Goal: Task Accomplishment & Management: Manage account settings

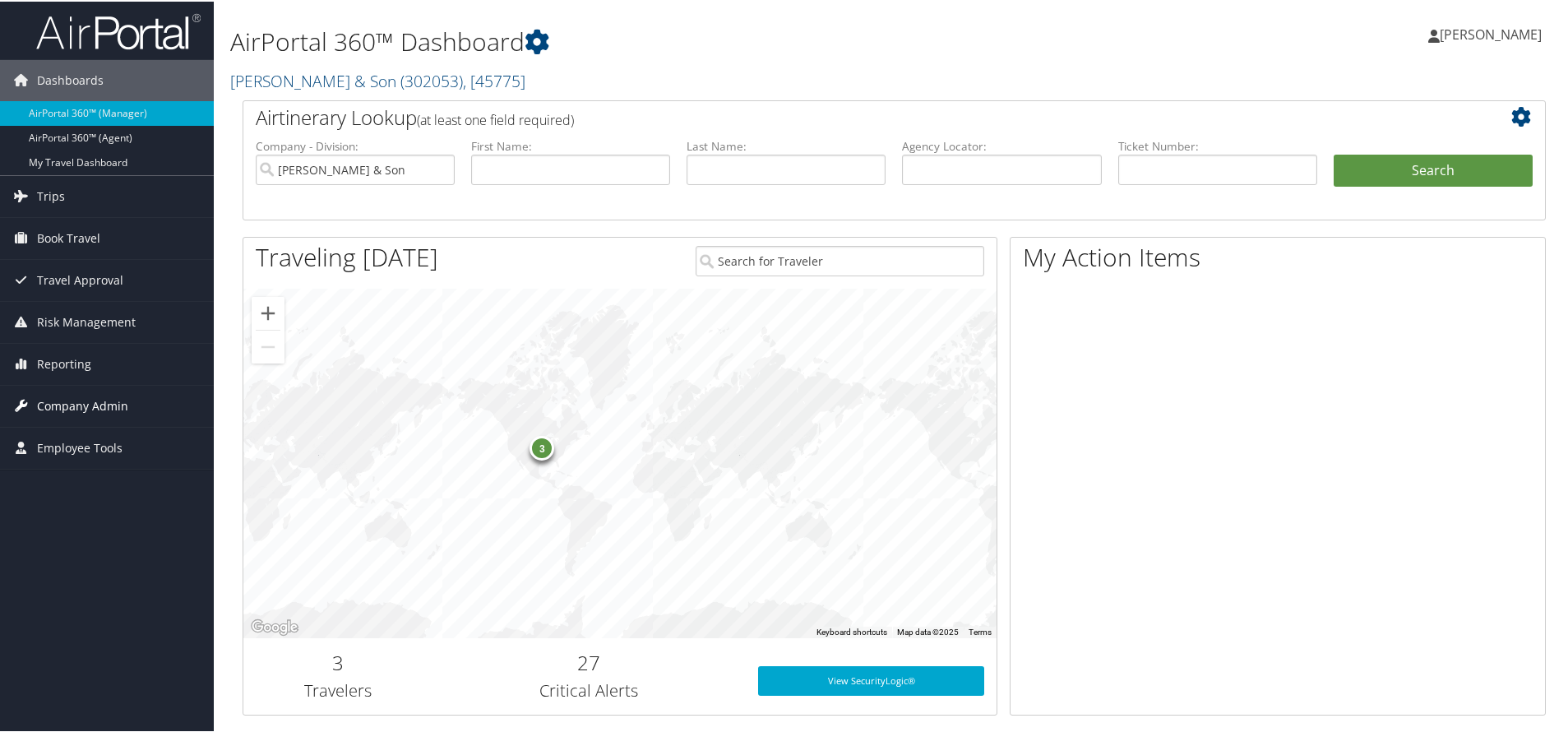
click at [125, 389] on span "Company Admin" at bounding box center [82, 404] width 92 height 41
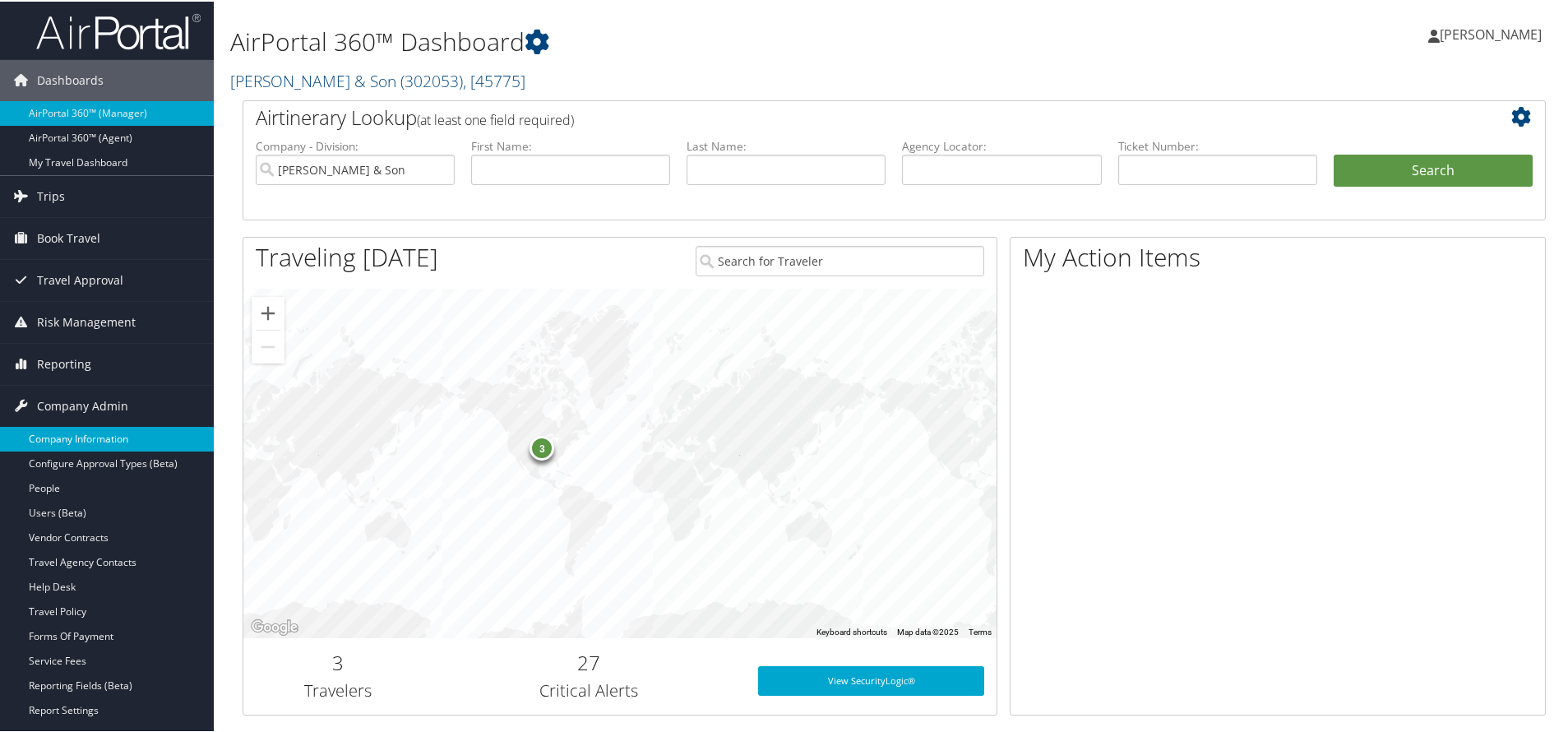
click at [115, 441] on link "Company Information" at bounding box center [106, 437] width 214 height 25
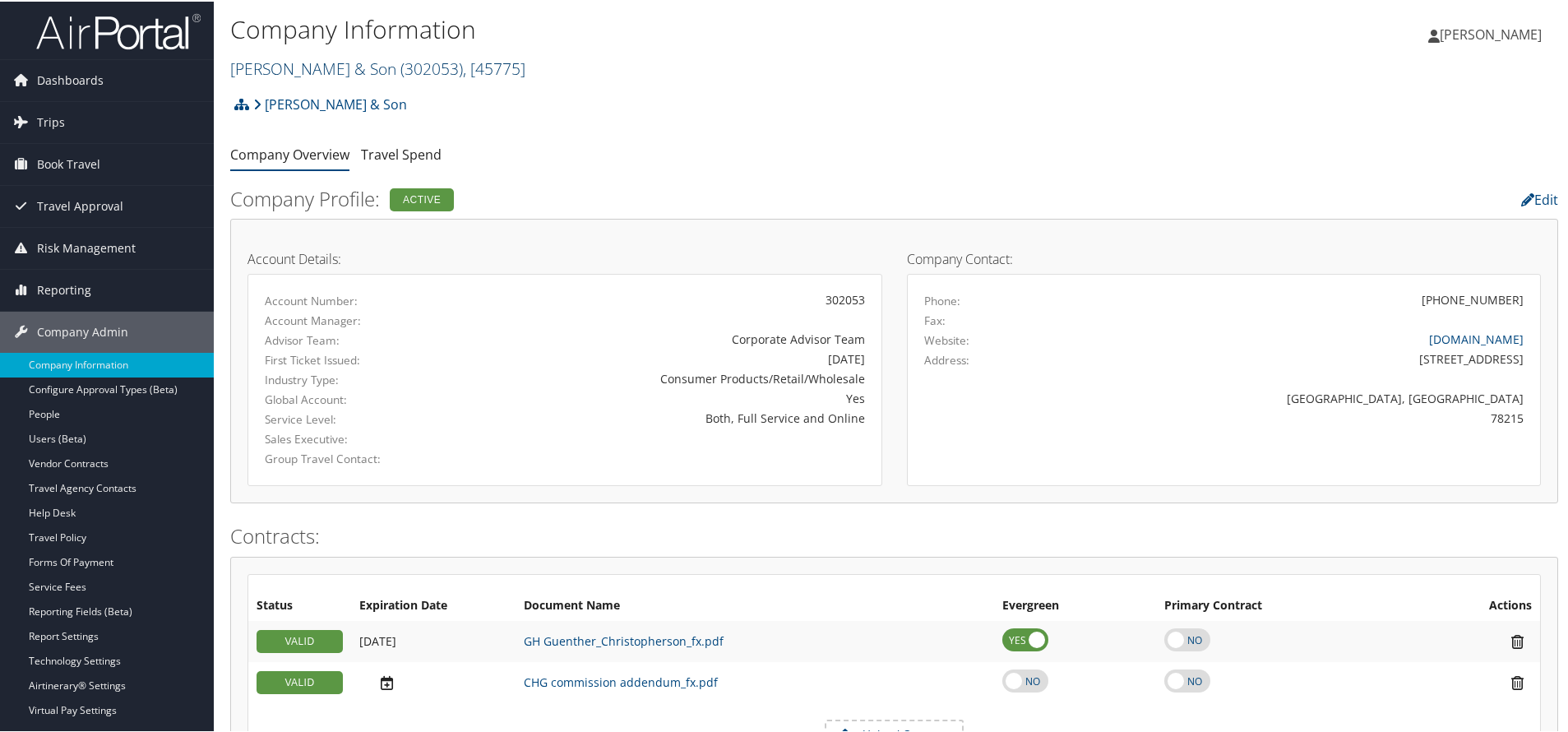
click at [420, 63] on span "( 302053 )" at bounding box center [431, 67] width 63 height 22
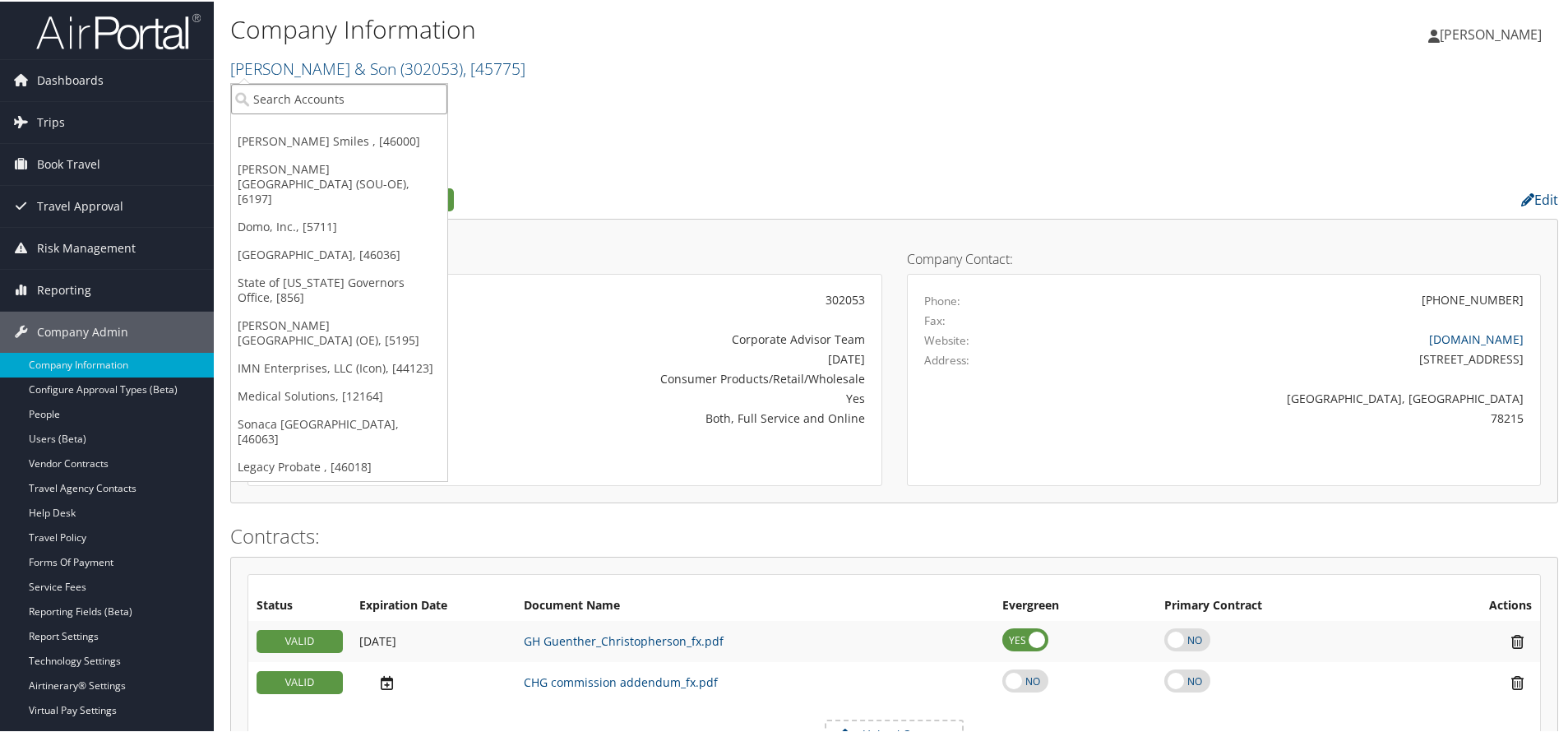
click at [380, 102] on input "search" at bounding box center [339, 97] width 216 height 31
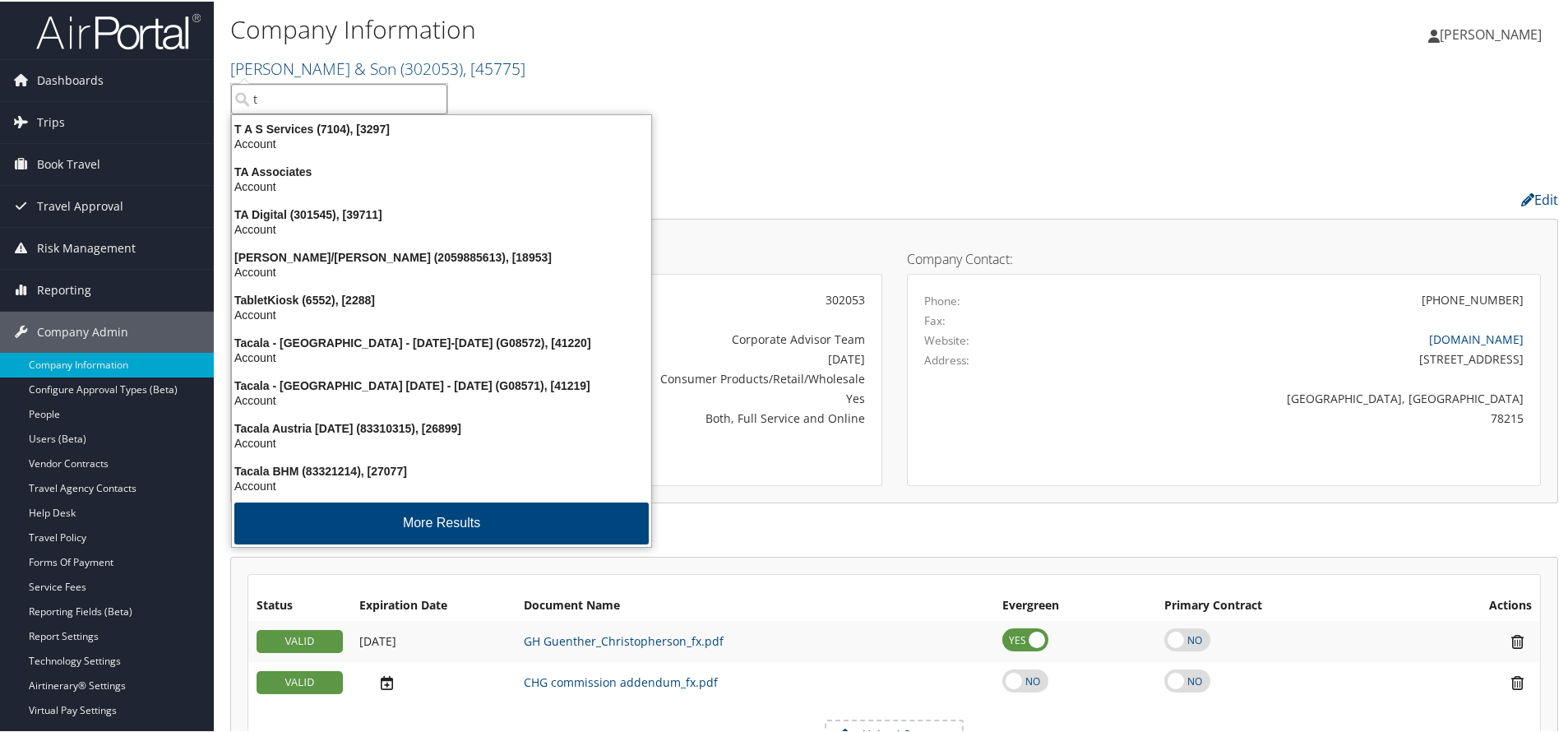
type input "t"
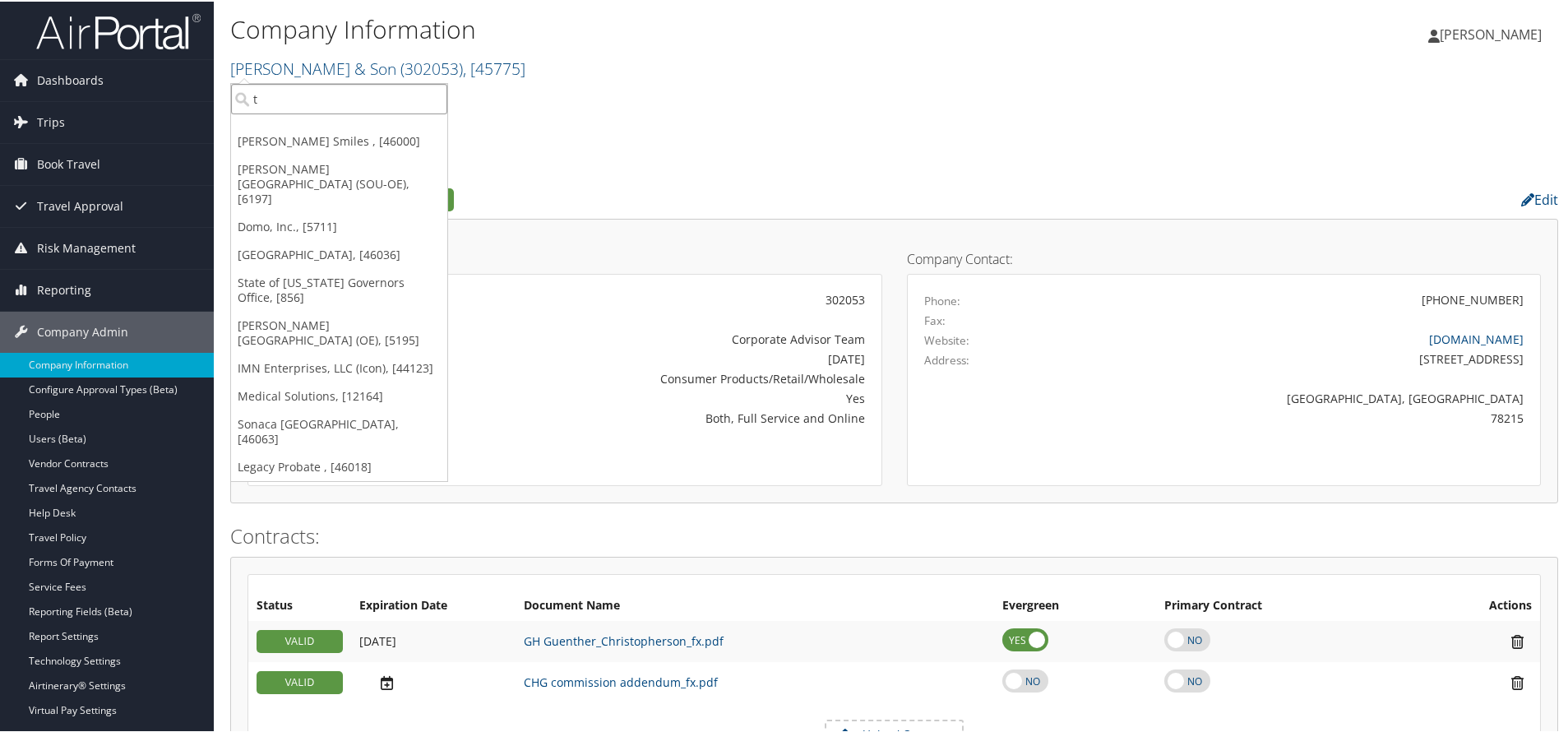
click at [271, 110] on input "t" at bounding box center [339, 97] width 216 height 31
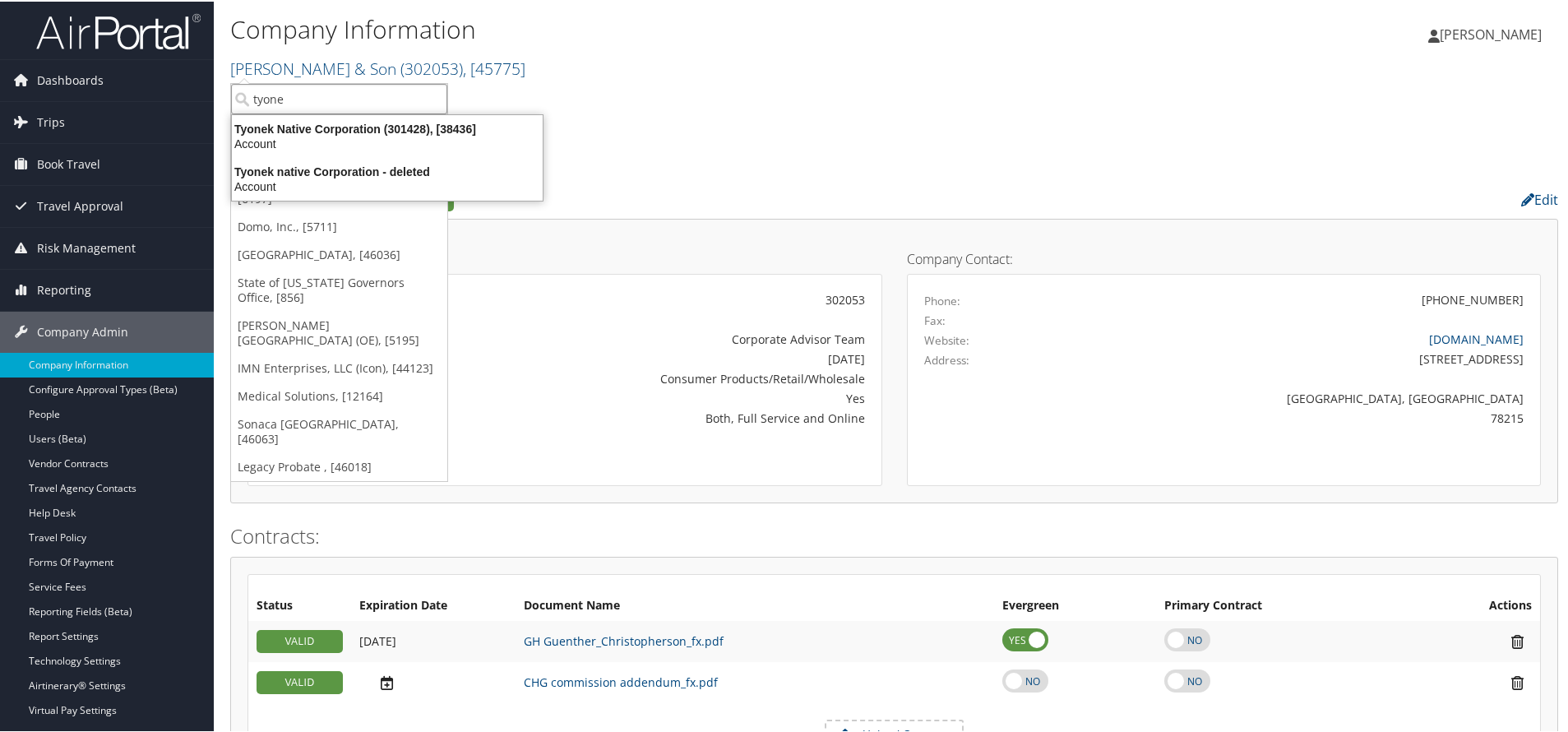
type input "tyonek"
click at [306, 143] on div "Account" at bounding box center [387, 142] width 331 height 15
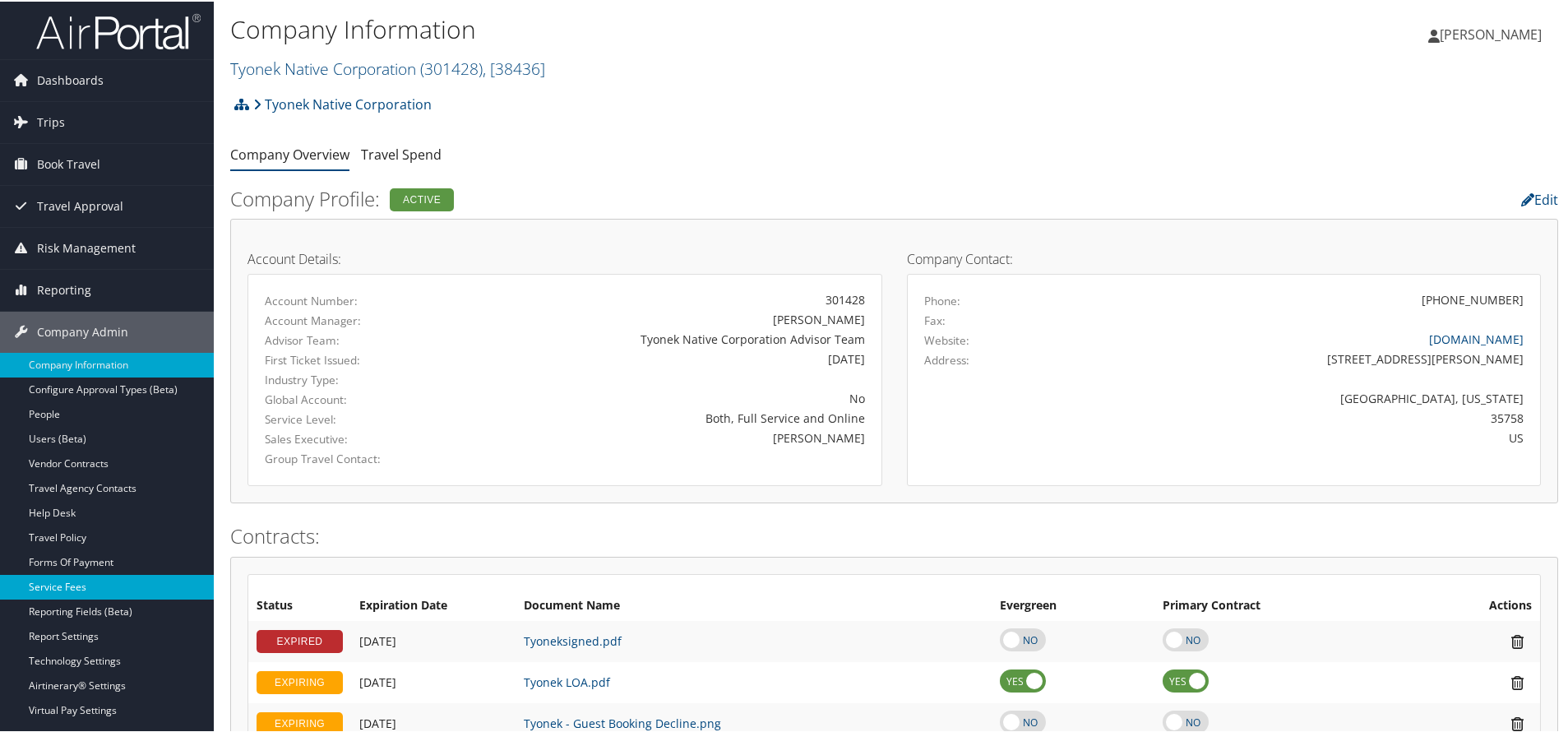
click at [84, 580] on link "Service Fees" at bounding box center [106, 586] width 214 height 25
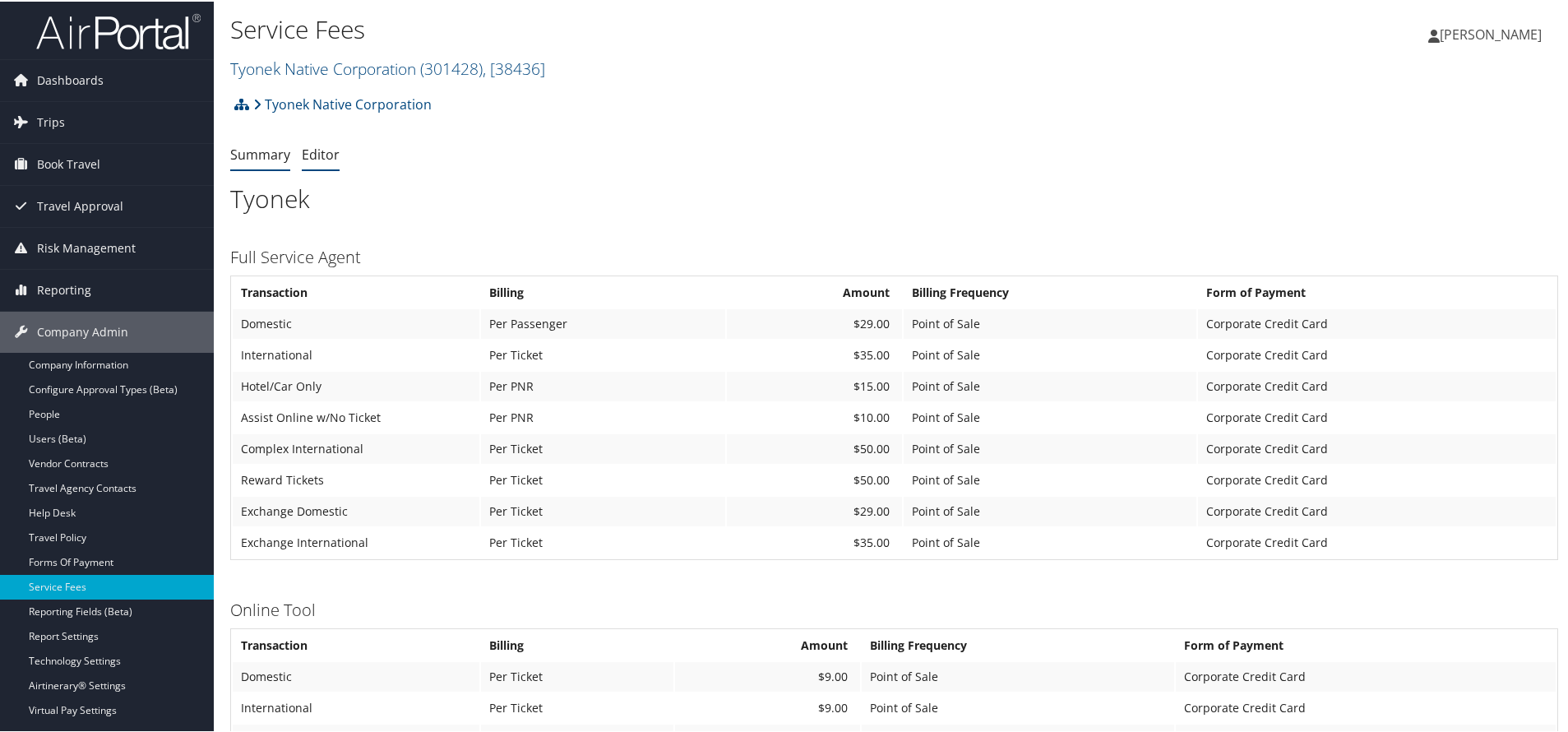
click at [327, 149] on link "Editor" at bounding box center [321, 153] width 38 height 18
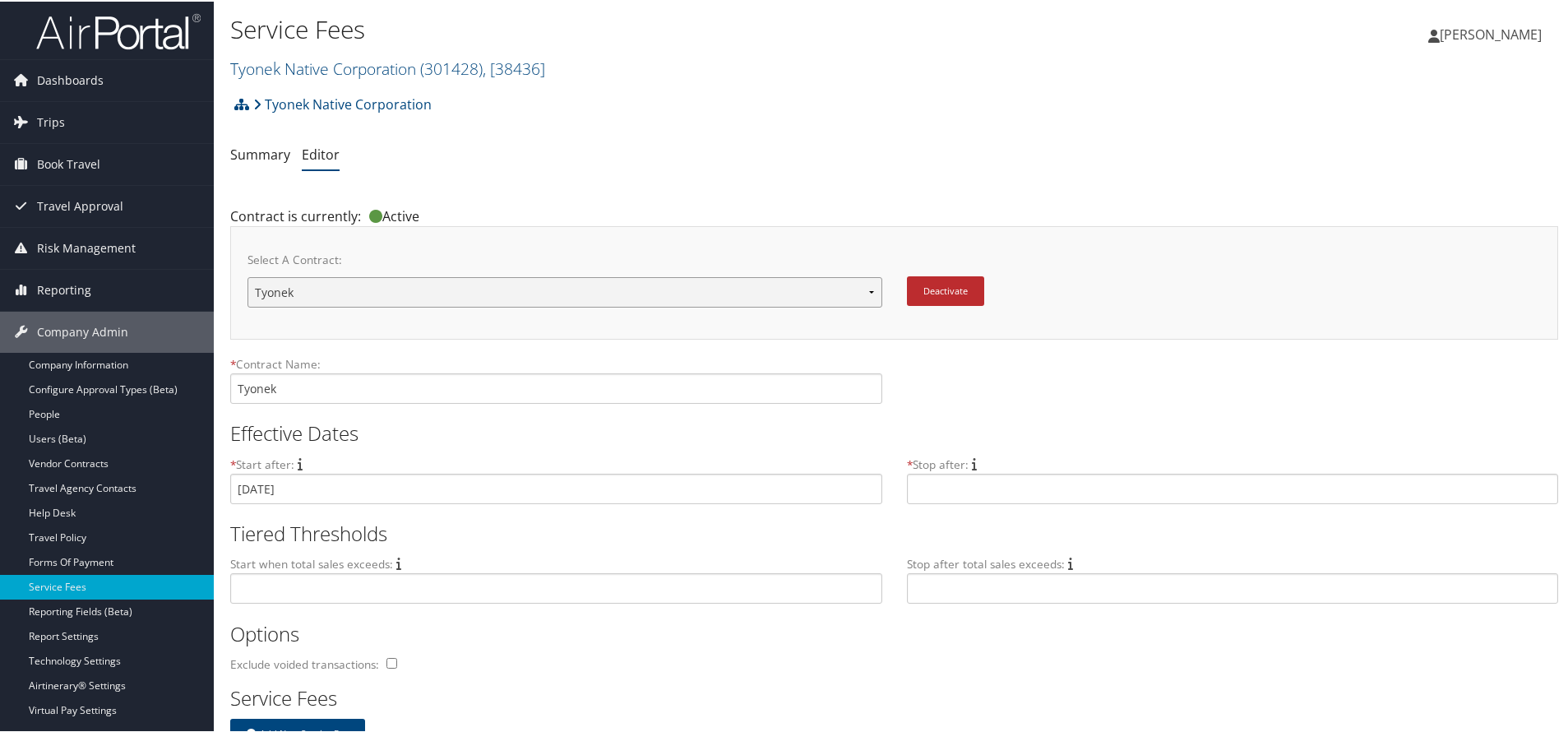
click at [407, 281] on select "Tyonek New Contract..." at bounding box center [564, 290] width 634 height 31
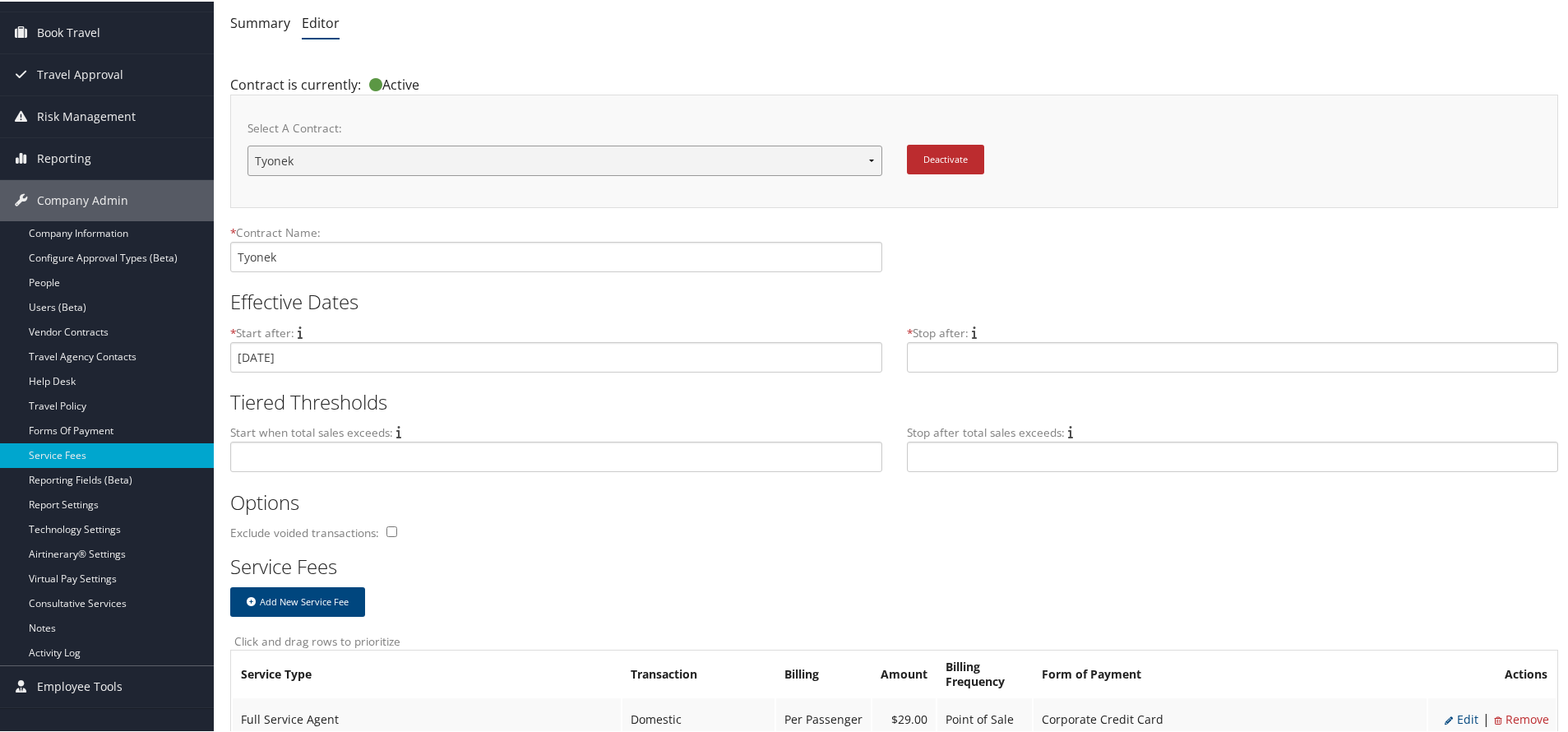
scroll to position [494, 0]
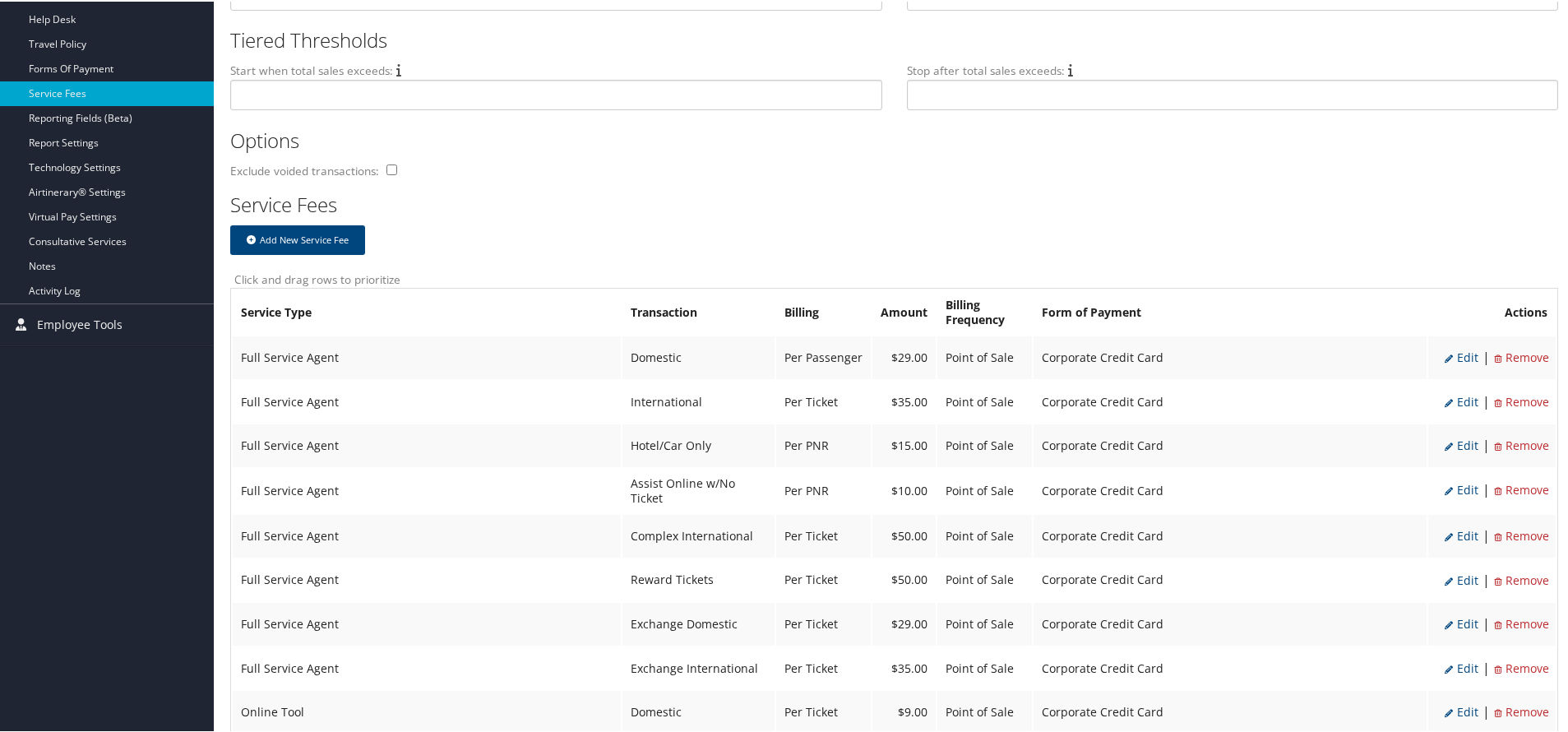
click at [1461, 357] on span "Edit" at bounding box center [1461, 356] width 34 height 16
select select "2"
type input "29.0"
select select "20"
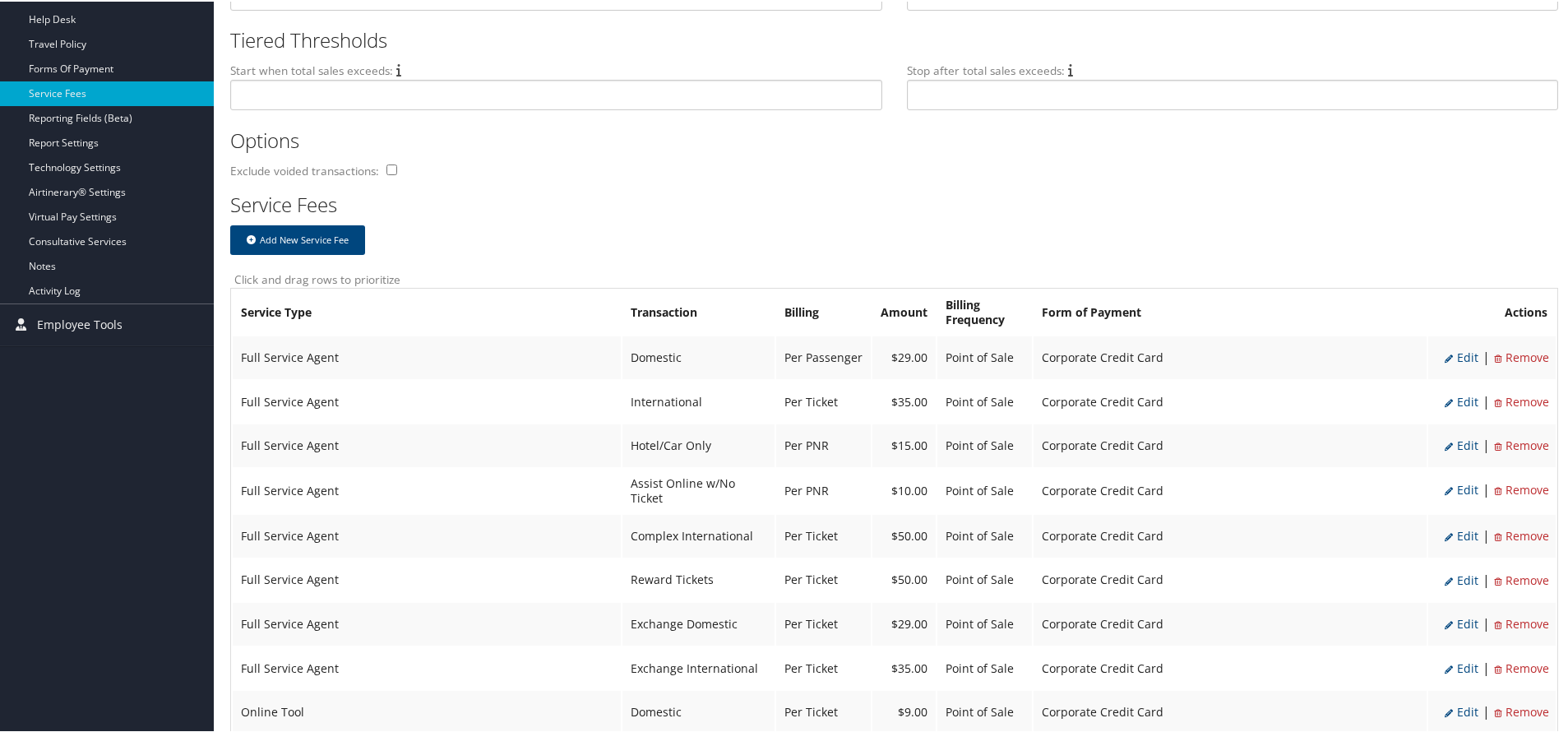
select select "2"
select select "20"
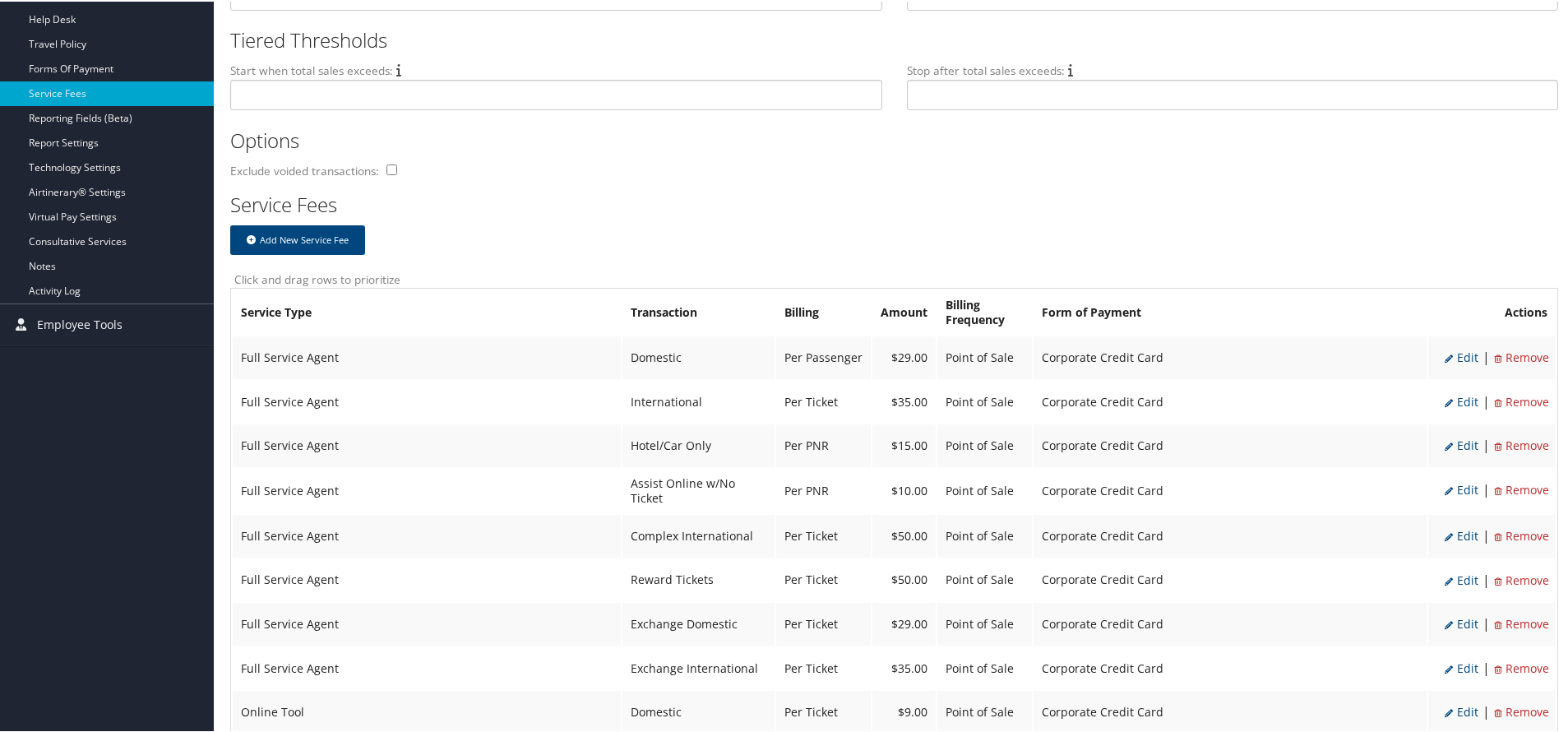
select select "2"
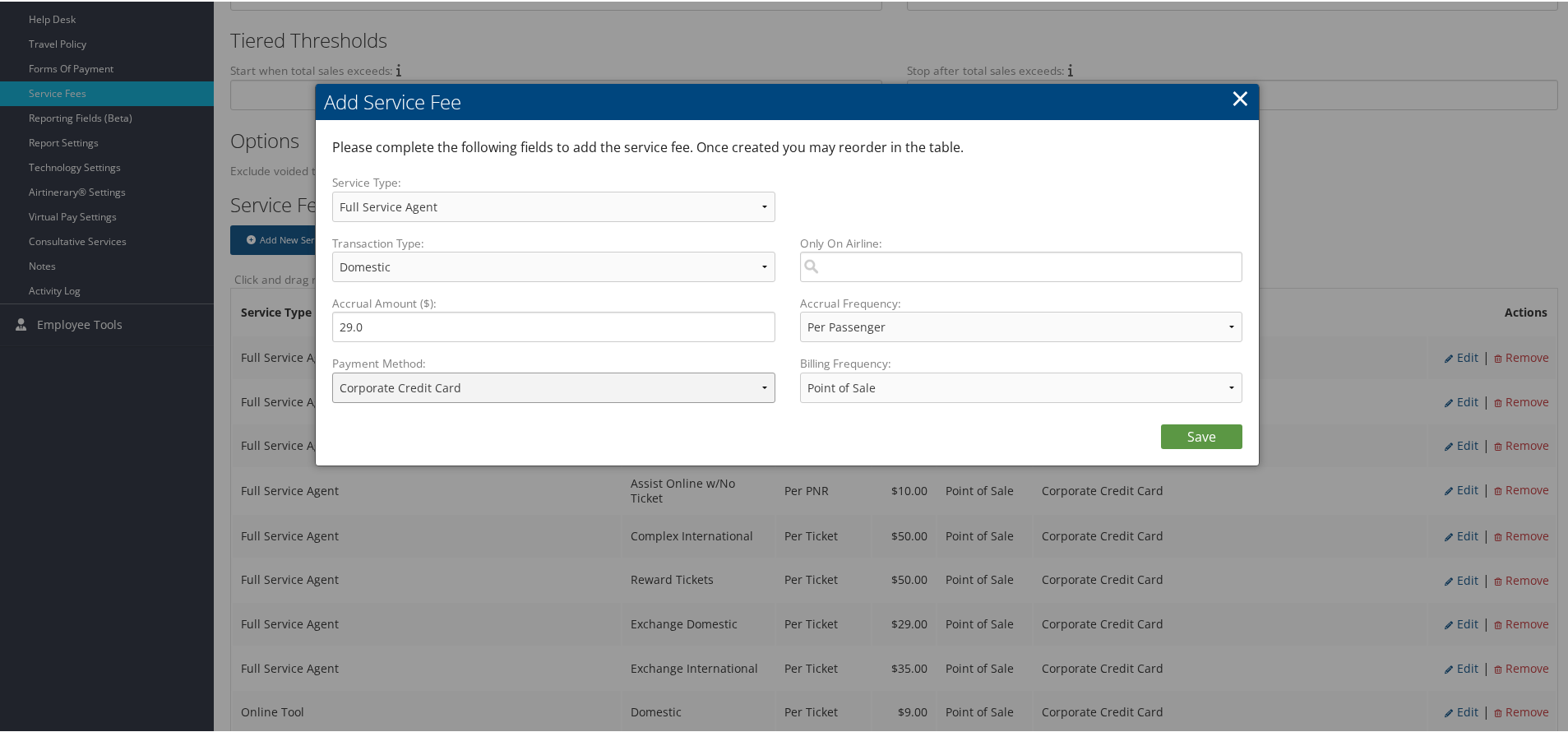
click at [423, 394] on select "ACH Transfer Cash / Check (AR) Corporate Credit Card Ghost Credit Card Hotel Gu…" at bounding box center [553, 386] width 443 height 31
select select "15_2150"
click at [332, 371] on select "ACH Transfer Cash / Check (AR) Corporate Credit Card Ghost Credit Card Hotel Gu…" at bounding box center [553, 386] width 443 height 31
click at [1184, 433] on link "Save" at bounding box center [1201, 435] width 82 height 25
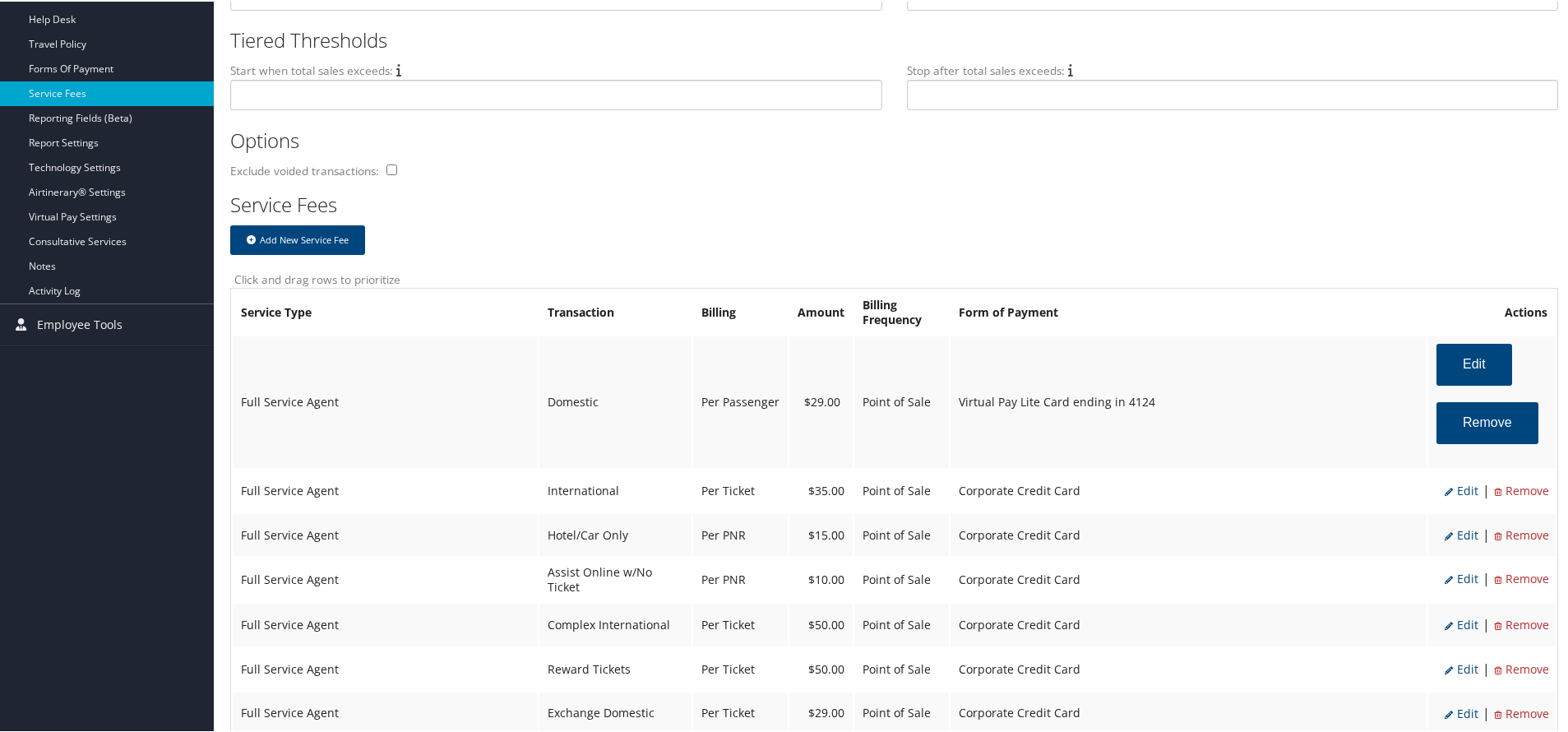
click at [1456, 491] on span "Edit" at bounding box center [1461, 489] width 34 height 16
select select "14"
type input "35.0"
select select "4"
select select "2"
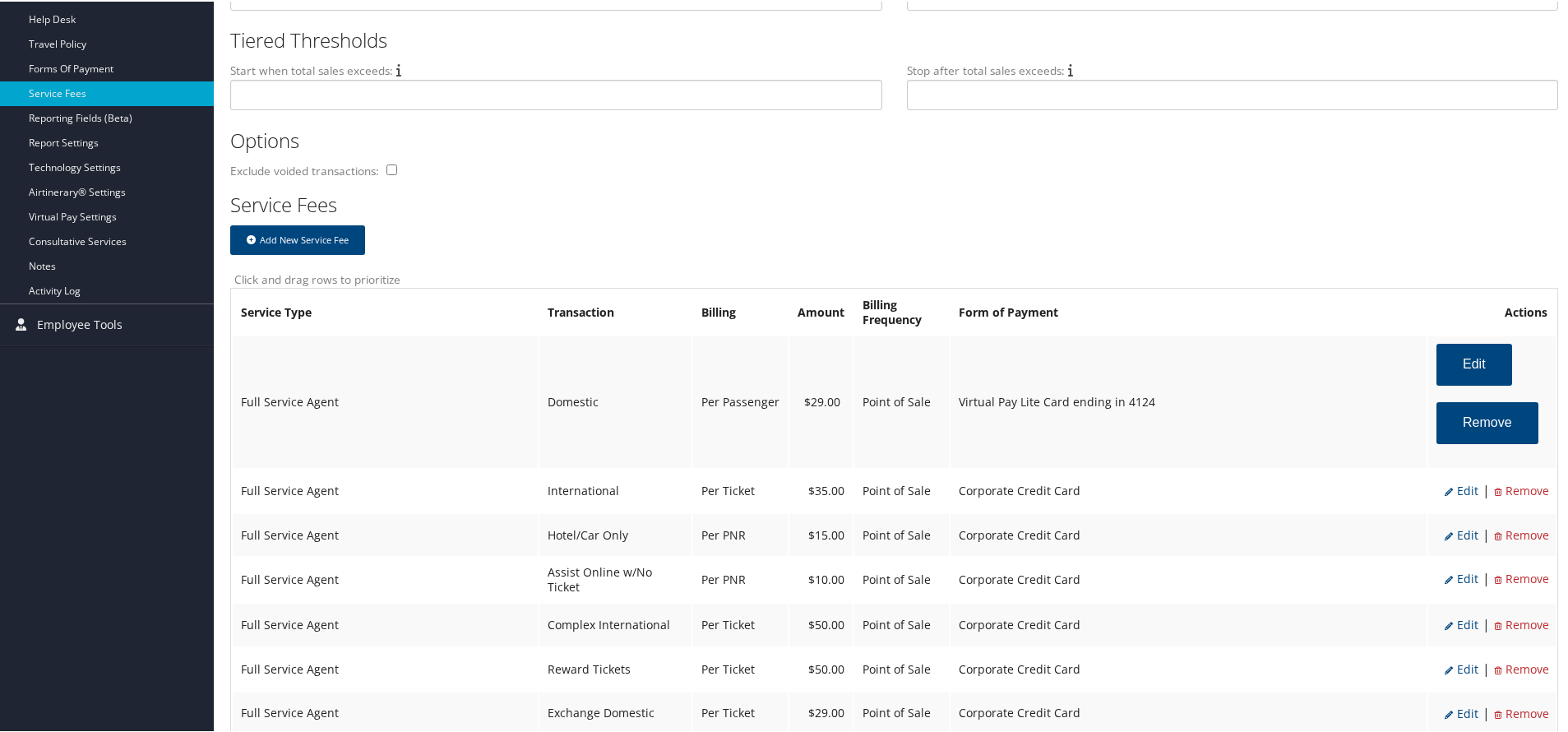
select select "2"
select select "14"
select select "4"
select select "2"
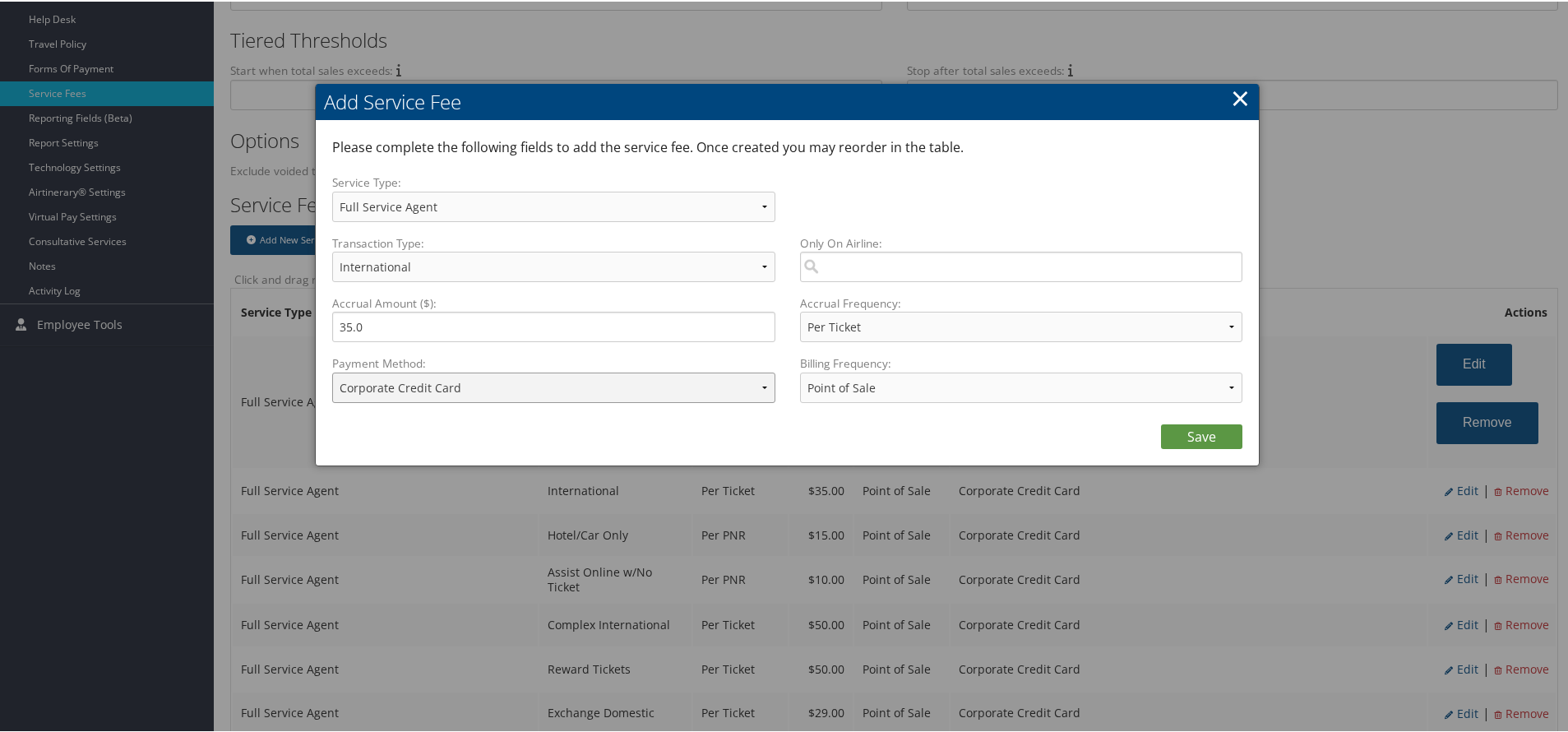
click at [591, 385] on select "ACH Transfer Cash / Check (AR) Corporate Credit Card Ghost Credit Card Hotel Gu…" at bounding box center [553, 386] width 443 height 31
select select "15_2150"
click at [332, 371] on select "ACH Transfer Cash / Check (AR) Corporate Credit Card Ghost Credit Card Hotel Gu…" at bounding box center [553, 386] width 443 height 31
click at [1194, 431] on link "Save" at bounding box center [1201, 435] width 82 height 25
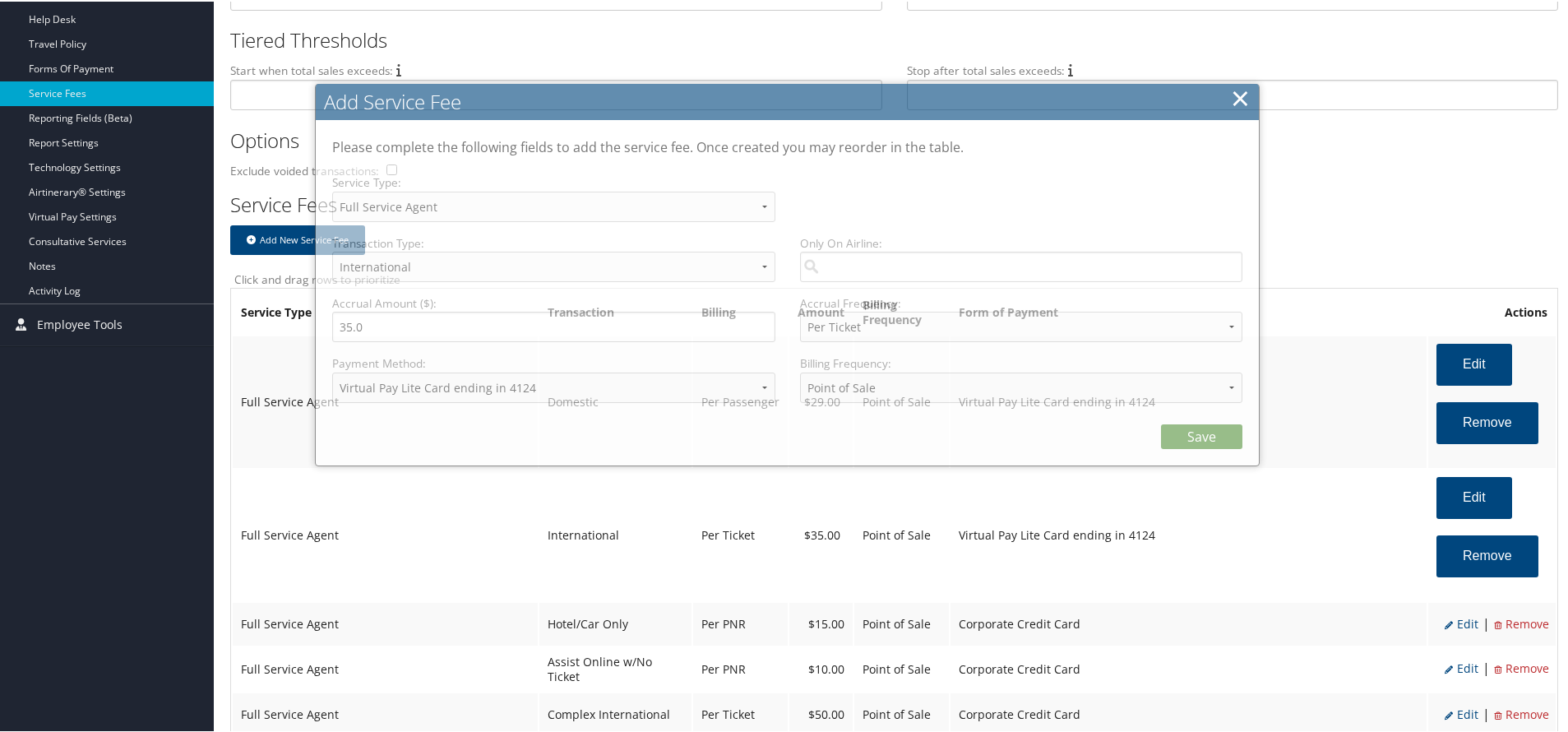
select select "2"
select select "14"
select select "4"
select select "15_2150"
select select "2"
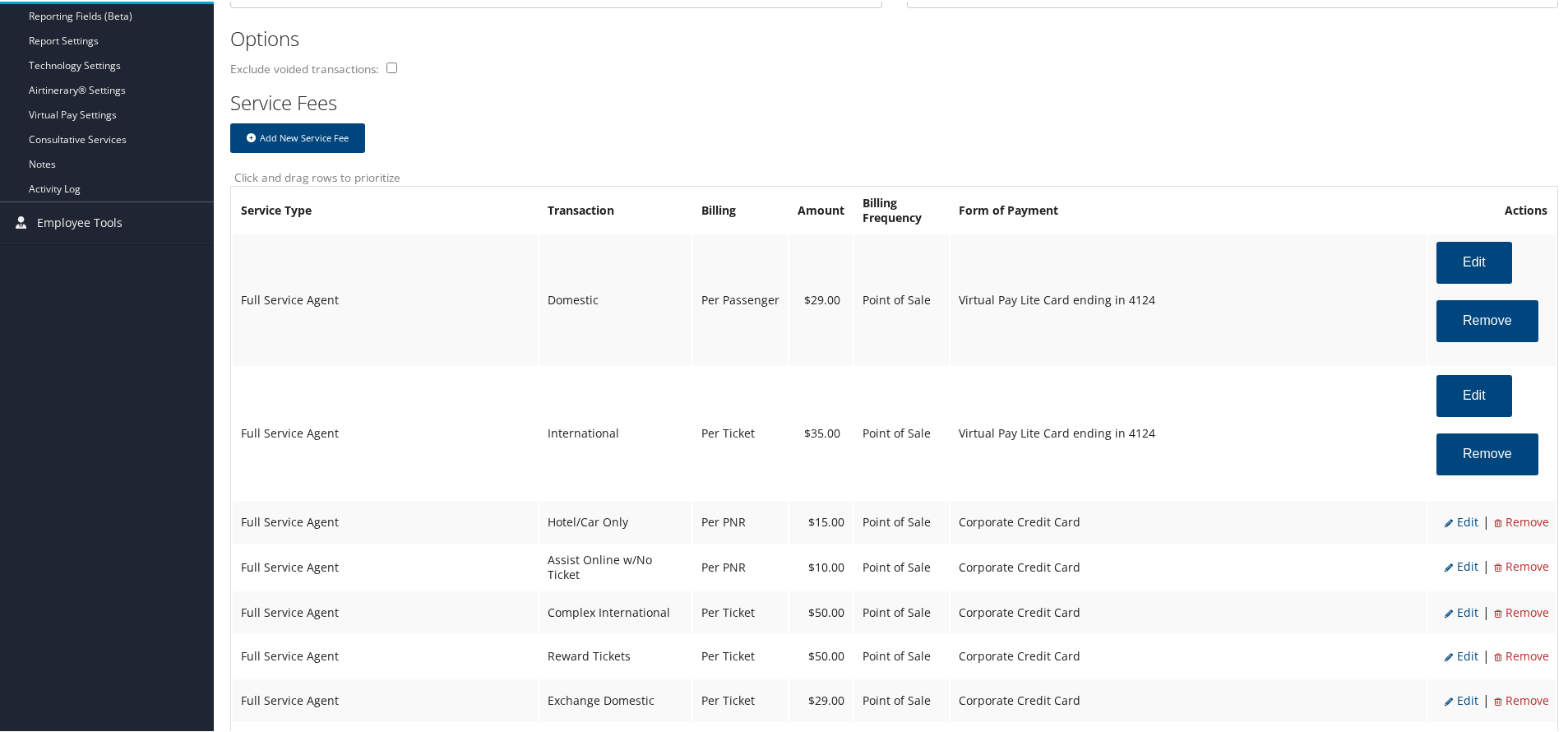
scroll to position [823, 0]
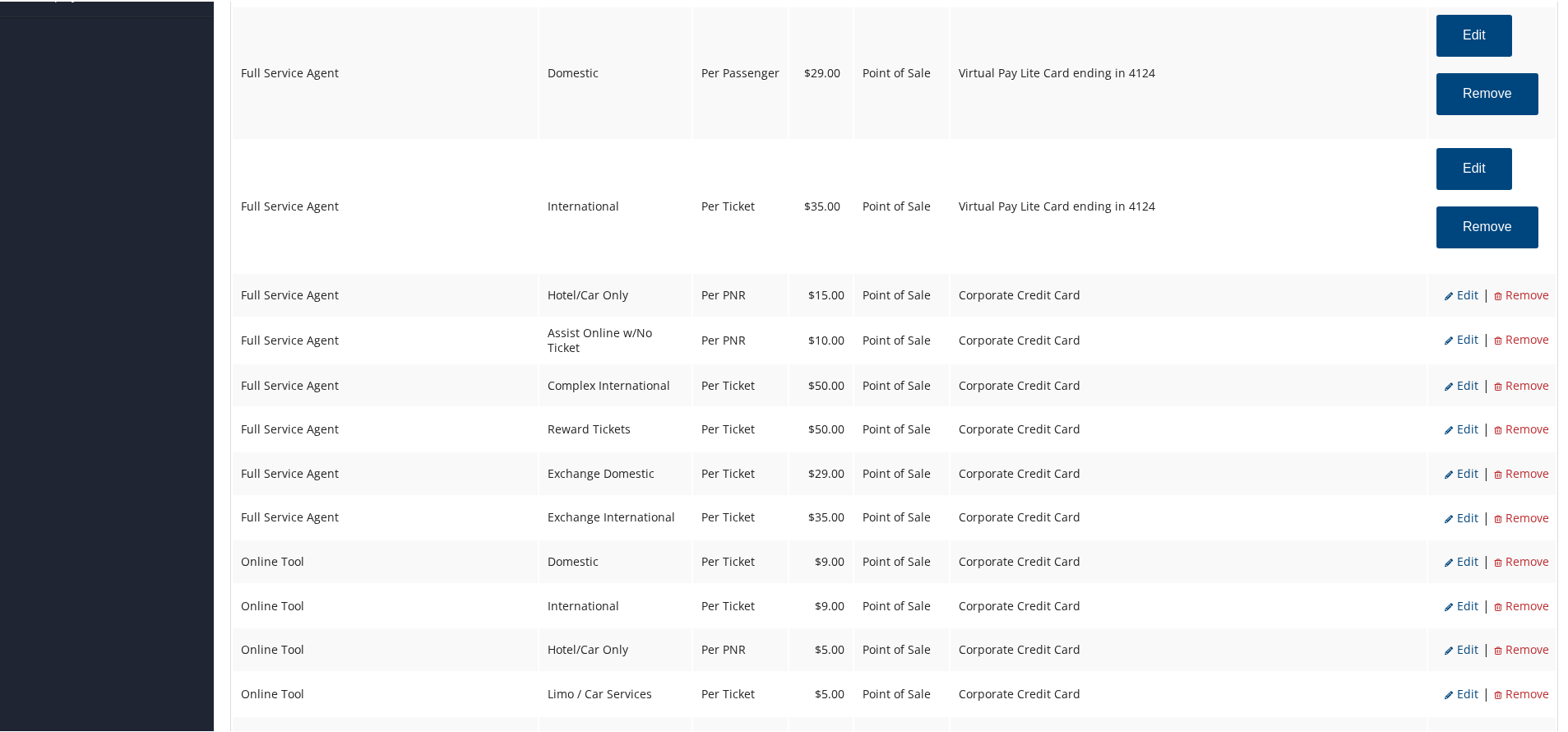
click at [1464, 289] on span "Edit" at bounding box center [1461, 293] width 34 height 16
select select "6"
type input "15.0"
select select "2"
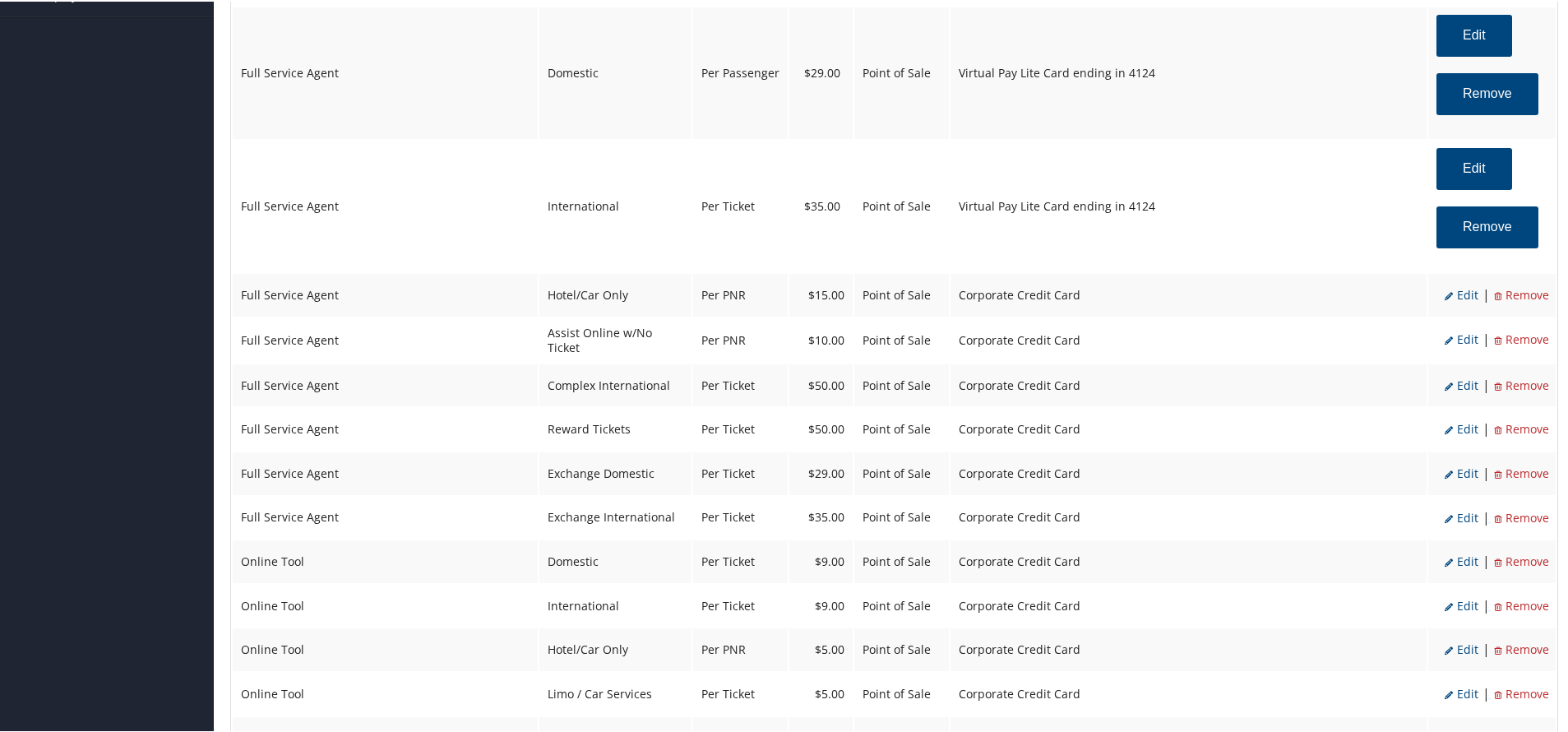
select select "2"
select select "6"
select select "2"
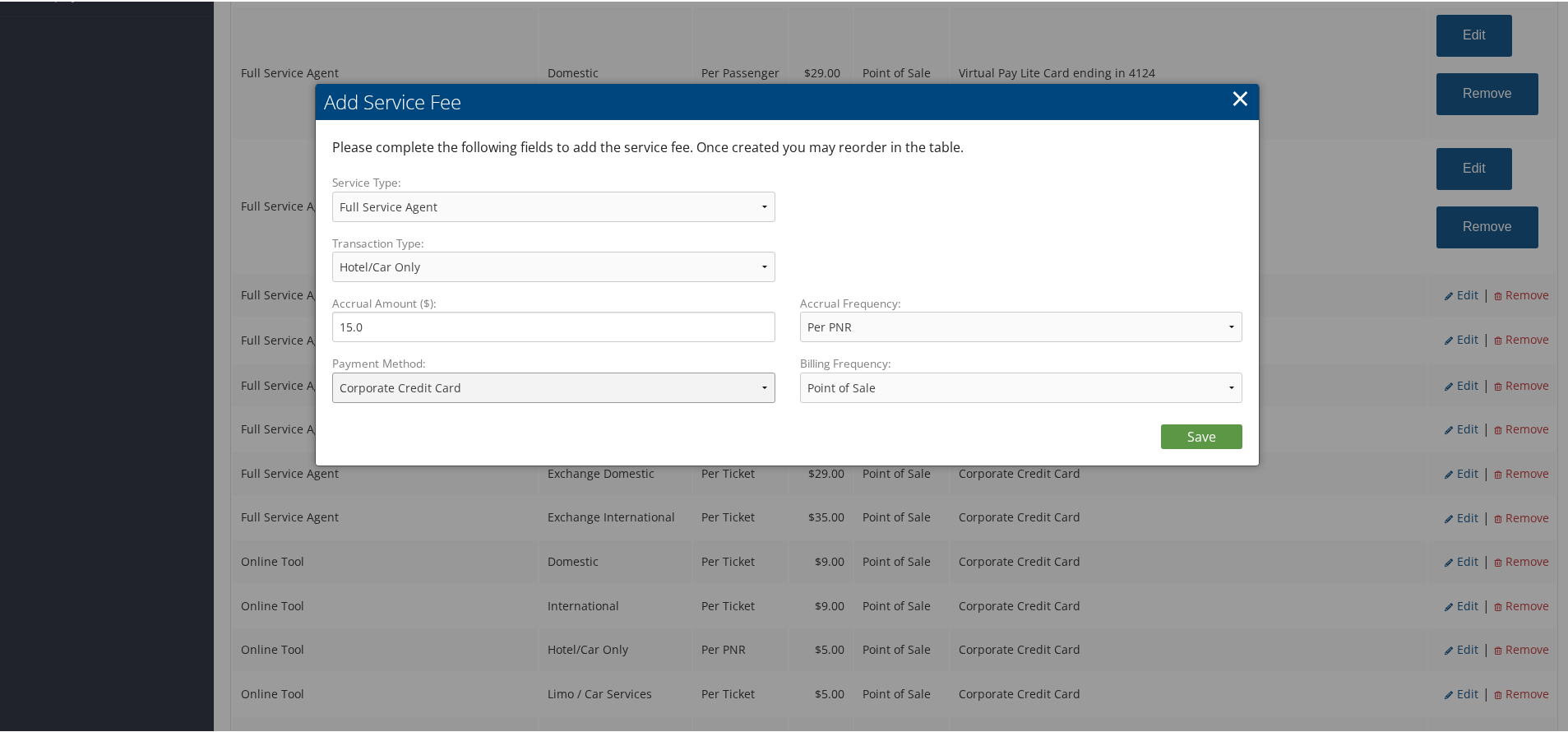
click at [583, 381] on select "ACH Transfer Cash / Check (AR) Corporate Credit Card Ghost Credit Card Hotel Gu…" at bounding box center [553, 386] width 443 height 31
select select "15_2150"
click at [332, 371] on select "ACH Transfer Cash / Check (AR) Corporate Credit Card Ghost Credit Card Hotel Gu…" at bounding box center [553, 386] width 443 height 31
click at [1212, 432] on link "Save" at bounding box center [1201, 435] width 82 height 25
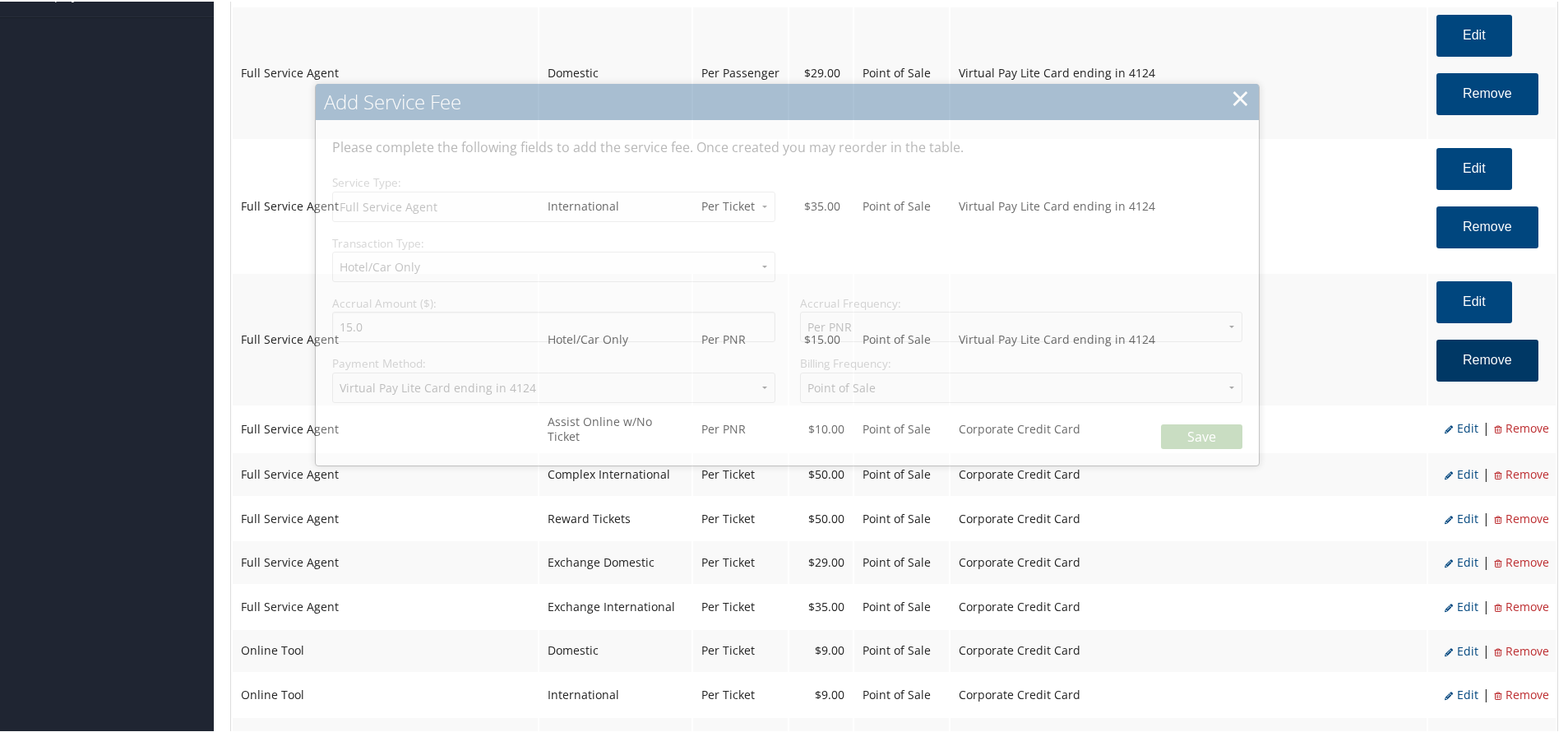
select select "2"
select select "6"
select select "2"
select select "15_2150"
select select "2"
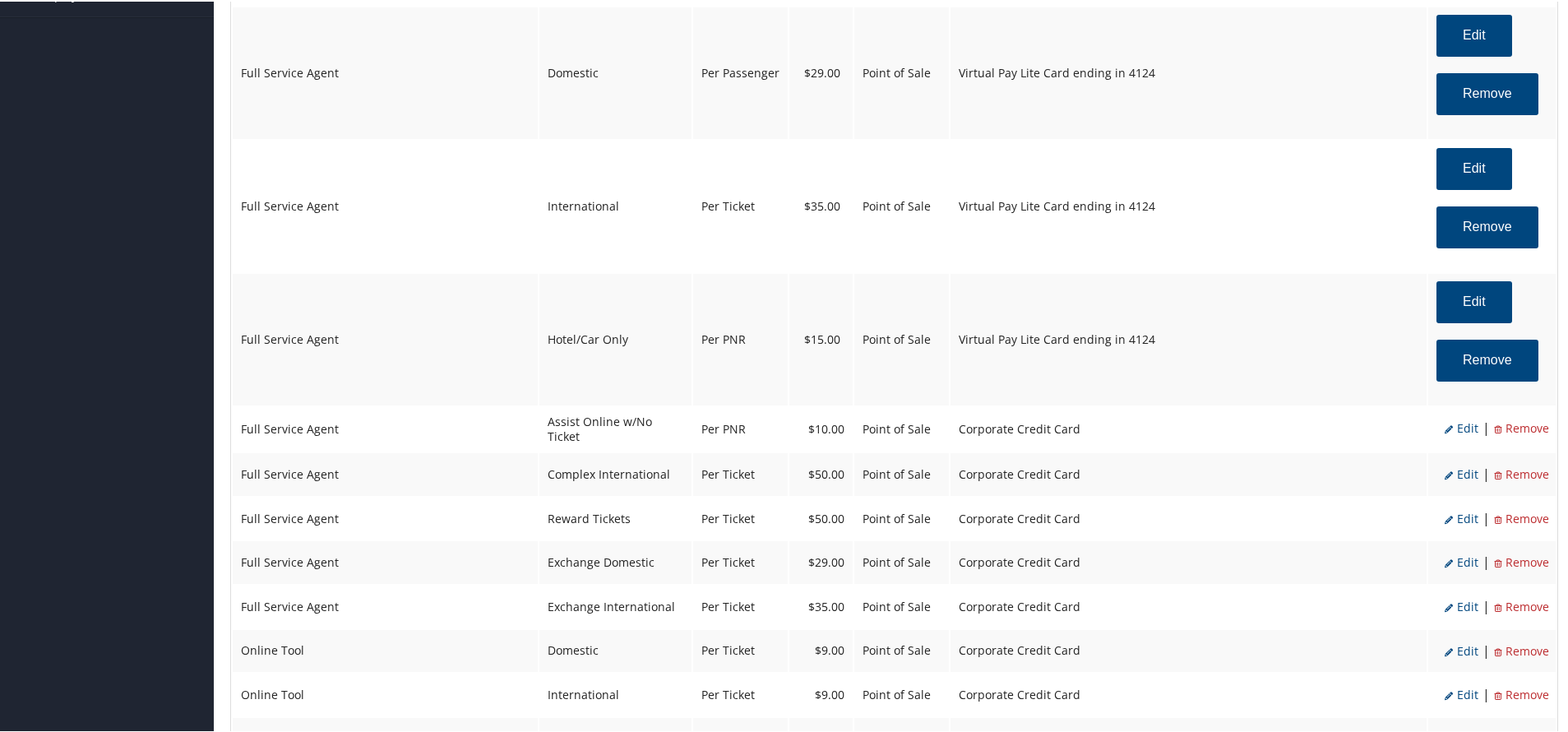
click at [1454, 426] on span "Edit" at bounding box center [1461, 426] width 34 height 16
select select "22"
type input "10.0"
select select "2"
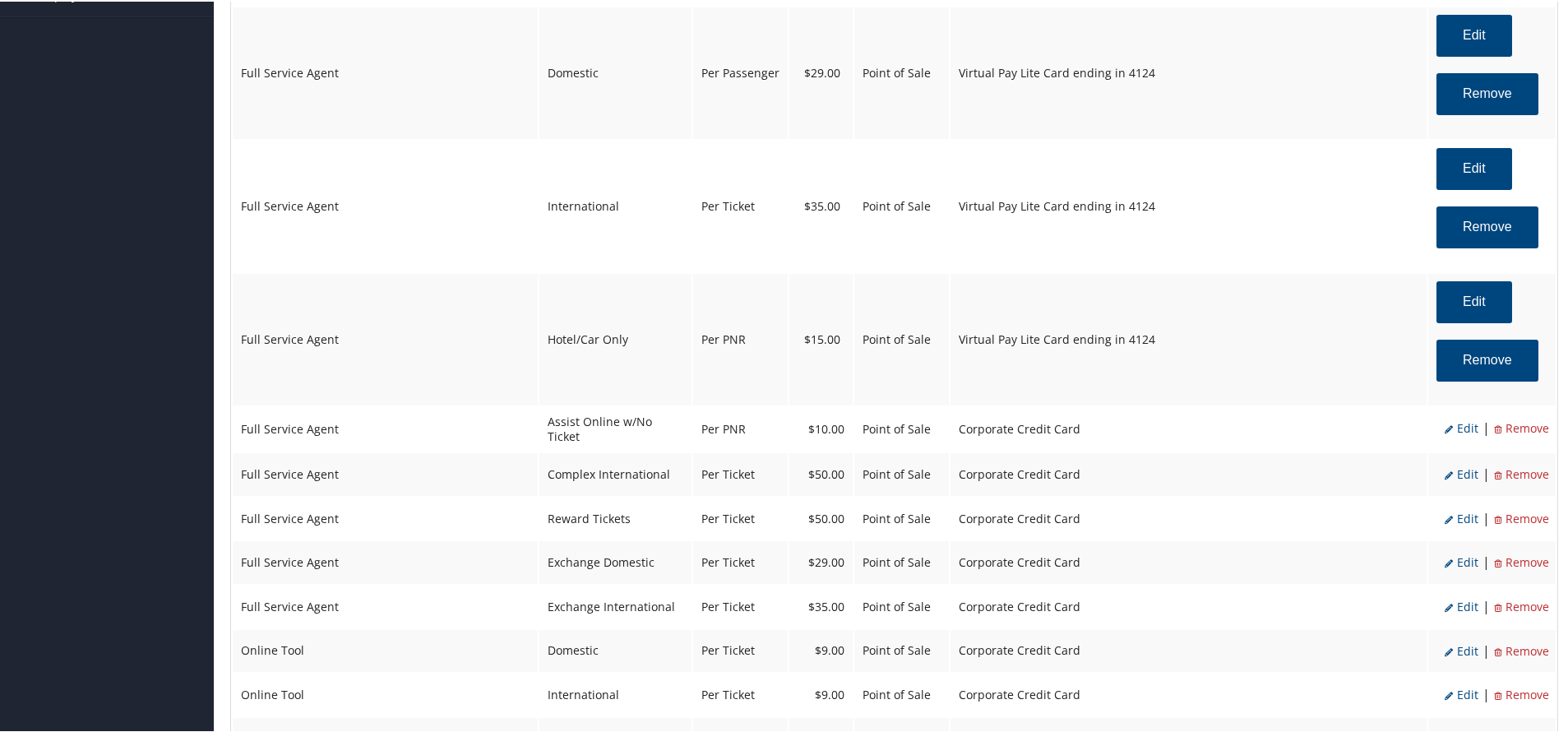
select select "2"
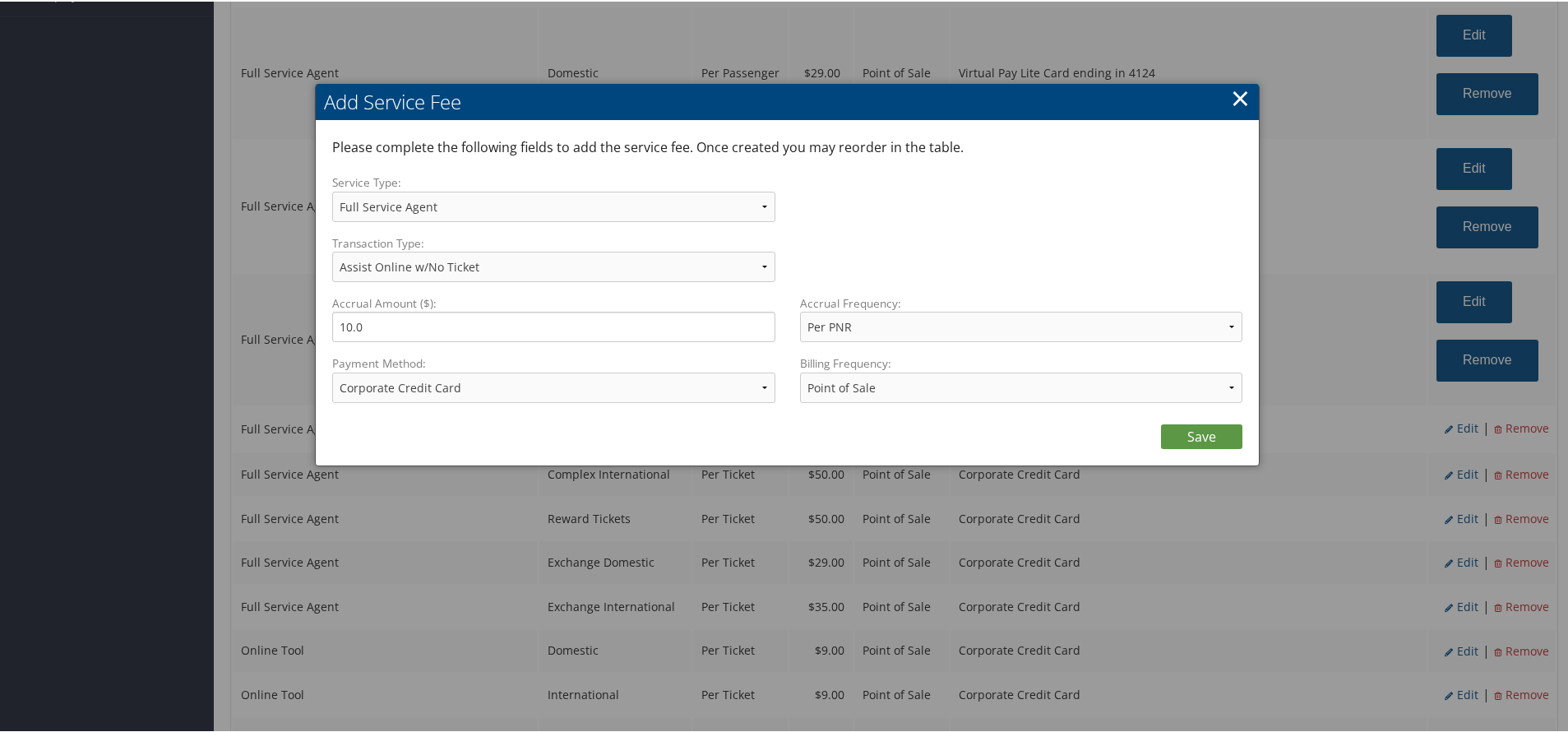
click at [534, 370] on label "Payment Method:" at bounding box center [553, 362] width 443 height 17
click at [534, 371] on select "ACH Transfer Cash / Check (AR) Corporate Credit Card Ghost Credit Card Hotel Gu…" at bounding box center [553, 386] width 443 height 31
click at [540, 384] on select "ACH Transfer Cash / Check (AR) Corporate Credit Card Ghost Credit Card Hotel Gu…" at bounding box center [553, 386] width 443 height 31
select select "15_2150"
click at [332, 371] on select "ACH Transfer Cash / Check (AR) Corporate Credit Card Ghost Credit Card Hotel Gu…" at bounding box center [553, 386] width 443 height 31
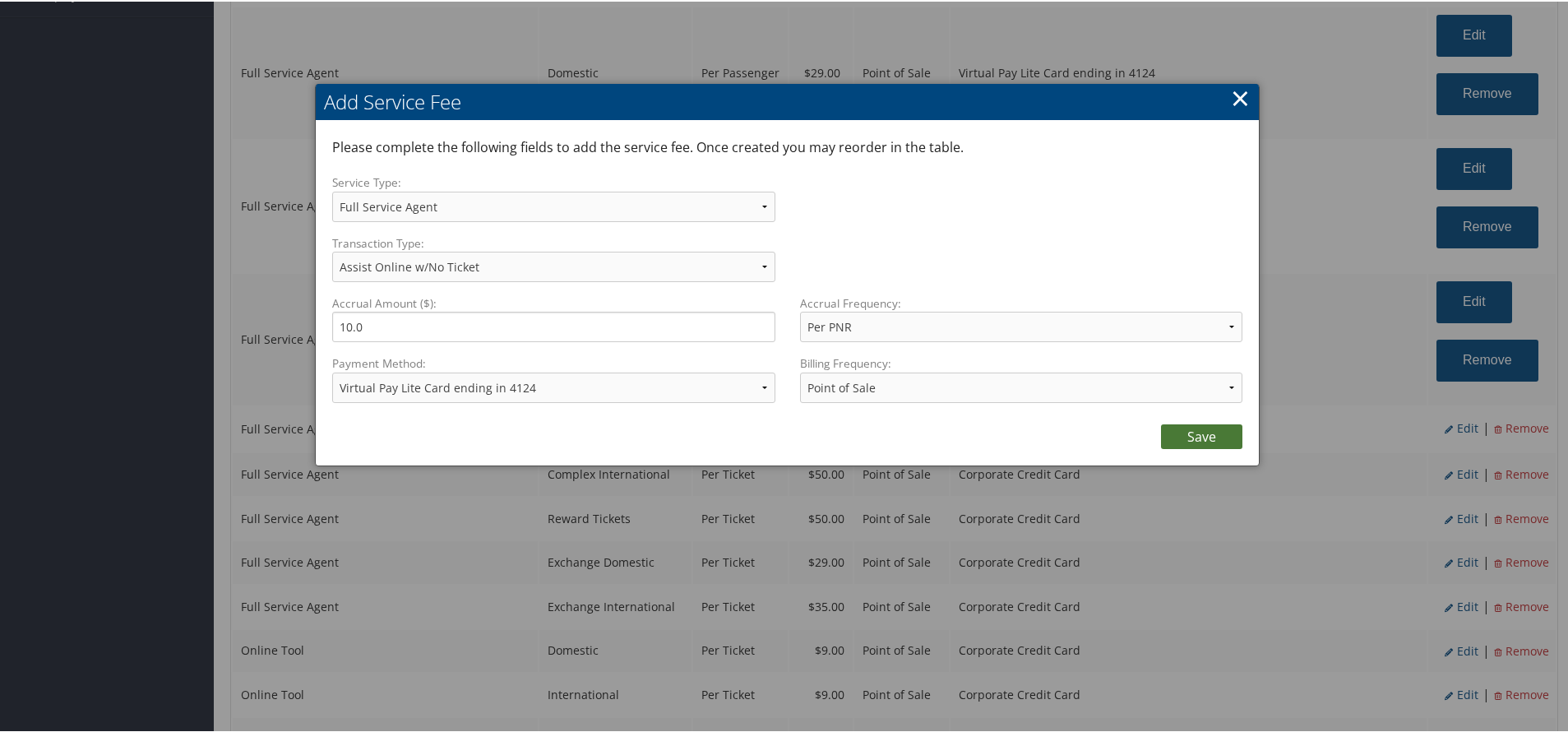
click at [1205, 432] on link "Save" at bounding box center [1201, 435] width 82 height 25
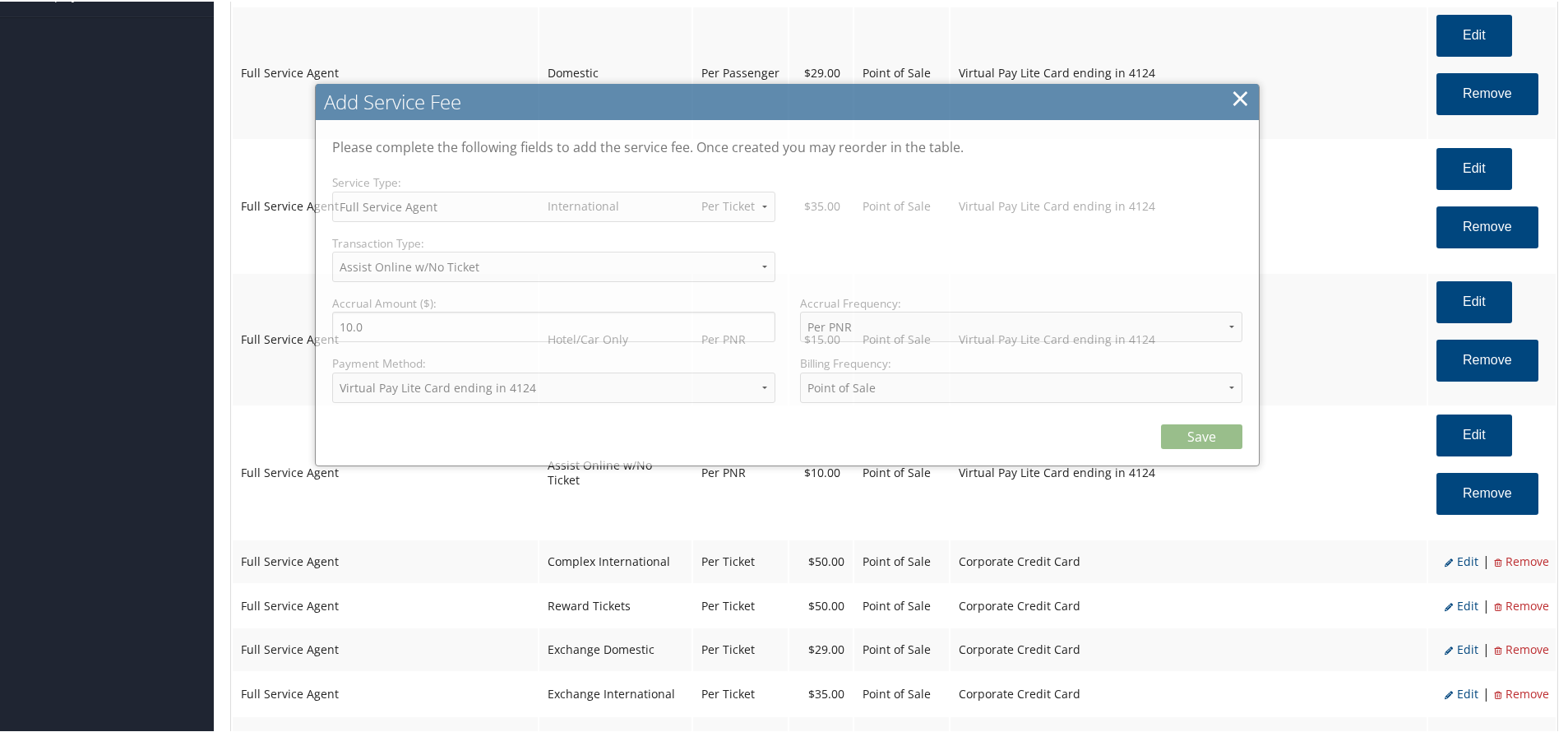
select select "2"
select select "15_2150"
select select "2"
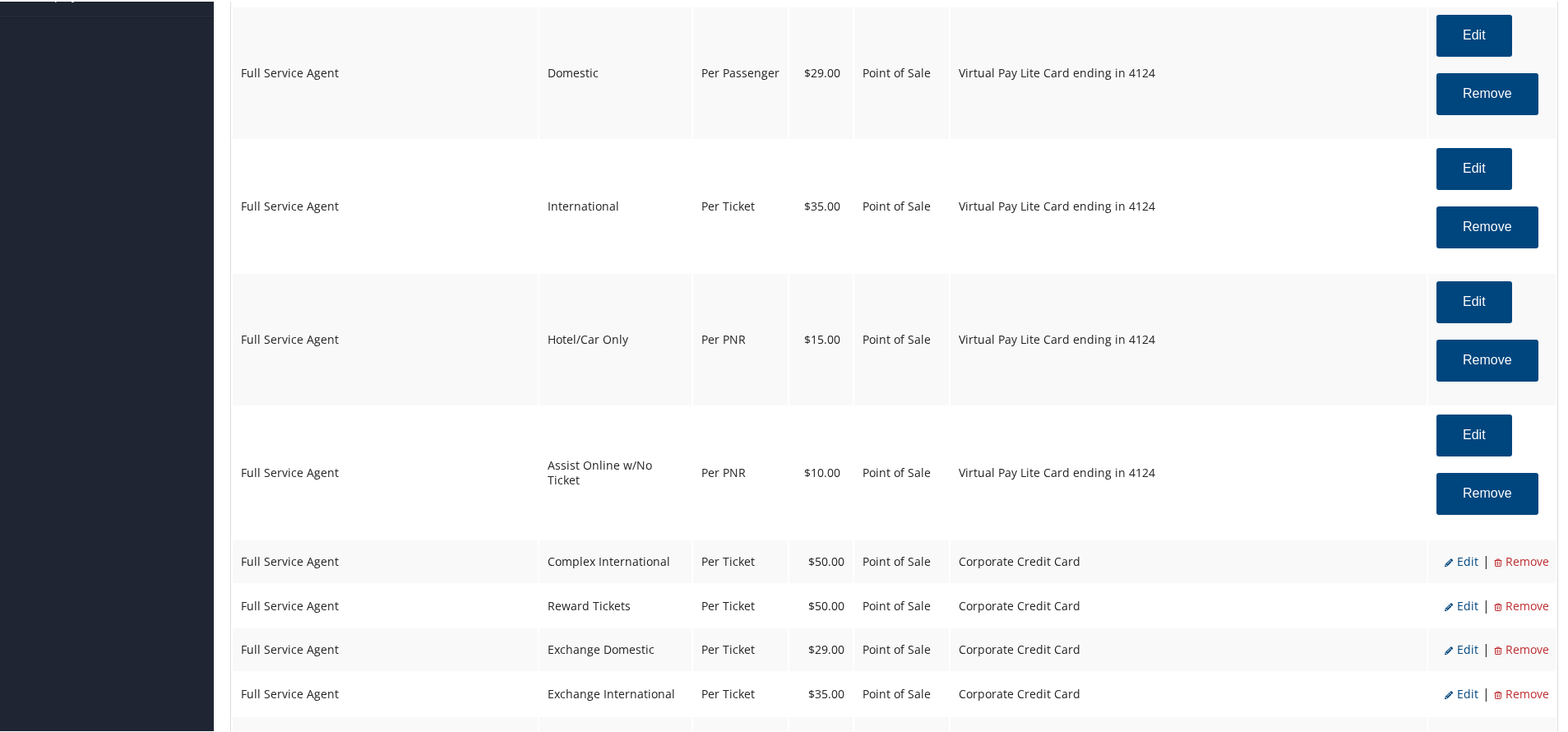
click at [1456, 558] on span "Edit" at bounding box center [1461, 560] width 34 height 16
select select "8"
type input "50.0"
select select "4"
select select "2"
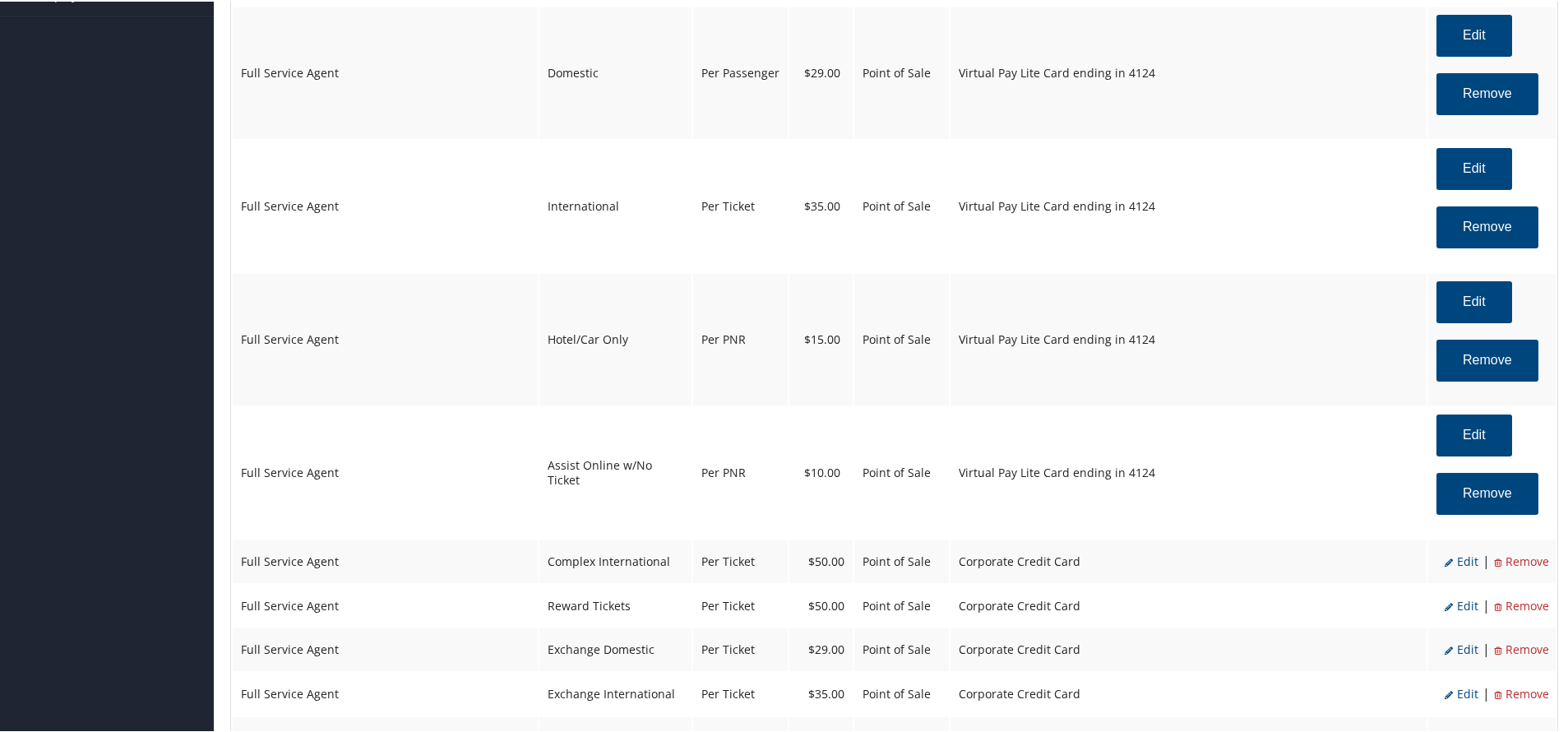
select select "2"
select select "8"
select select "4"
select select "2"
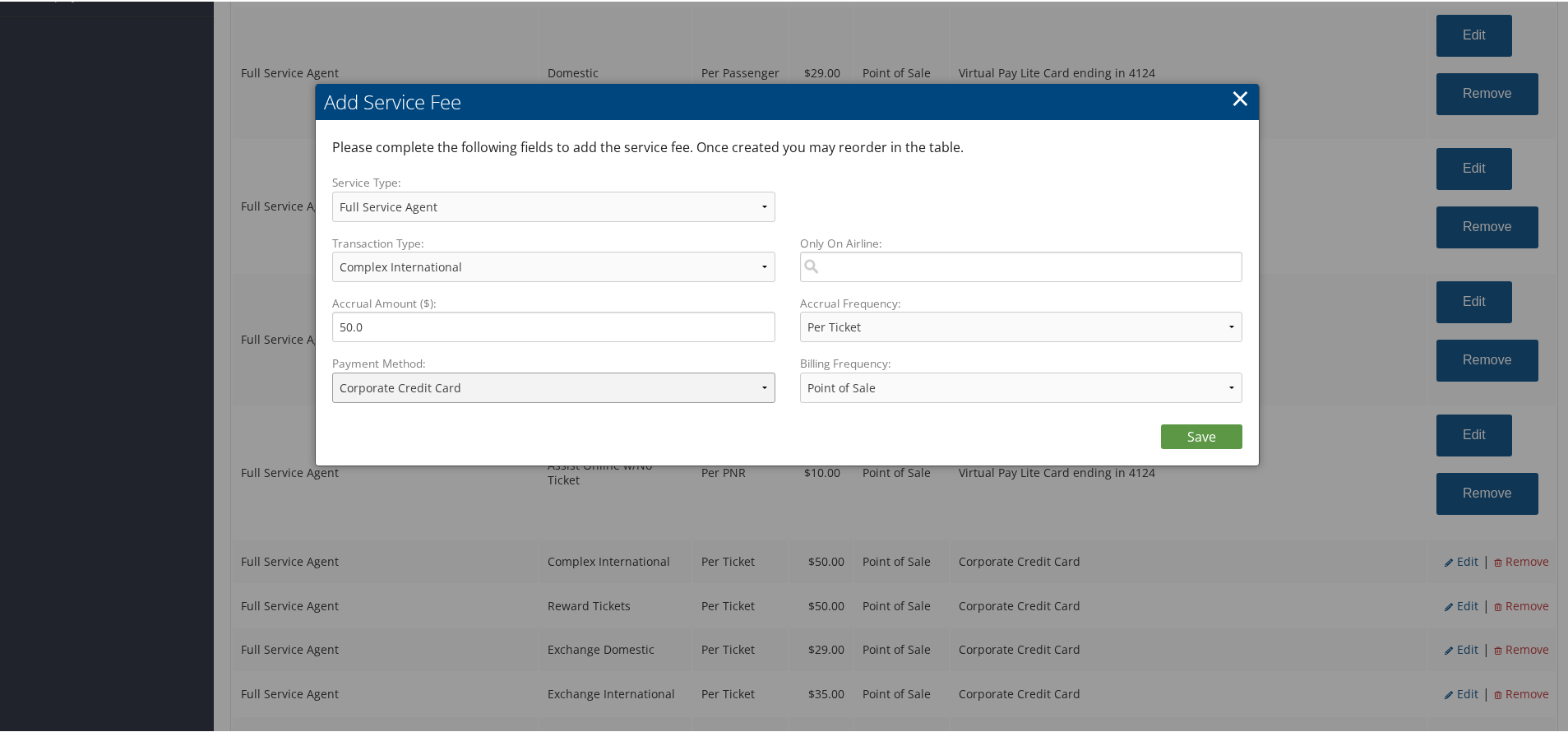
click at [516, 387] on select "ACH Transfer Cash / Check (AR) Corporate Credit Card Ghost Credit Card Hotel Gu…" at bounding box center [553, 386] width 443 height 31
select select "15_2150"
click at [332, 371] on select "ACH Transfer Cash / Check (AR) Corporate Credit Card Ghost Credit Card Hotel Gu…" at bounding box center [553, 386] width 443 height 31
click at [1236, 446] on link "Save" at bounding box center [1201, 435] width 82 height 25
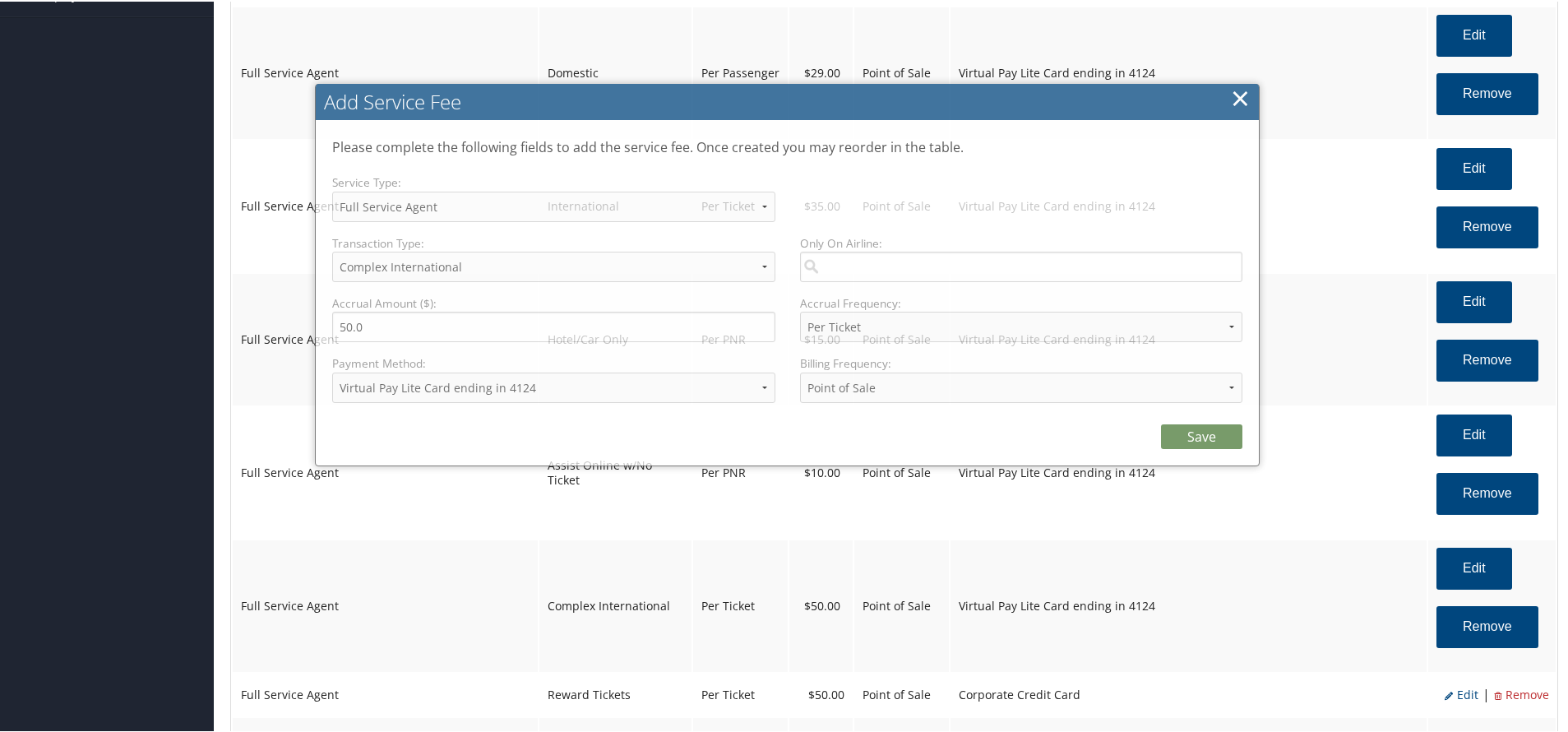
select select "2"
select select "8"
select select "4"
select select "15_2150"
select select "2"
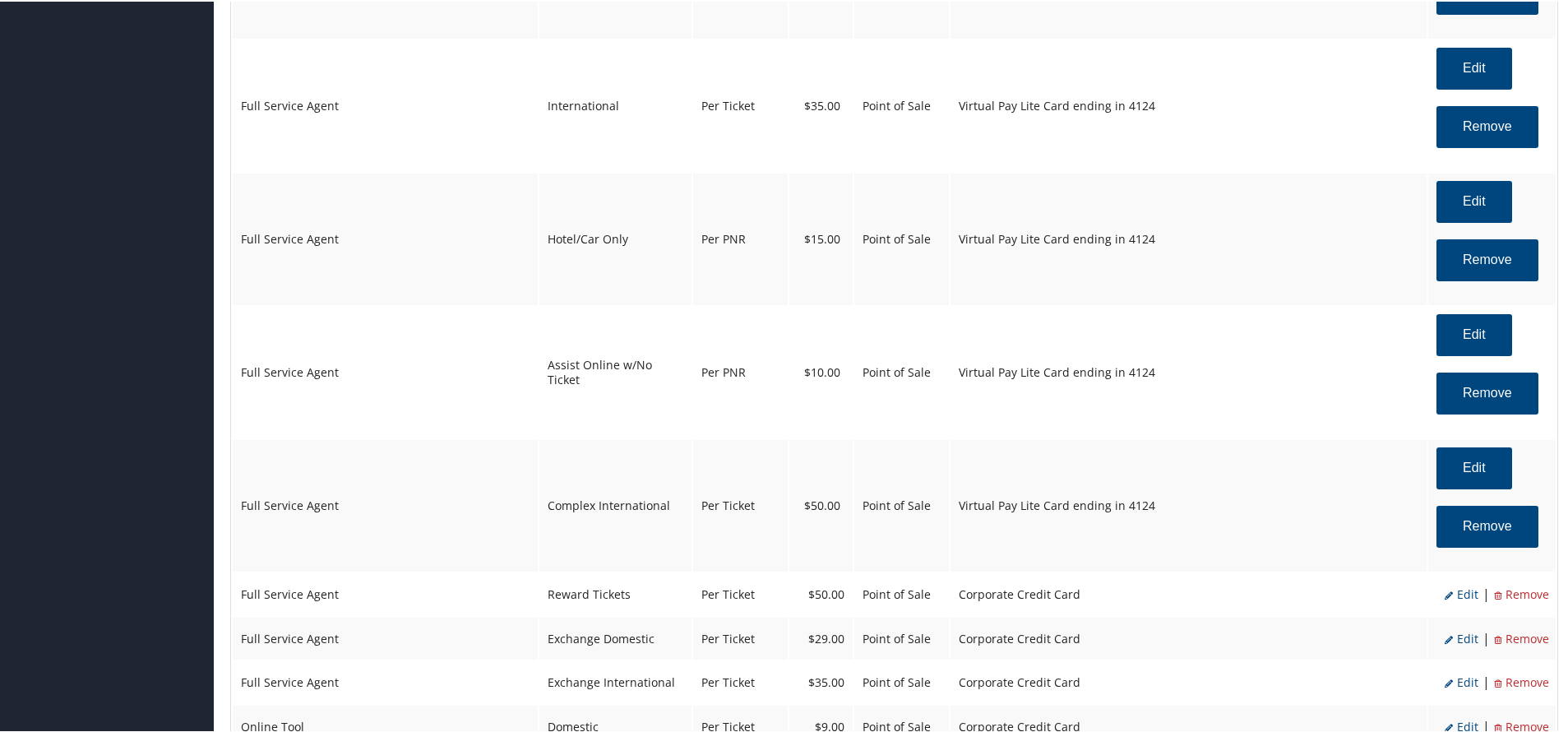
scroll to position [1151, 0]
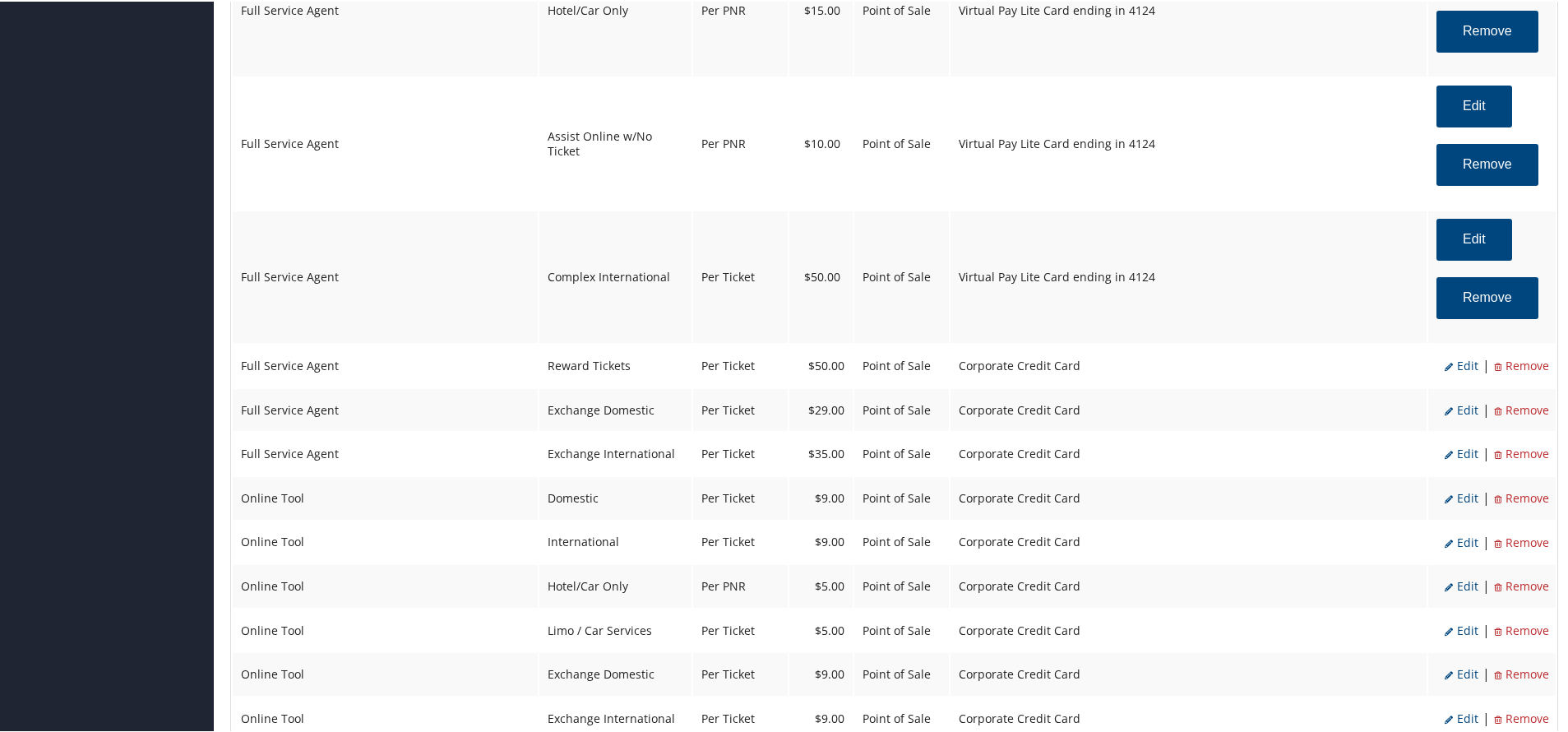
click at [1462, 361] on span "Edit" at bounding box center [1461, 364] width 34 height 16
select select "16"
select select "2"
select select "16"
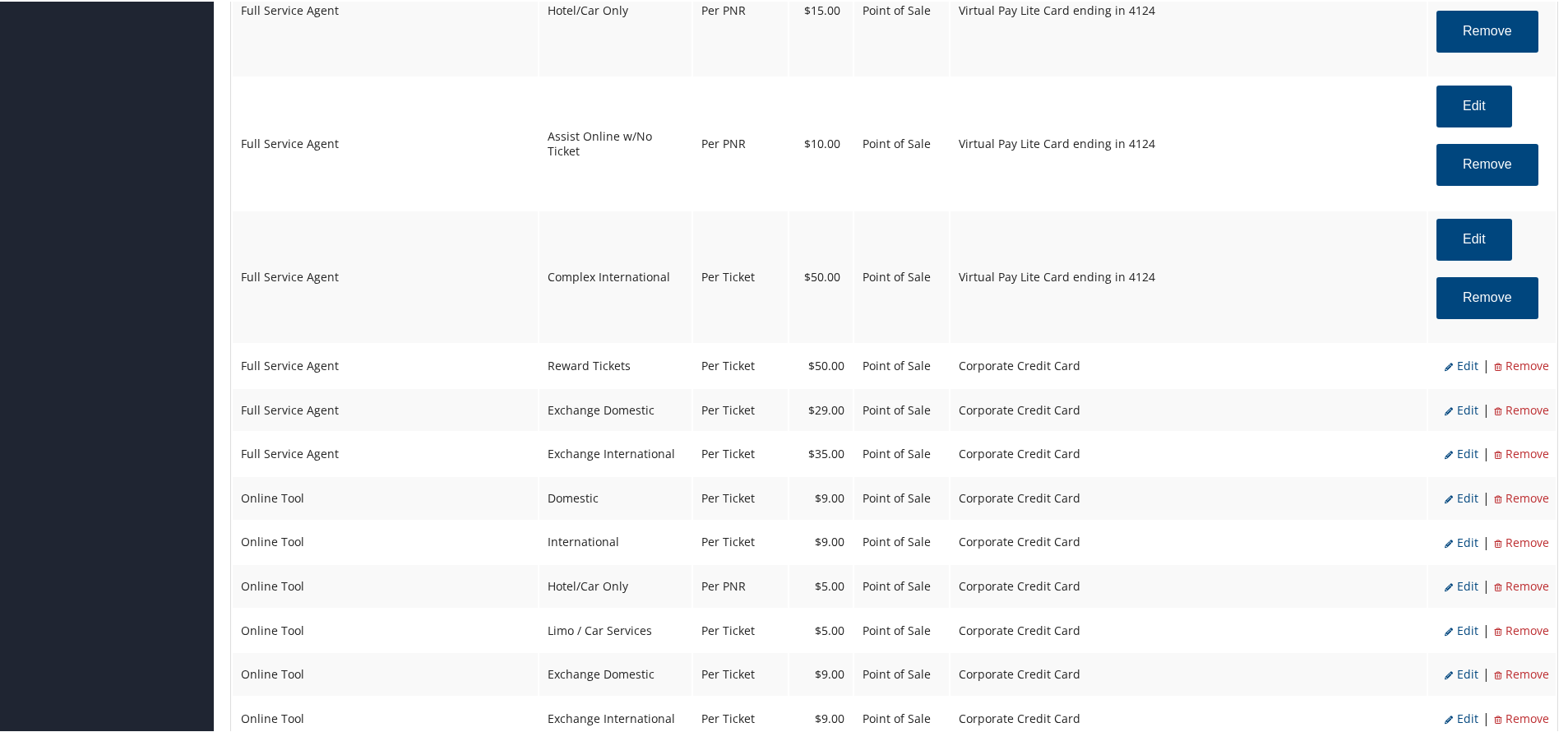
select select "4"
select select "2"
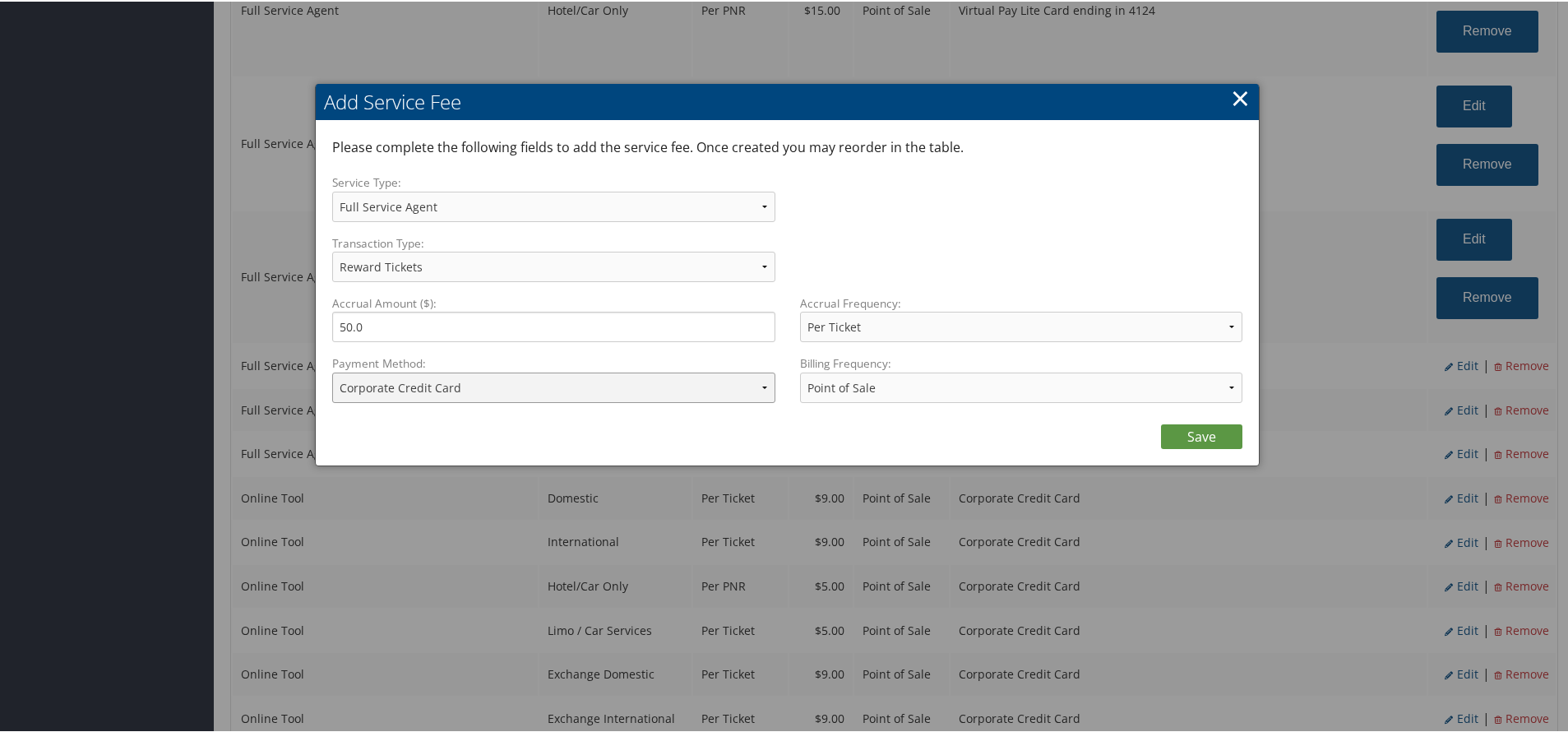
click at [615, 396] on select "ACH Transfer Cash / Check (AR) Corporate Credit Card Ghost Credit Card Hotel Gu…" at bounding box center [553, 386] width 443 height 31
select select "15_2150"
click at [332, 371] on select "ACH Transfer Cash / Check (AR) Corporate Credit Card Ghost Credit Card Hotel Gu…" at bounding box center [553, 386] width 443 height 31
click at [1182, 438] on link "Save" at bounding box center [1201, 435] width 82 height 25
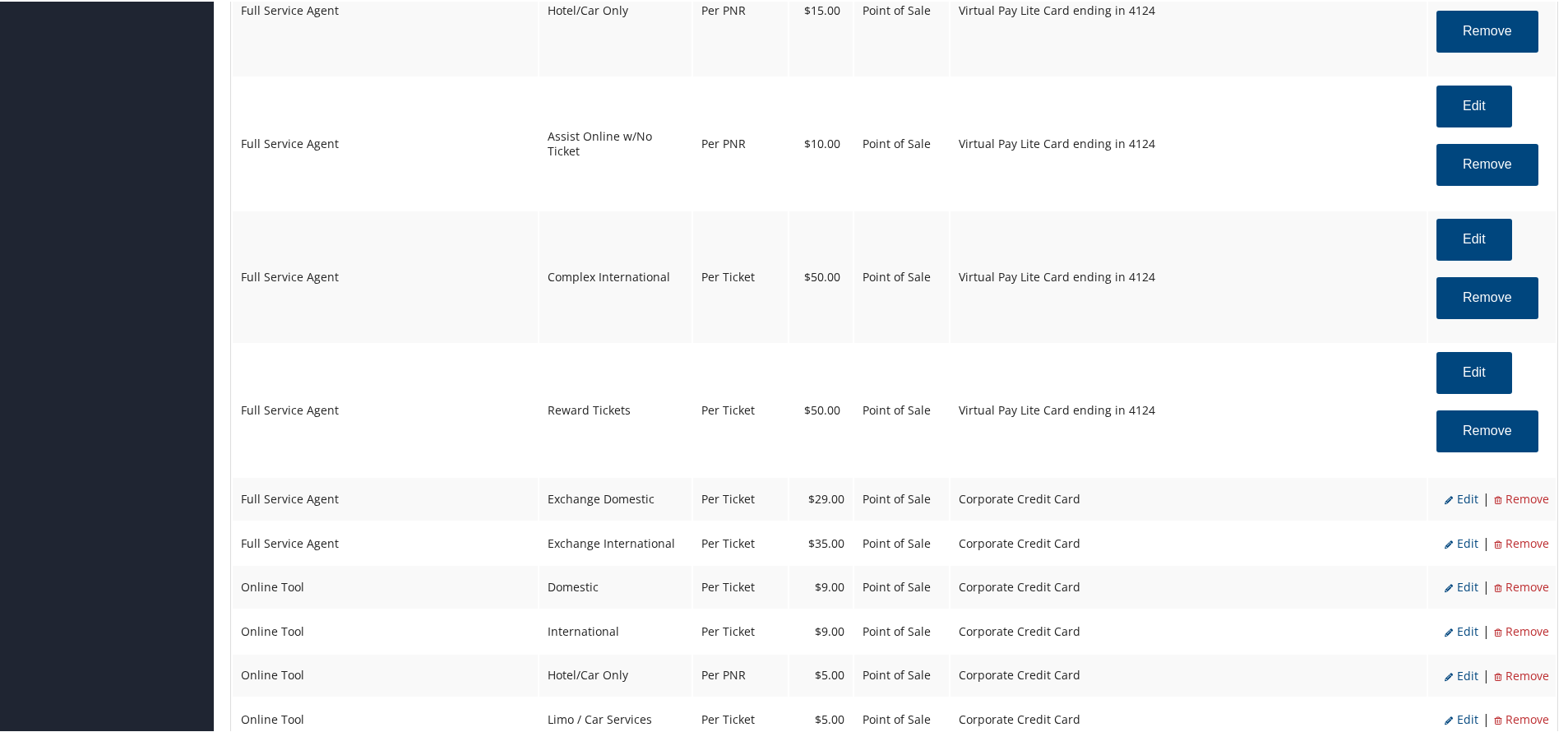
click at [1462, 495] on span "Edit" at bounding box center [1461, 497] width 34 height 16
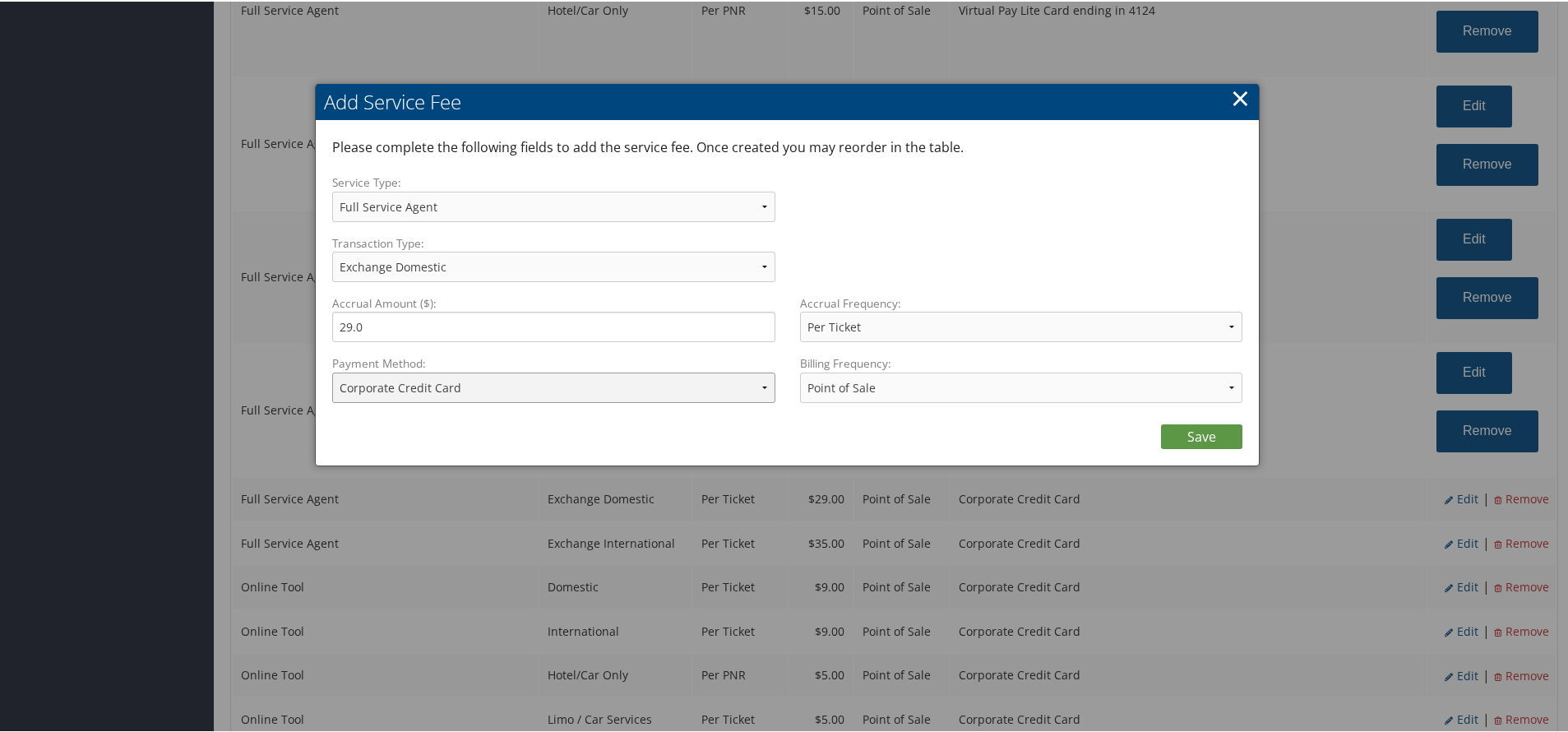
click at [552, 385] on select "ACH Transfer Cash / Check (AR) Corporate Credit Card Ghost Credit Card Hotel Gu…" at bounding box center [553, 386] width 443 height 31
select select "15_2150"
click at [332, 371] on select "ACH Transfer Cash / Check (AR) Corporate Credit Card Ghost Credit Card Hotel Gu…" at bounding box center [553, 386] width 443 height 31
click at [1184, 423] on link "Save" at bounding box center [1201, 435] width 82 height 25
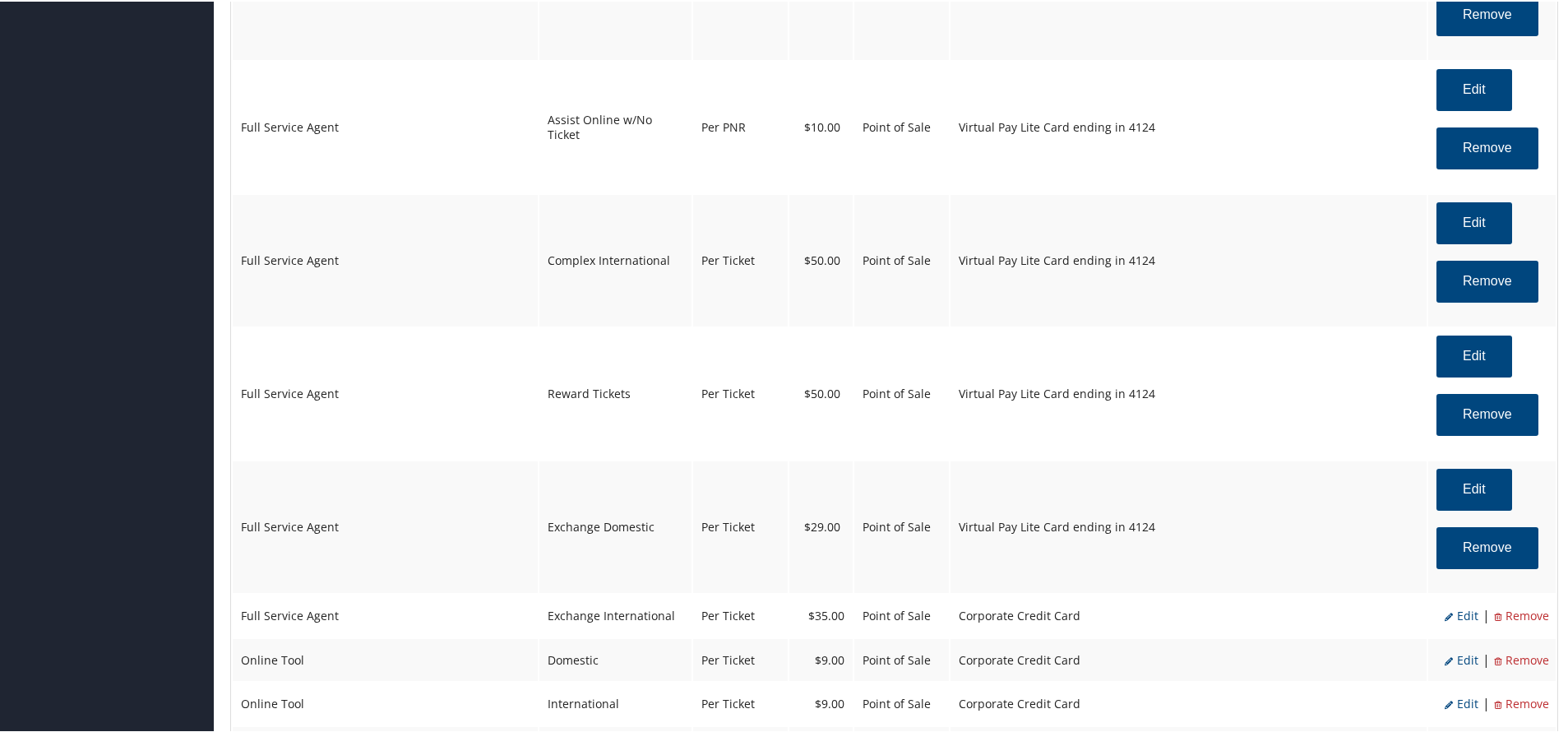
scroll to position [1645, 0]
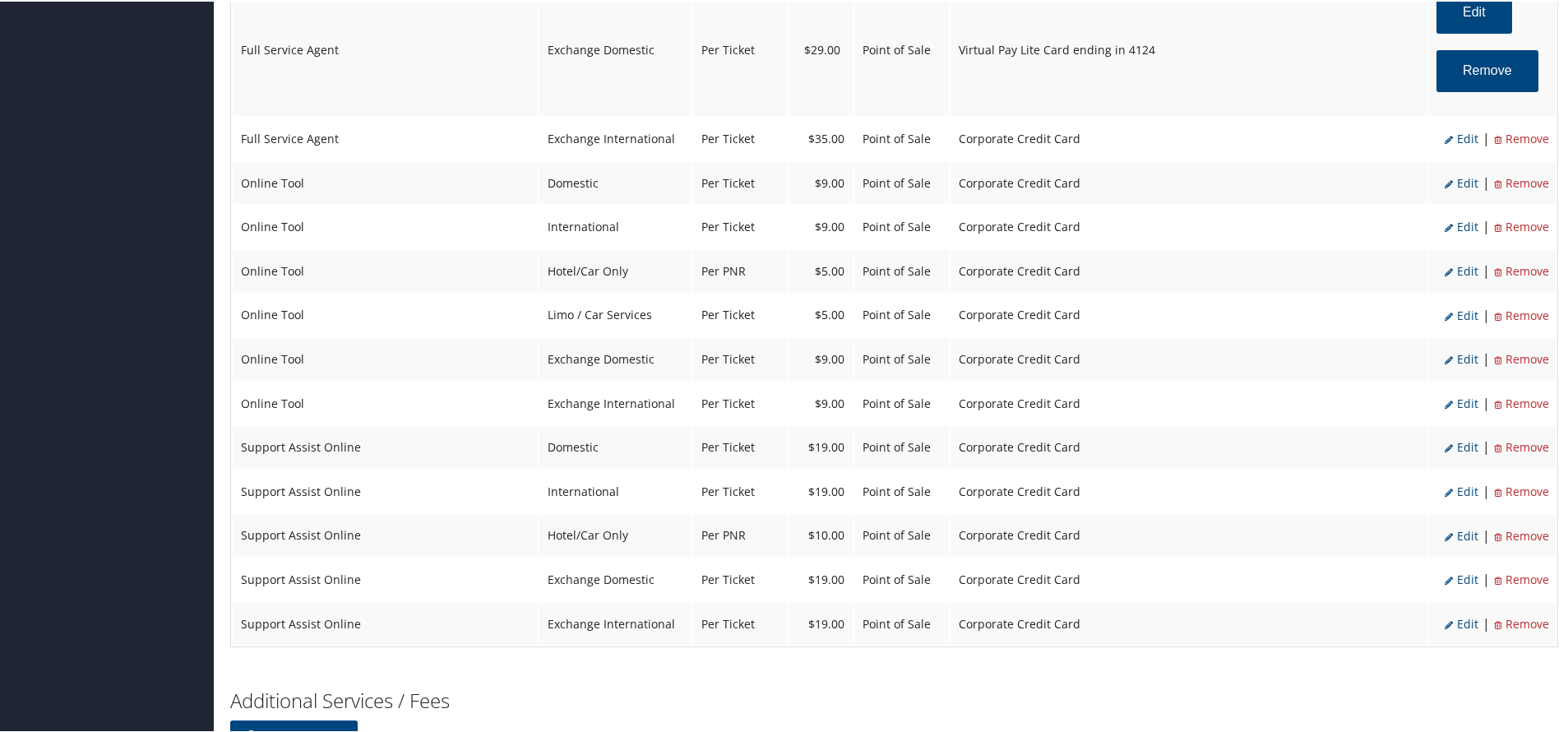
click at [1457, 143] on span "Edit" at bounding box center [1461, 136] width 34 height 16
select select "25"
type input "35.0"
select select "2"
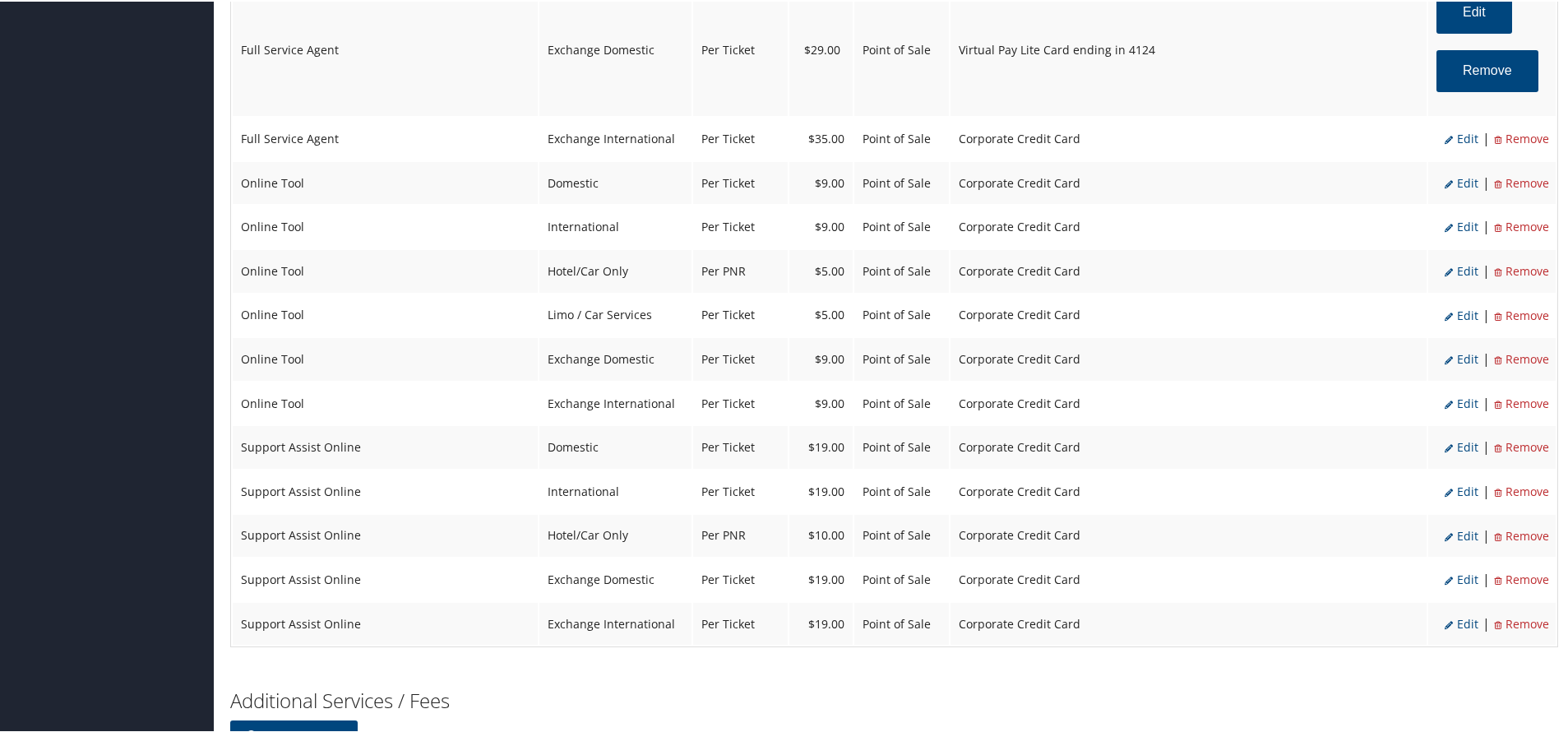
select select "25"
select select "4"
select select "2"
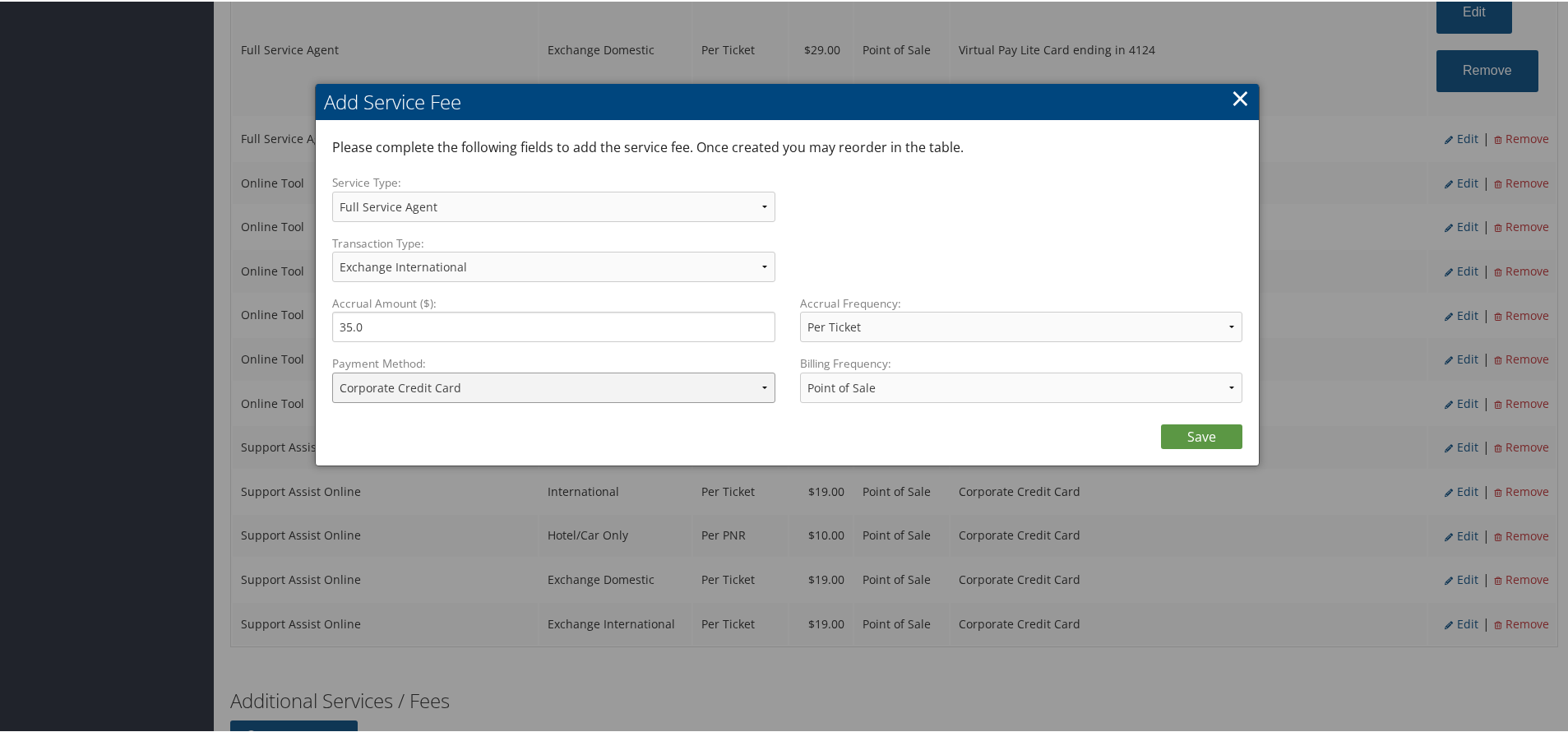
click at [634, 380] on select "ACH Transfer Cash / Check (AR) Corporate Credit Card Ghost Credit Card Hotel Gu…" at bounding box center [553, 386] width 443 height 31
select select "15_2150"
click at [332, 371] on select "ACH Transfer Cash / Check (AR) Corporate Credit Card Ghost Credit Card Hotel Gu…" at bounding box center [553, 386] width 443 height 31
click at [1213, 428] on link "Save" at bounding box center [1201, 435] width 82 height 25
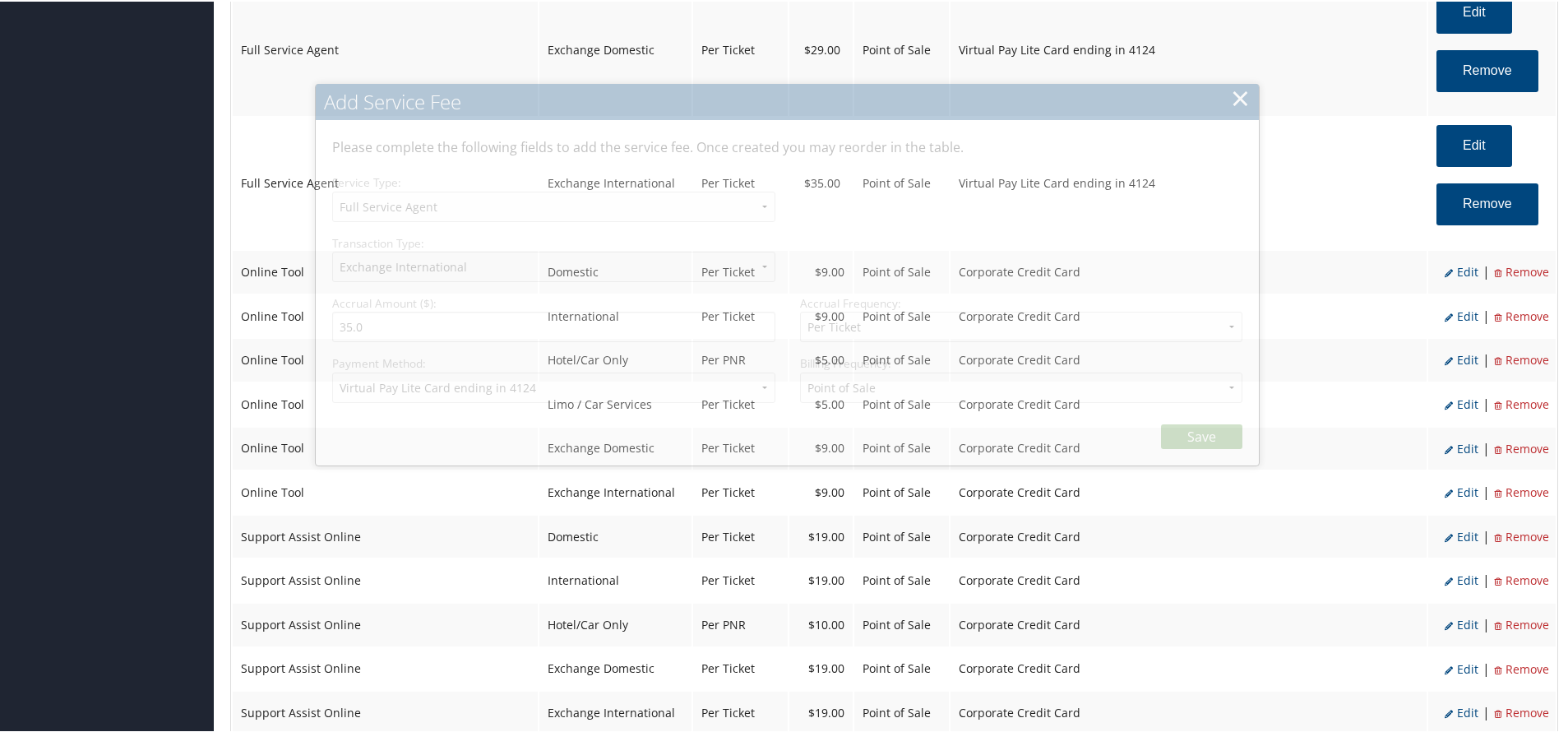
select select "2"
select select "25"
select select "4"
select select "15_2150"
select select "2"
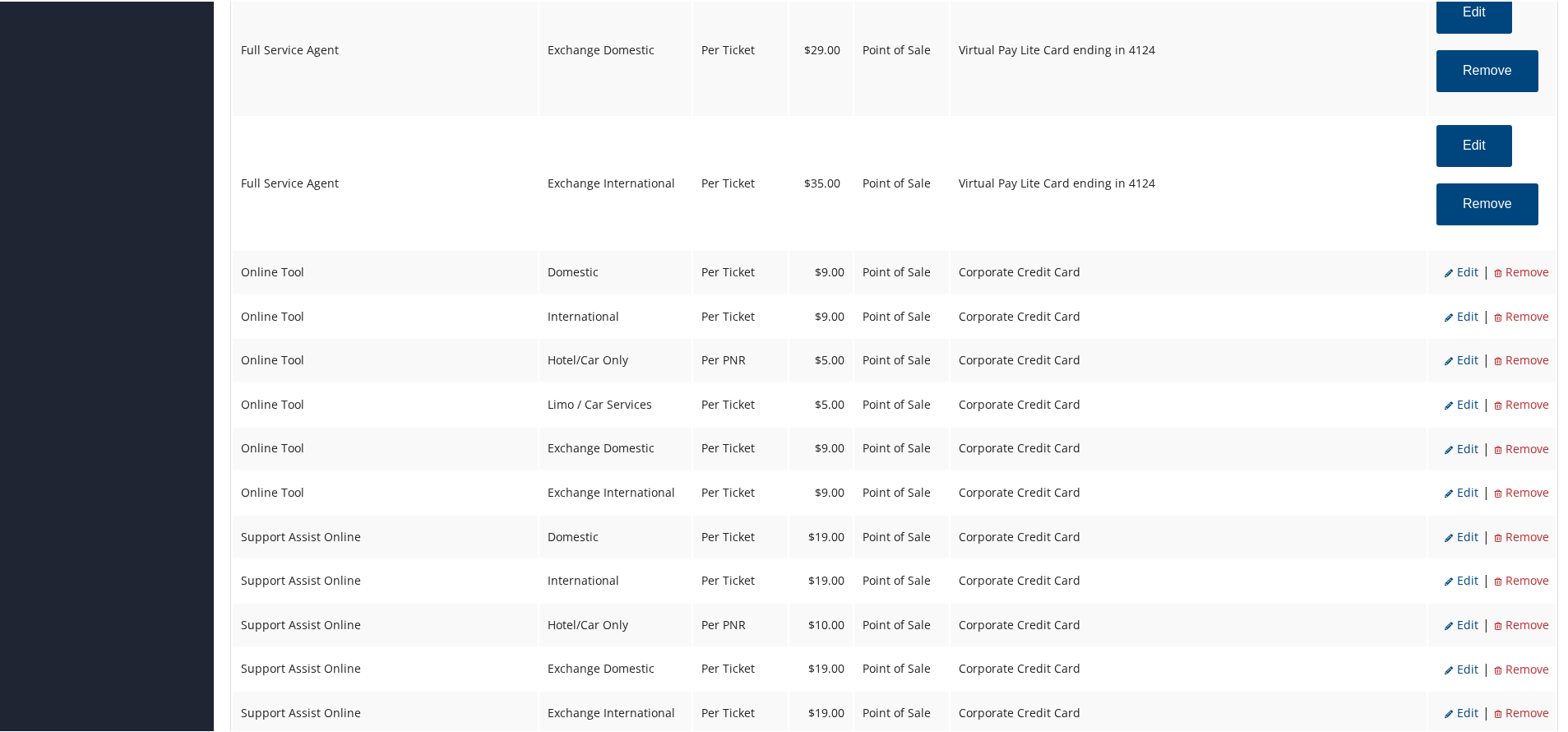
click at [1465, 267] on span "Edit" at bounding box center [1461, 270] width 34 height 16
select select "6"
select select "2"
type input "9.0"
select select "2"
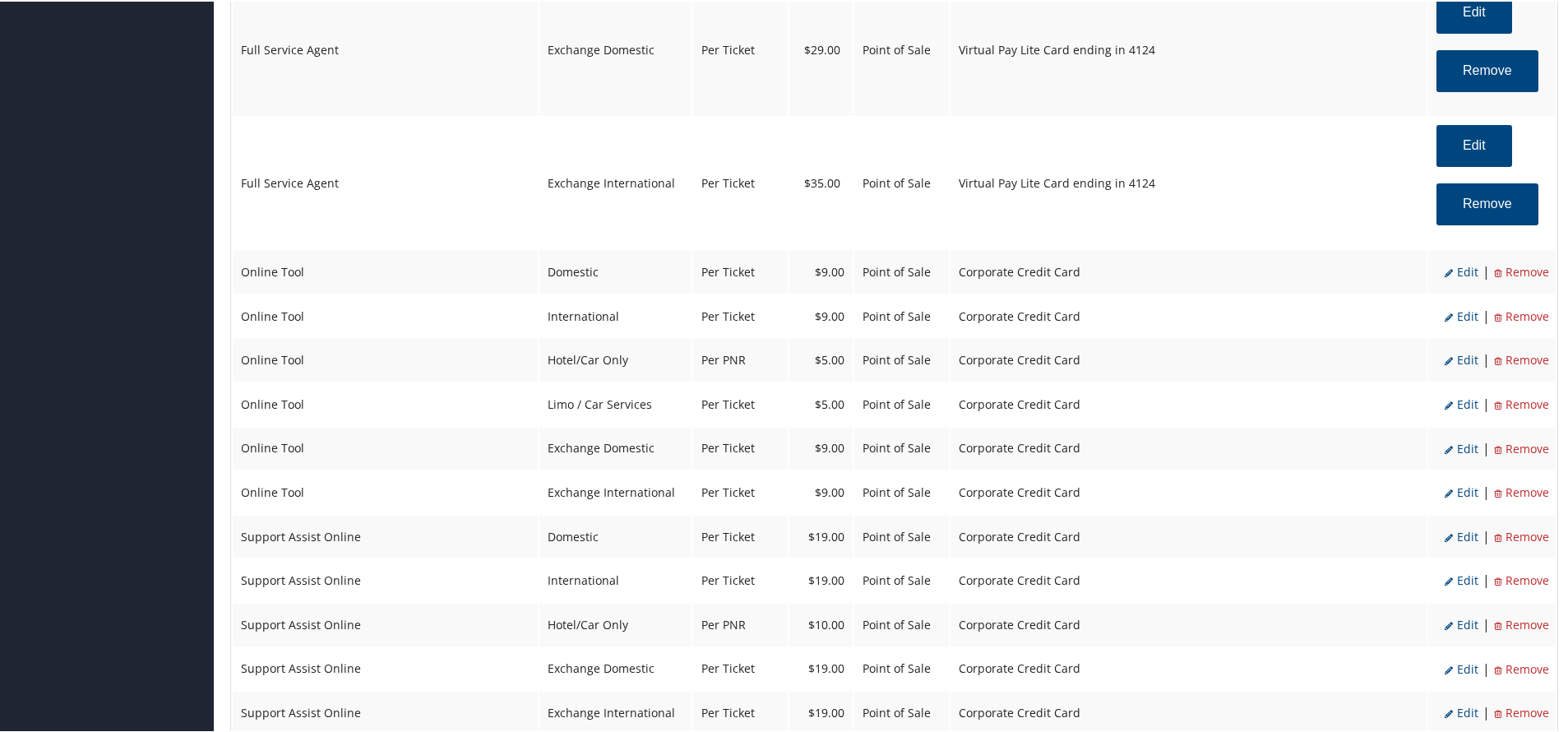
select select "6"
select select "2"
select select "4"
select select "2"
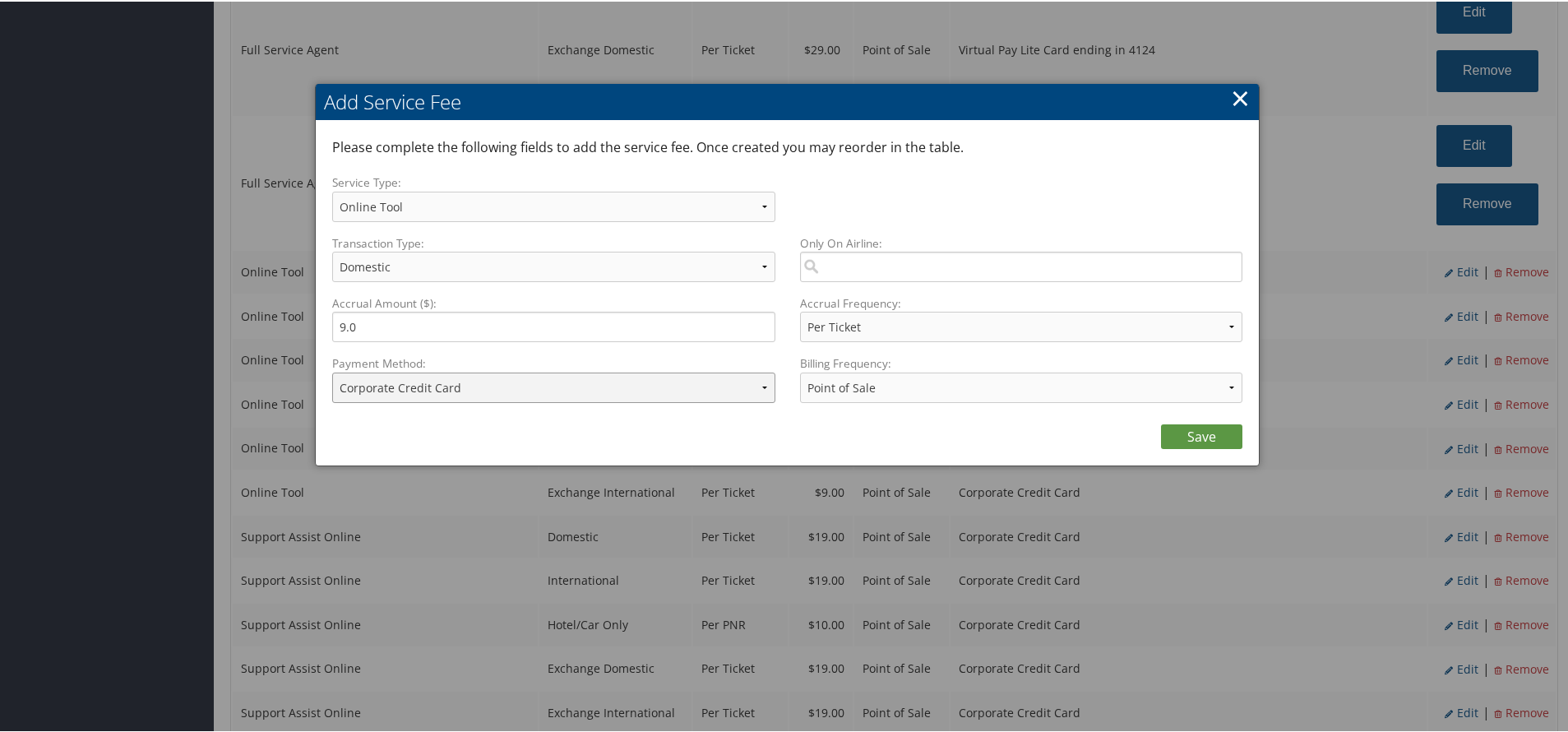
click at [472, 389] on select "ACH Transfer Cash / Check (AR) Corporate Credit Card Ghost Credit Card Hotel Gu…" at bounding box center [553, 386] width 443 height 31
select select "15_2150"
click at [332, 371] on select "ACH Transfer Cash / Check (AR) Corporate Credit Card Ghost Credit Card Hotel Gu…" at bounding box center [553, 386] width 443 height 31
click at [1182, 433] on link "Save" at bounding box center [1201, 435] width 82 height 25
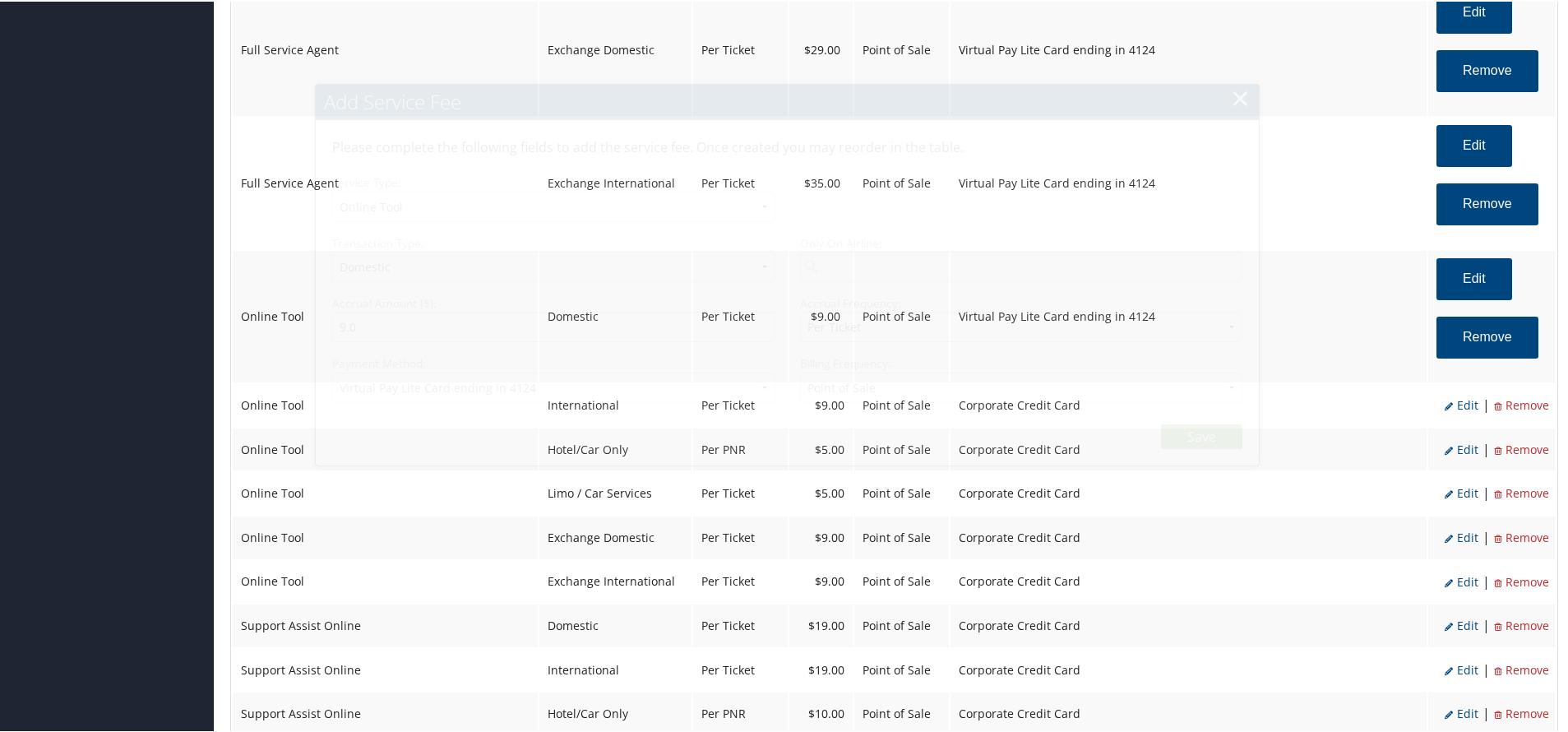
select select "6"
select select "2"
select select "4"
select select "15_2150"
select select "2"
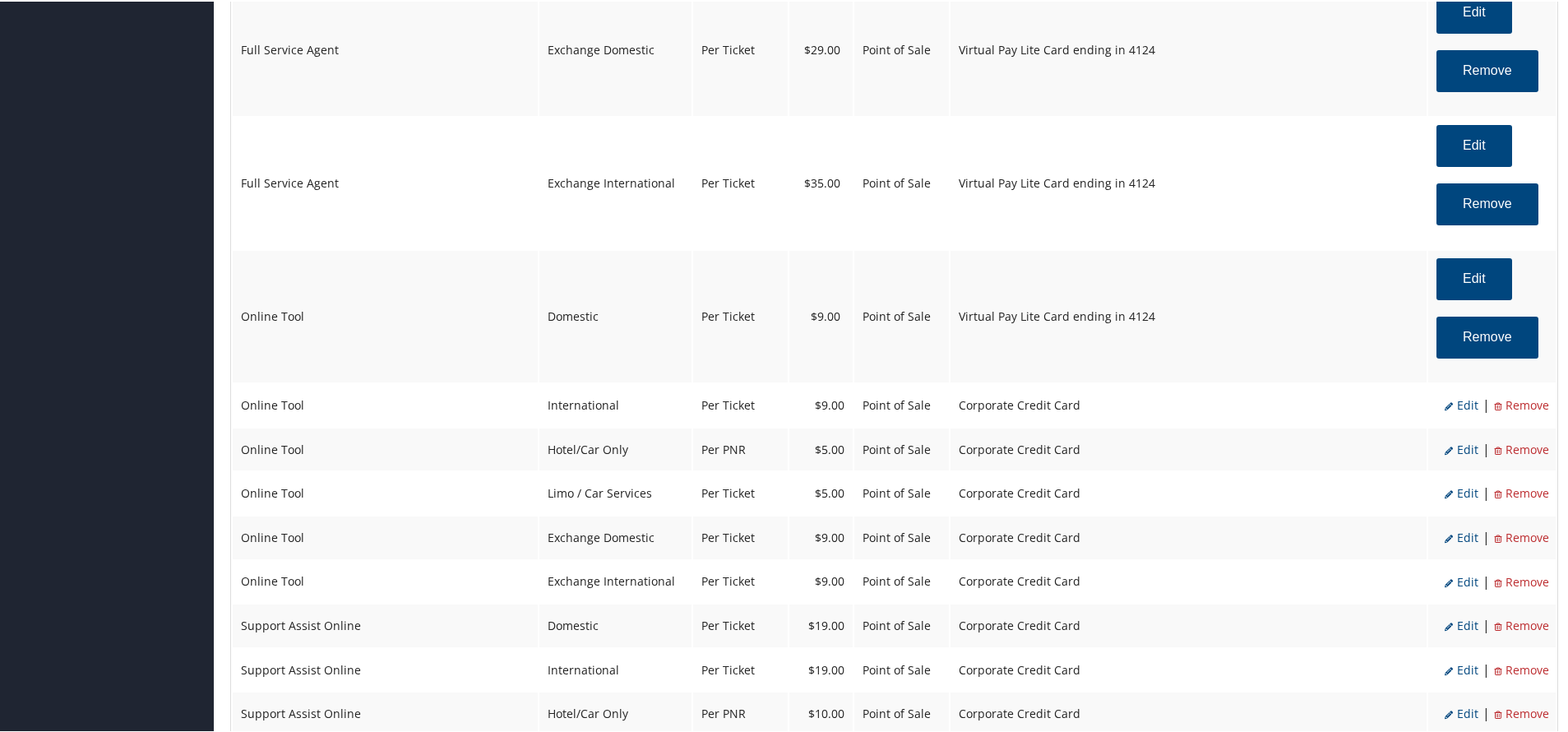
click at [1457, 397] on span "Edit" at bounding box center [1461, 403] width 34 height 16
select select "14"
select select "2"
select select "6"
select select "14"
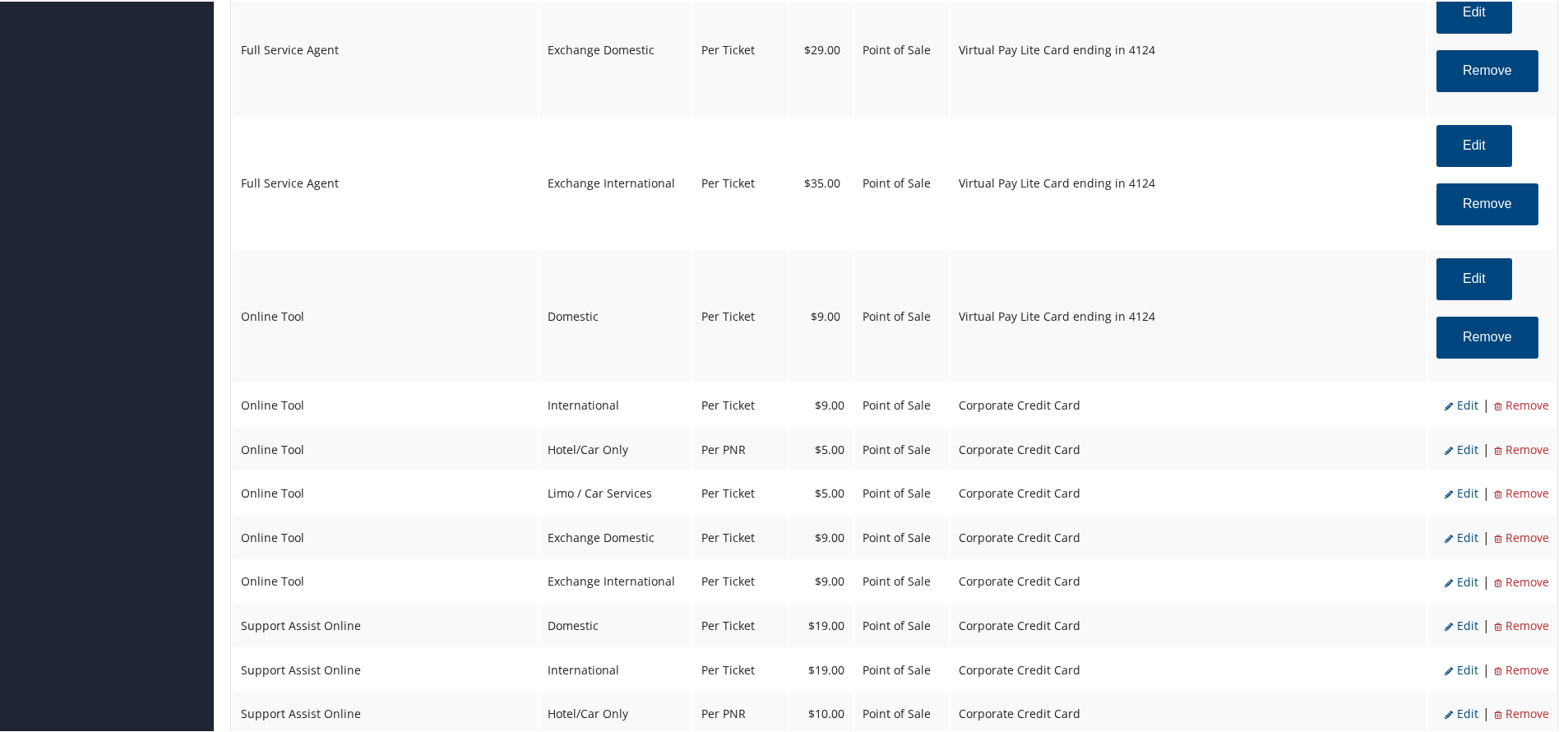
select select "4"
select select "2"
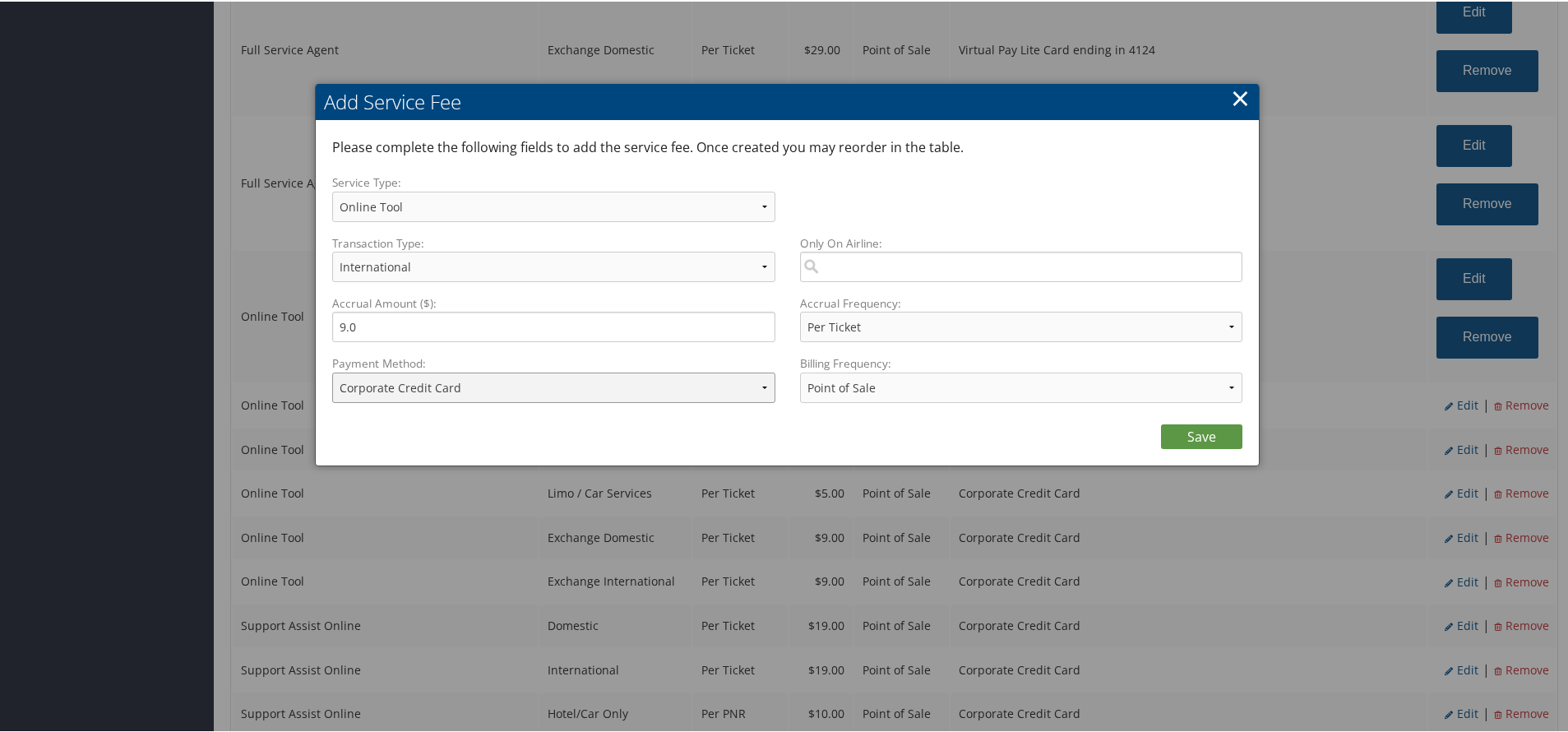
click at [562, 392] on select "ACH Transfer Cash / Check (AR) Corporate Credit Card Ghost Credit Card Hotel Gu…" at bounding box center [553, 386] width 443 height 31
select select "15_2150"
click at [332, 371] on select "ACH Transfer Cash / Check (AR) Corporate Credit Card Ghost Credit Card Hotel Gu…" at bounding box center [553, 386] width 443 height 31
click at [1209, 435] on link "Save" at bounding box center [1201, 435] width 82 height 25
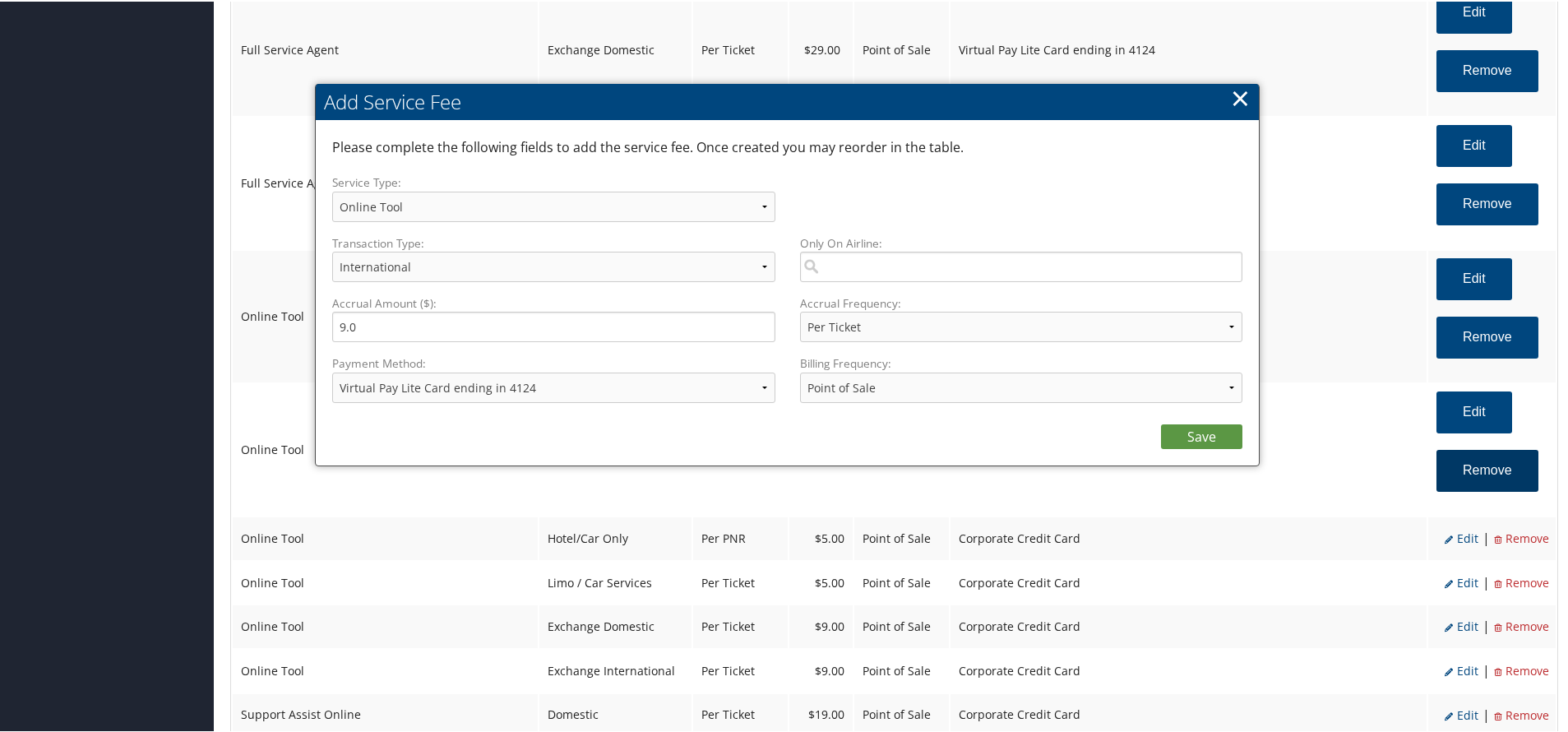
select select "6"
select select "14"
select select "4"
select select "15_2150"
select select "2"
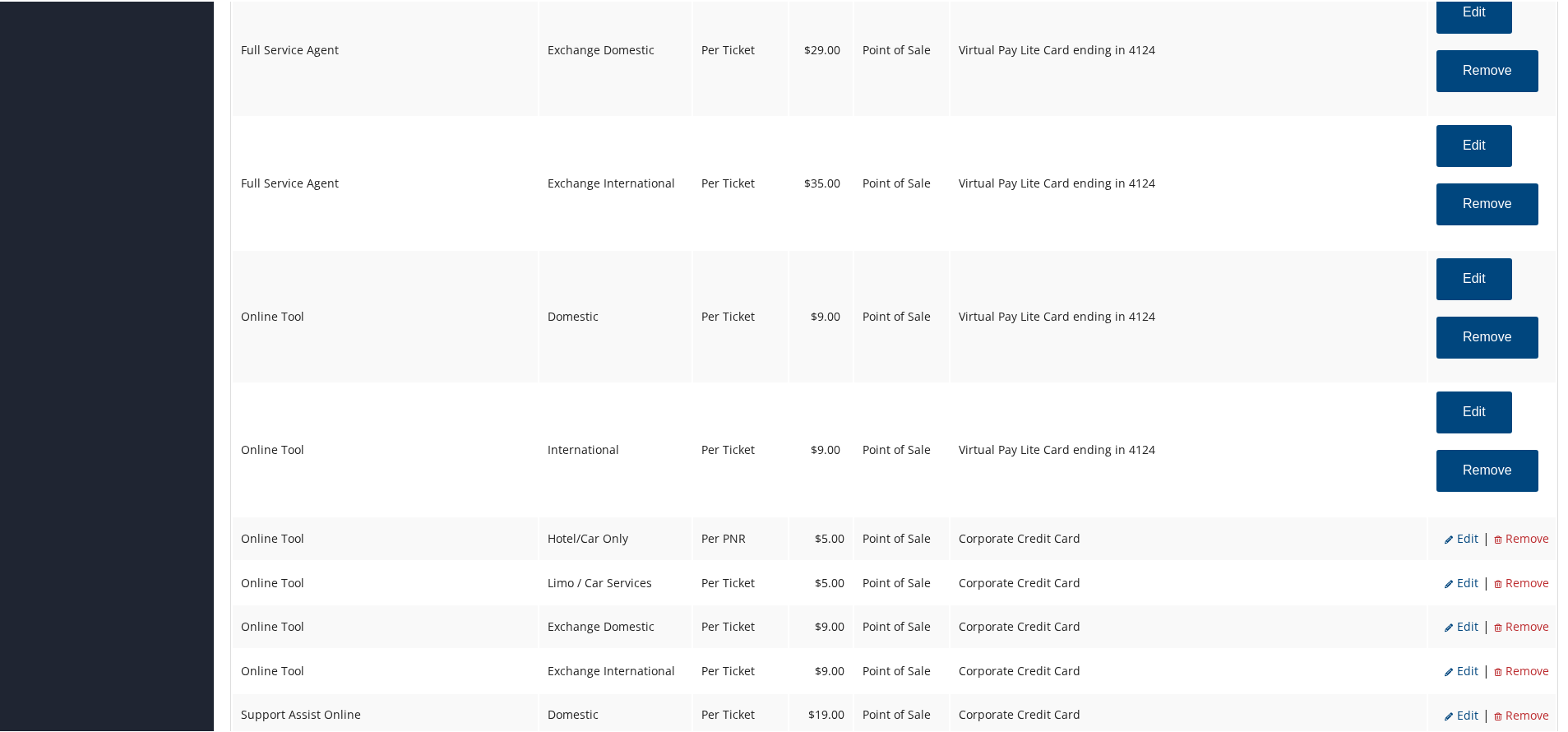
click at [1462, 542] on span "Edit" at bounding box center [1461, 536] width 34 height 16
select select "6"
type input "5.0"
select select "2"
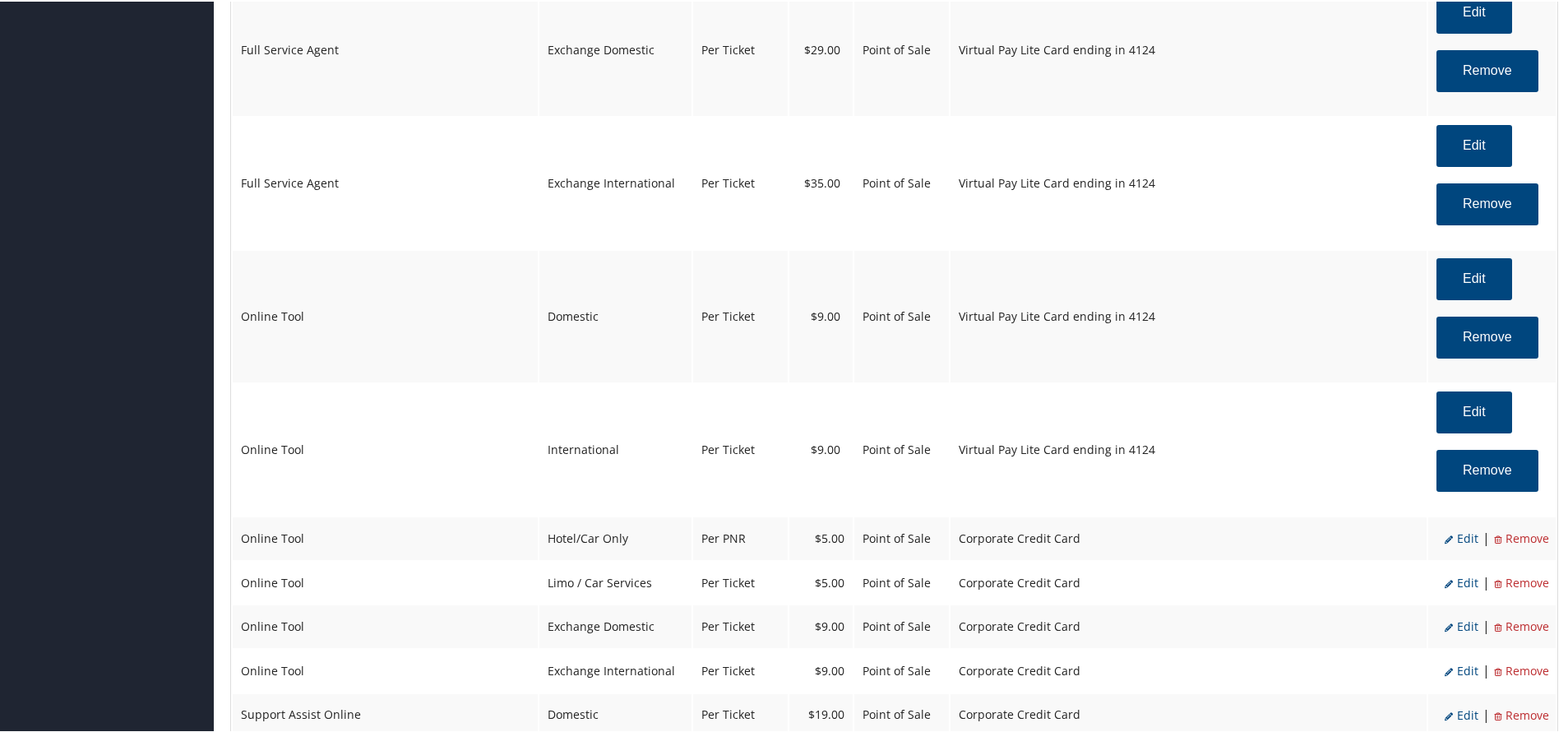
select select "6"
select select "2"
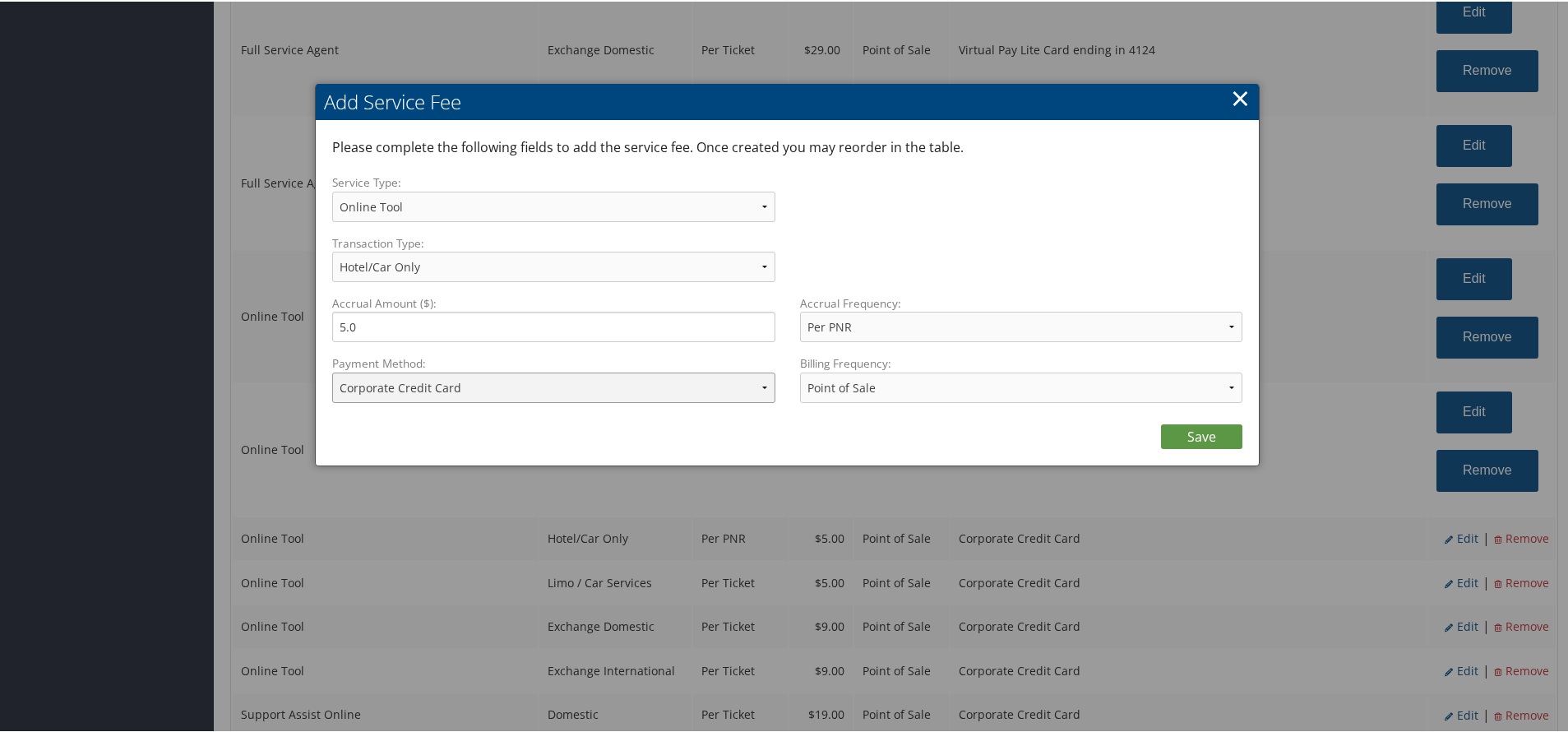
drag, startPoint x: 496, startPoint y: 385, endPoint x: 496, endPoint y: 398, distance: 13.0
click at [496, 385] on select "ACH Transfer Cash / Check (AR) Corporate Credit Card Ghost Credit Card Hotel Gu…" at bounding box center [553, 386] width 443 height 31
select select "15_2150"
click at [332, 371] on select "ACH Transfer Cash / Check (AR) Corporate Credit Card Ghost Credit Card Hotel Gu…" at bounding box center [553, 386] width 443 height 31
click at [1193, 423] on link "Save" at bounding box center [1201, 435] width 82 height 25
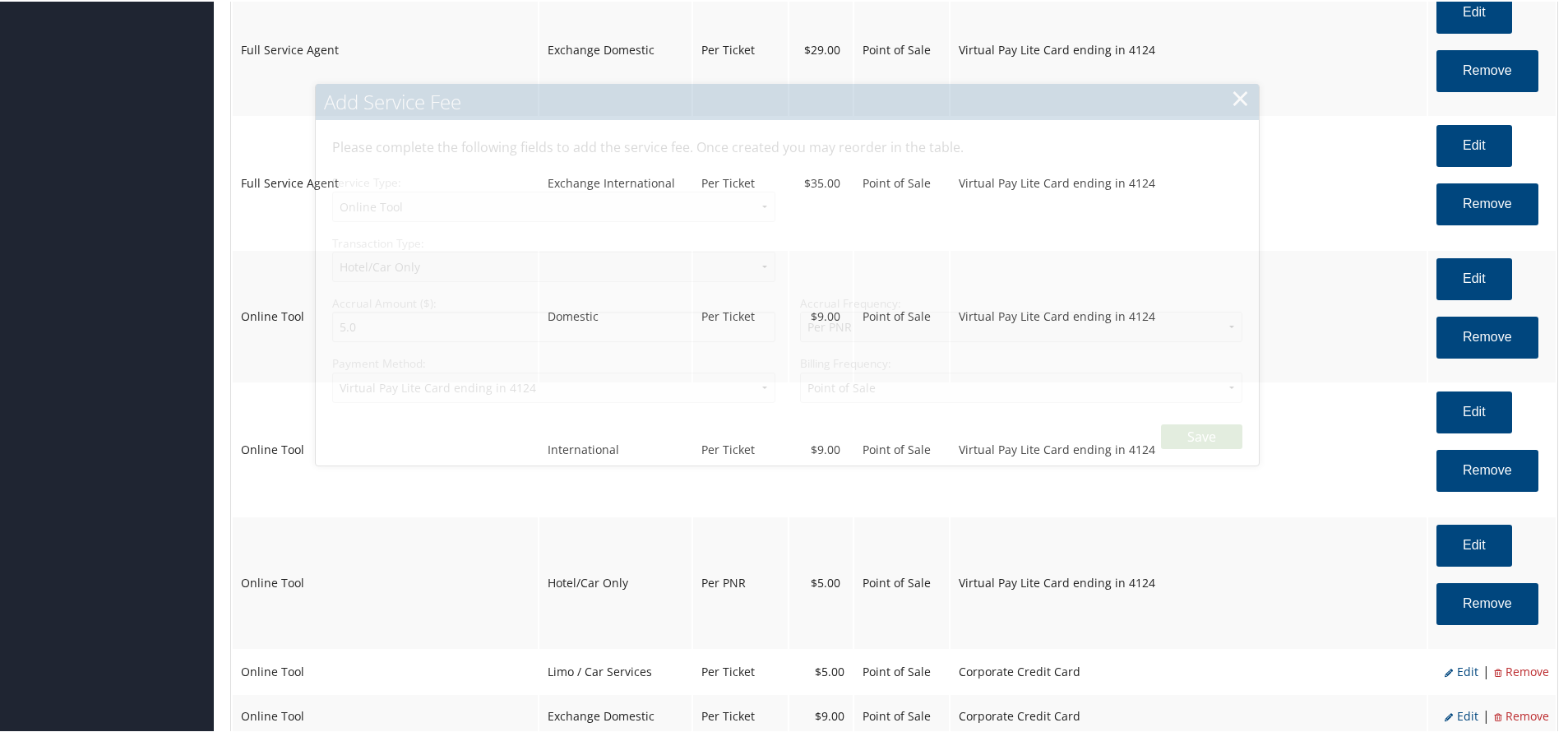
select select "6"
select select "2"
select select "15_2150"
select select "2"
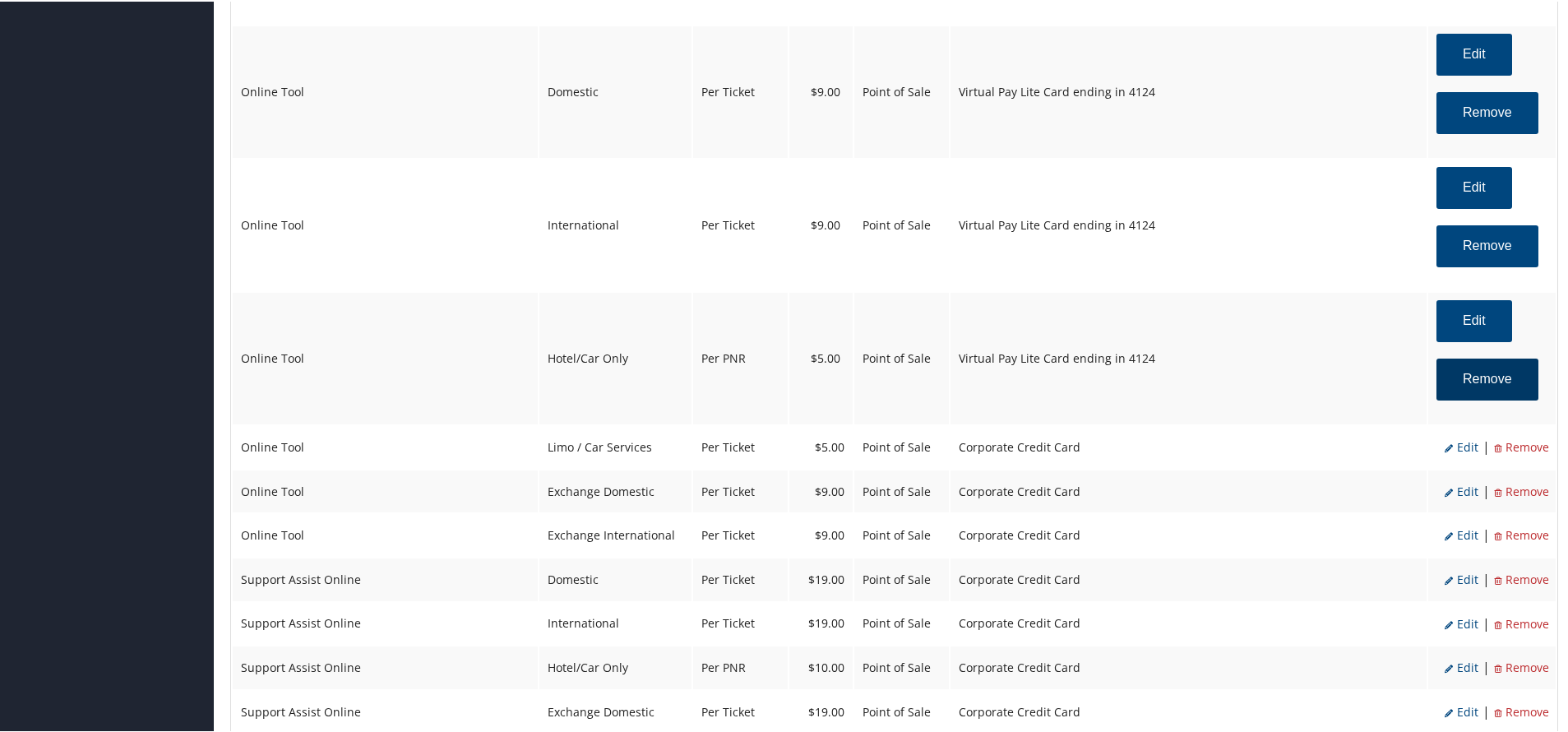
scroll to position [1891, 0]
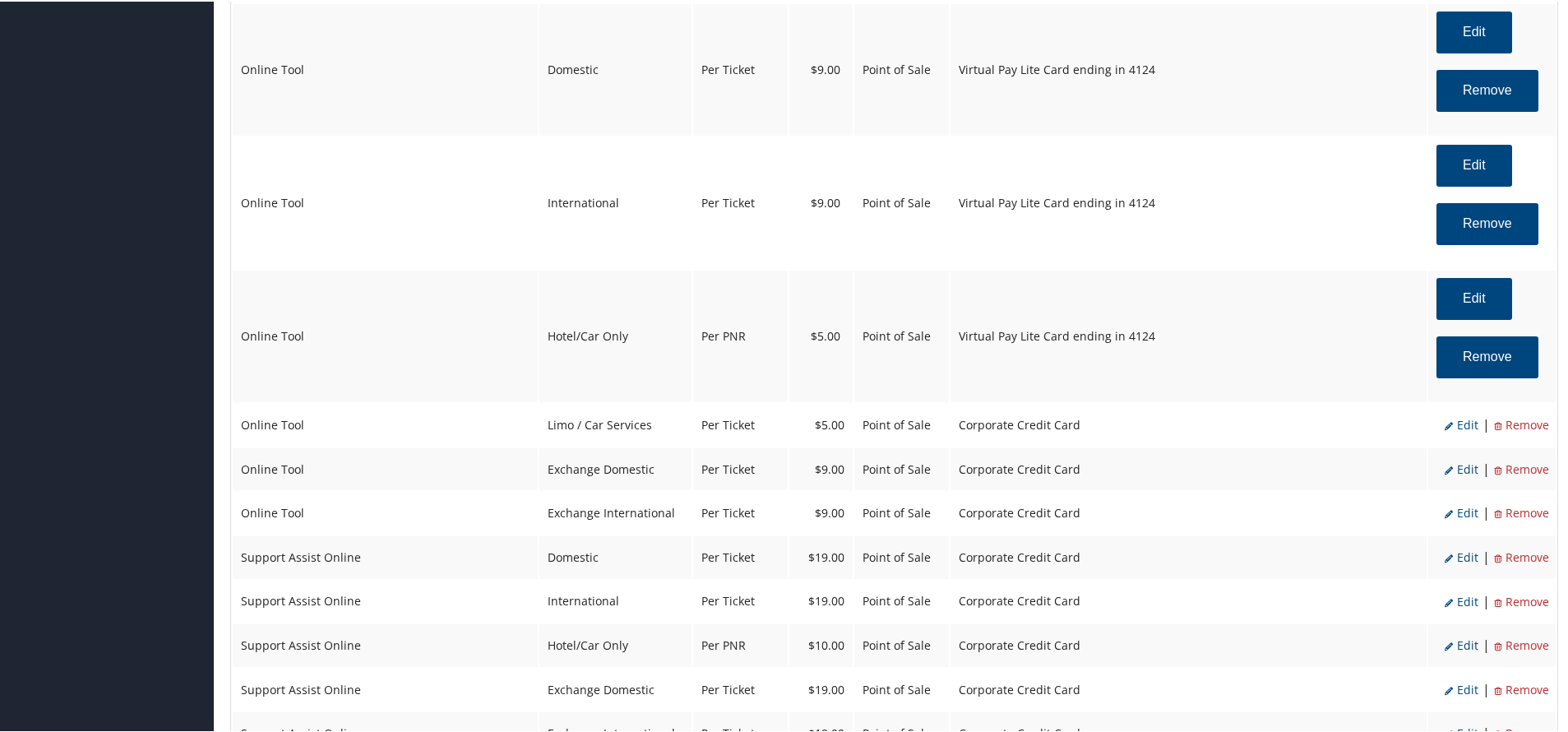
click at [1457, 424] on span "Edit" at bounding box center [1461, 423] width 34 height 16
select select "26"
select select "4"
select select "2"
select select "6"
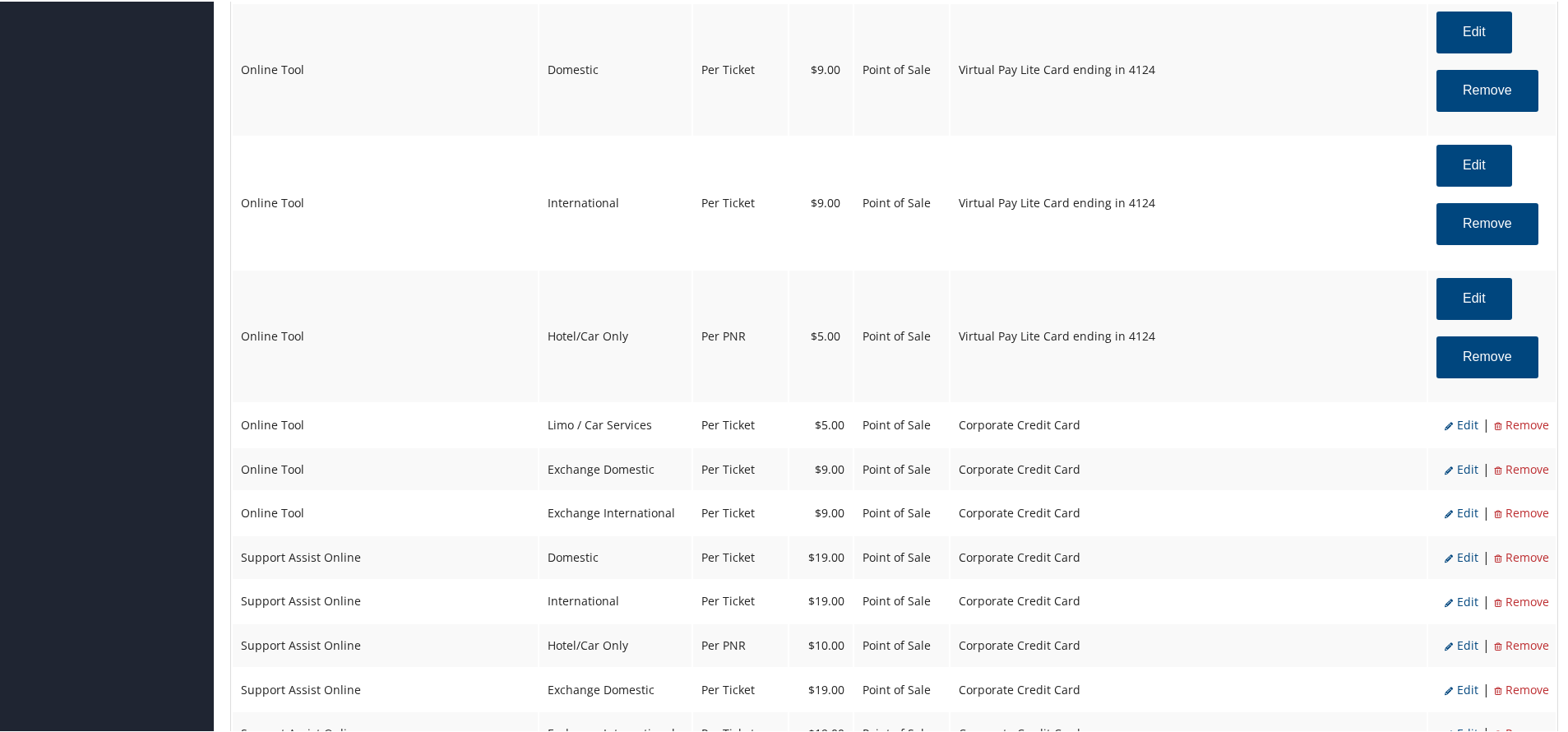
select select "26"
select select "4"
select select "2"
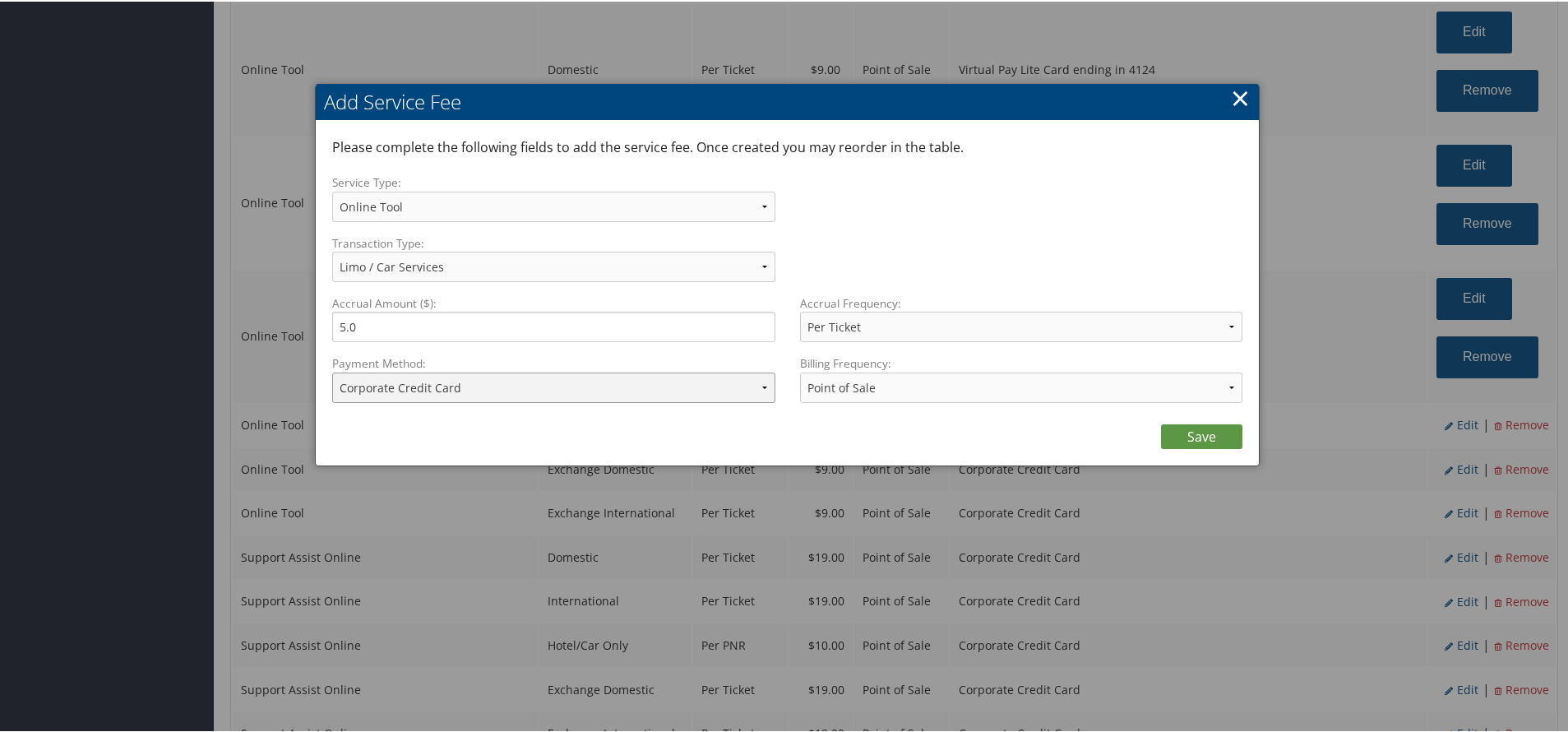
click at [624, 380] on select "ACH Transfer Cash / Check (AR) Corporate Credit Card Ghost Credit Card Hotel Gu…" at bounding box center [553, 386] width 443 height 31
select select "15_2150"
click at [332, 371] on select "ACH Transfer Cash / Check (AR) Corporate Credit Card Ghost Credit Card Hotel Gu…" at bounding box center [553, 386] width 443 height 31
click at [1177, 444] on link "Save" at bounding box center [1201, 435] width 82 height 25
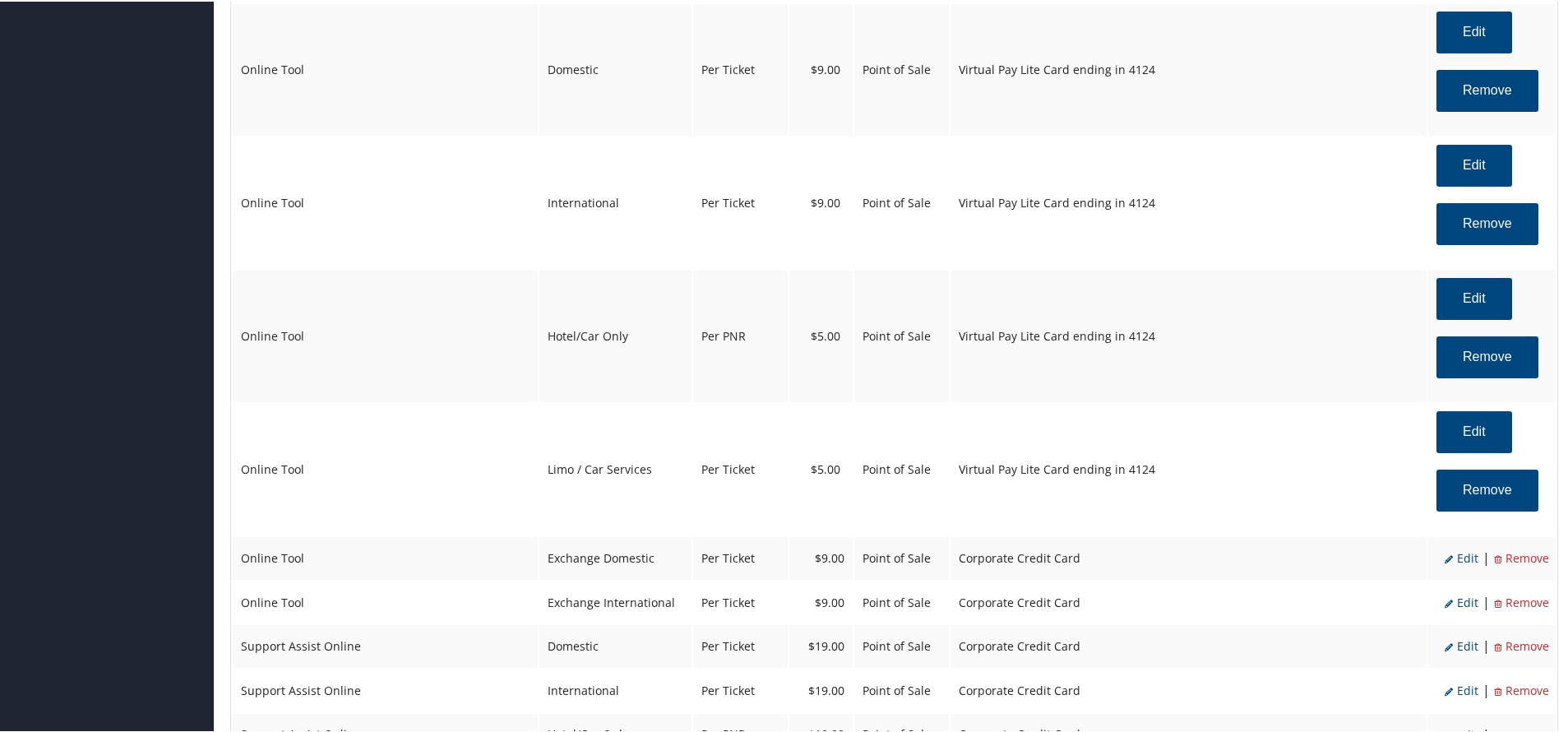
click at [1462, 559] on span "Edit" at bounding box center [1461, 556] width 34 height 16
select select "6"
select select "24"
select select "4"
select select "2"
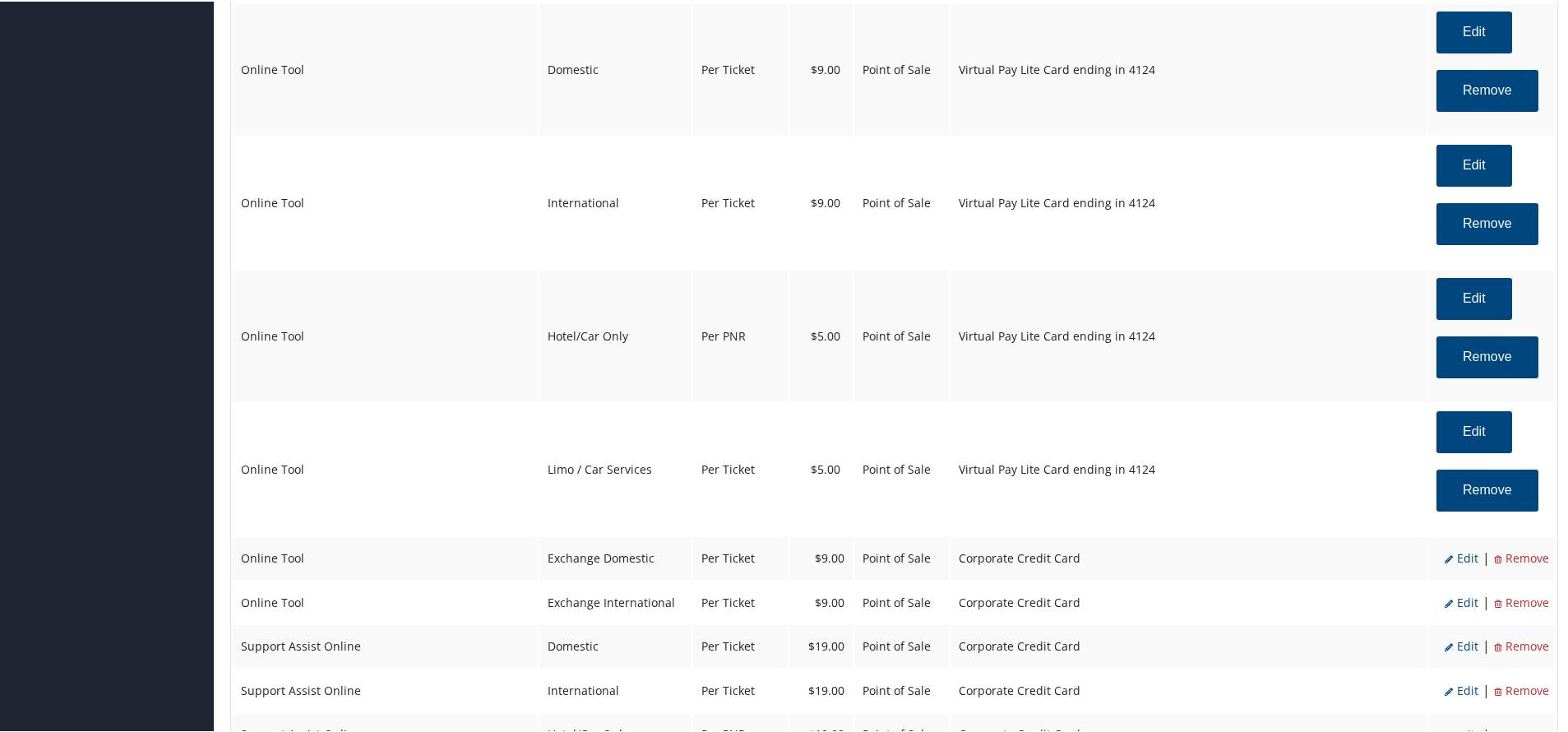
select select "2"
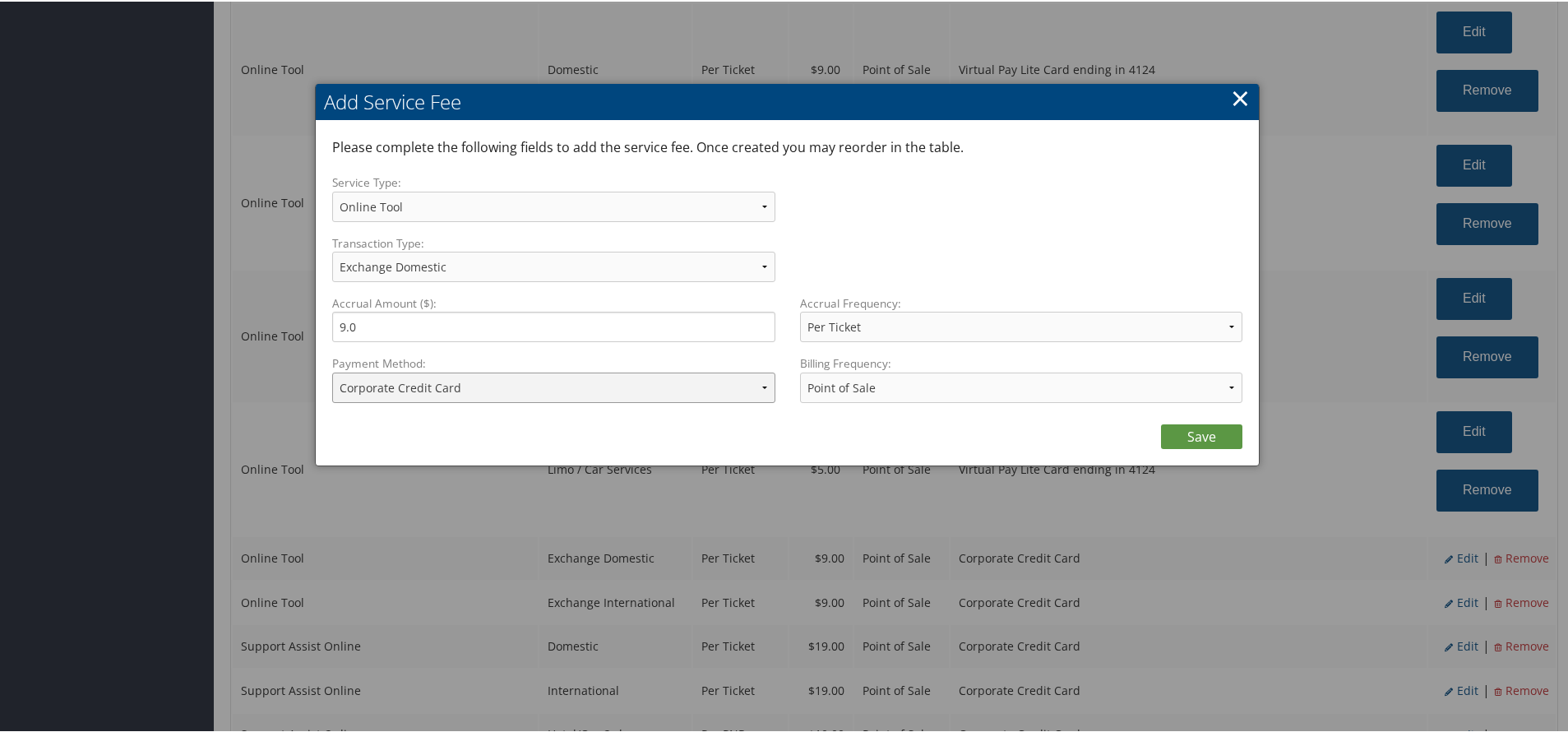
drag, startPoint x: 483, startPoint y: 387, endPoint x: 480, endPoint y: 395, distance: 8.5
click at [483, 387] on select "ACH Transfer Cash / Check (AR) Corporate Credit Card Ghost Credit Card Hotel Gu…" at bounding box center [553, 386] width 443 height 31
select select "15_2150"
click at [332, 371] on select "ACH Transfer Cash / Check (AR) Corporate Credit Card Ghost Credit Card Hotel Gu…" at bounding box center [553, 386] width 443 height 31
click at [1220, 430] on link "Save" at bounding box center [1201, 435] width 82 height 25
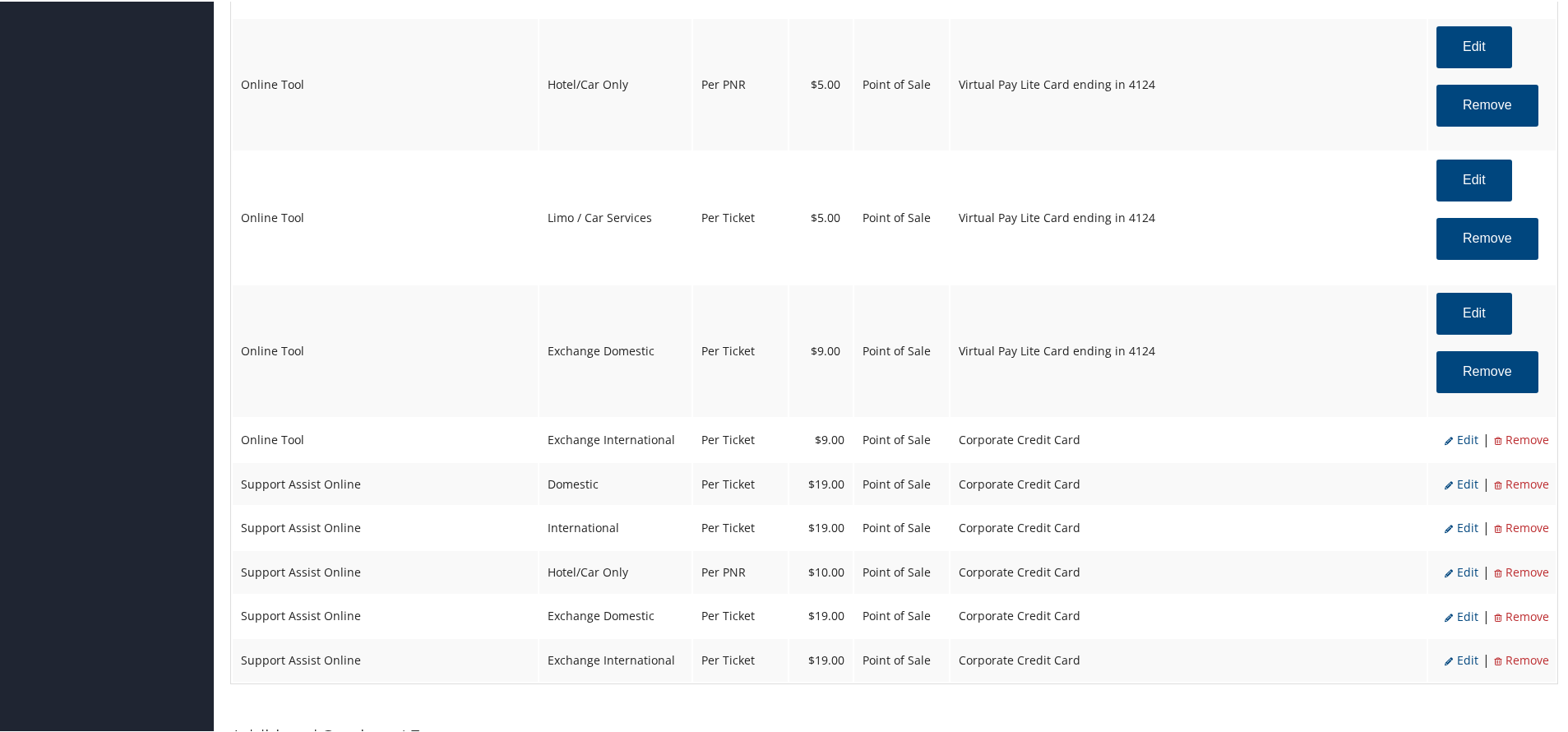
scroll to position [2303, 0]
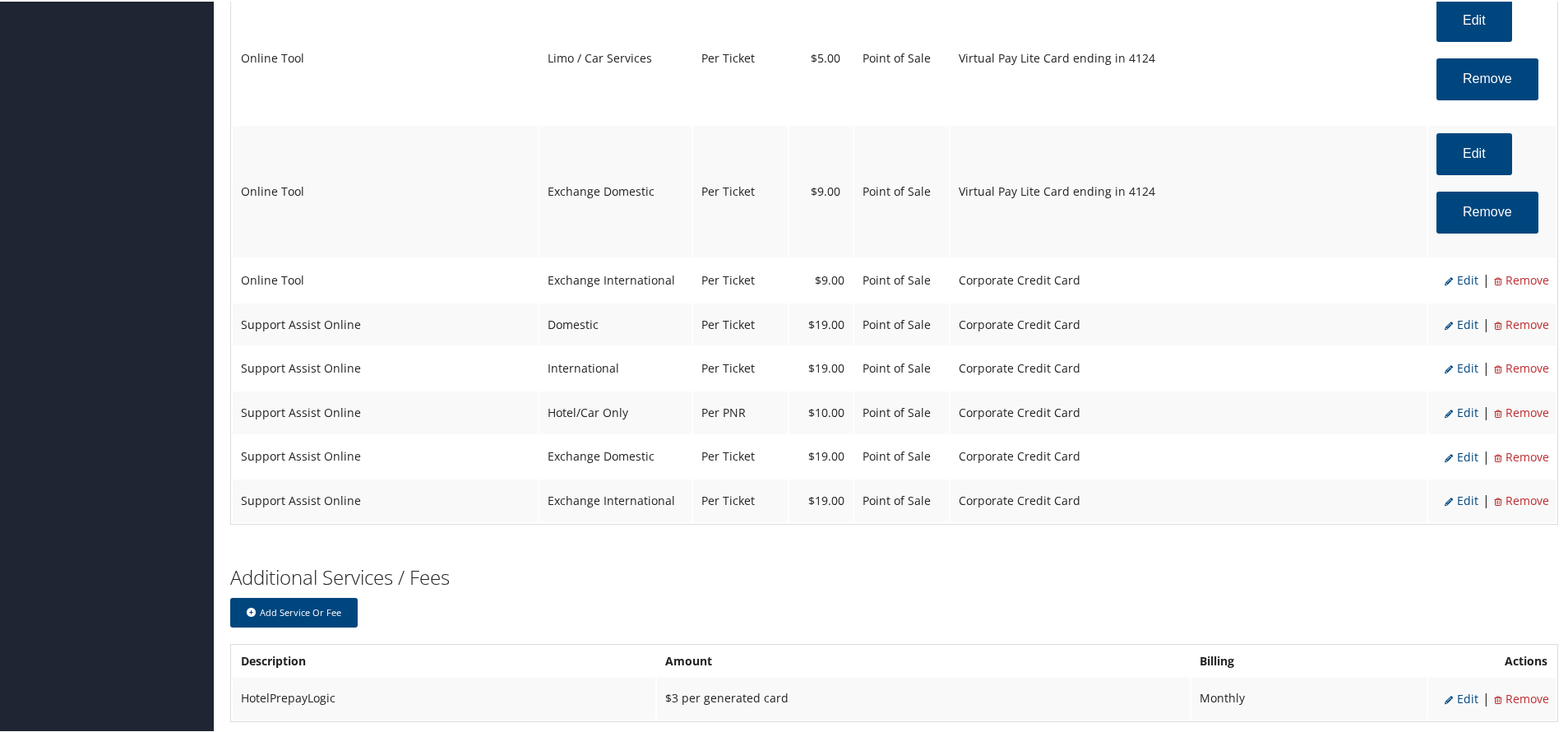
click at [1467, 276] on span "Edit" at bounding box center [1461, 278] width 34 height 16
select select "25"
select select "2"
select select "6"
select select "25"
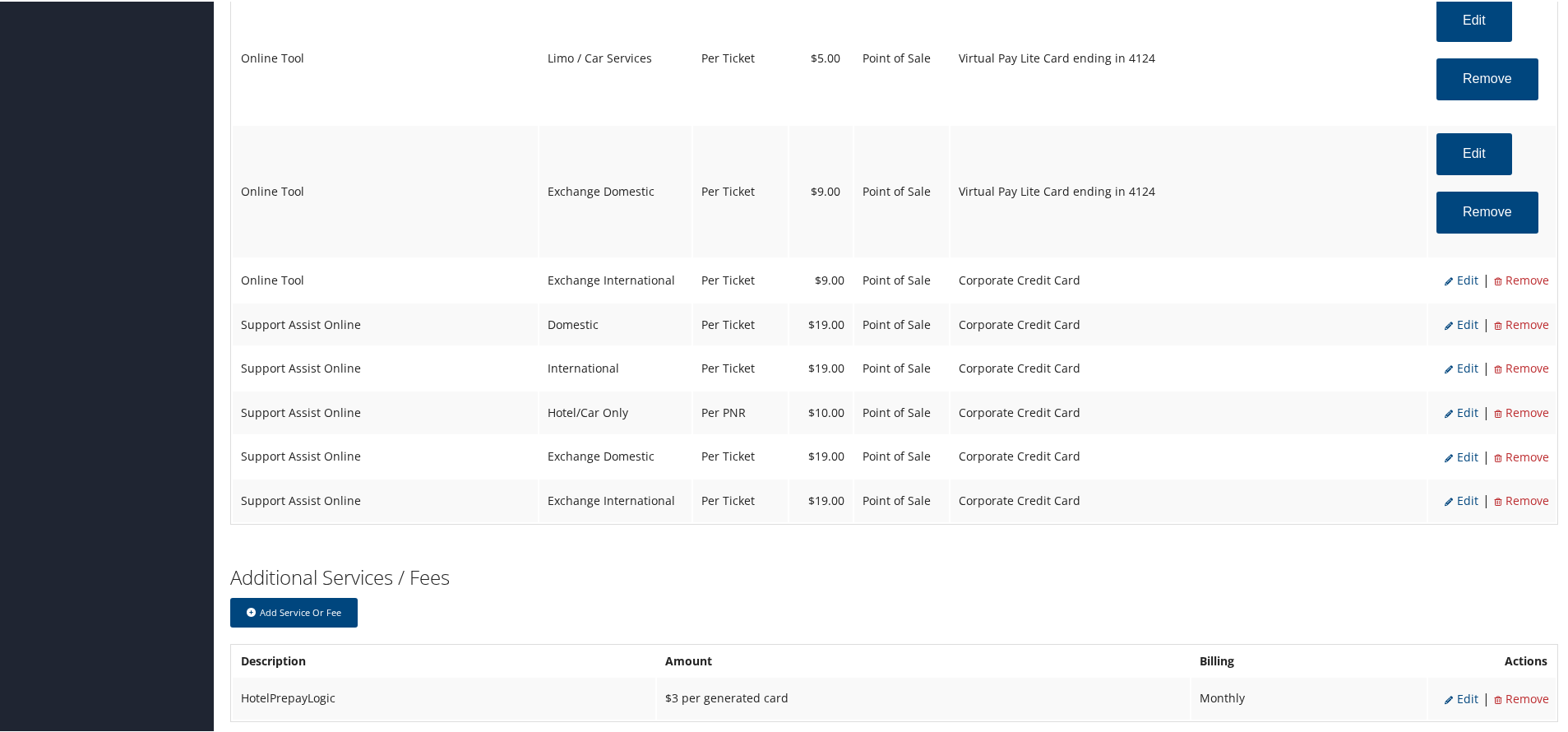
select select "4"
select select "2"
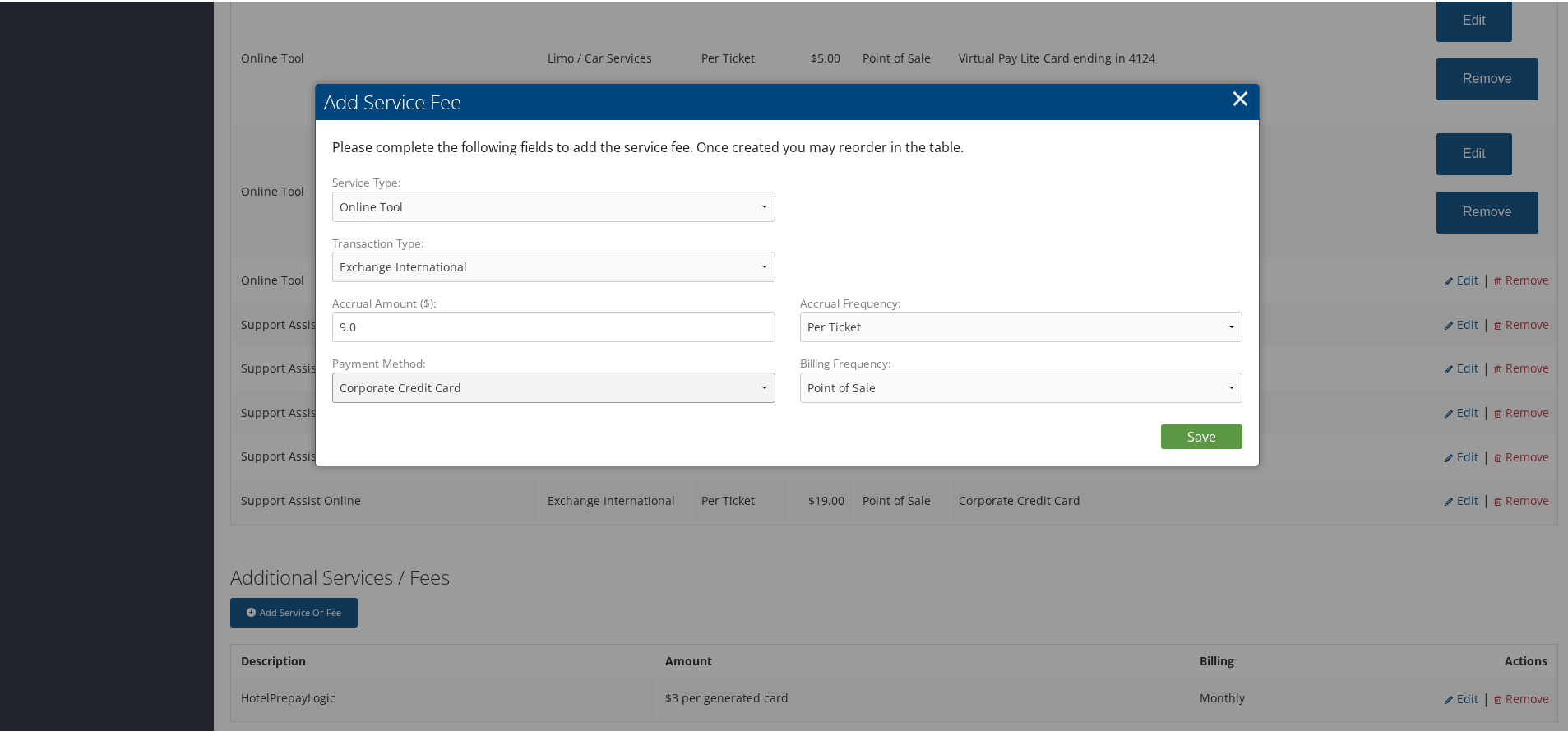
drag, startPoint x: 591, startPoint y: 387, endPoint x: 582, endPoint y: 399, distance: 15.0
click at [591, 387] on select "ACH Transfer Cash / Check (AR) Corporate Credit Card Ghost Credit Card Hotel Gu…" at bounding box center [553, 386] width 443 height 31
select select "15_2150"
click at [332, 371] on select "ACH Transfer Cash / Check (AR) Corporate Credit Card Ghost Credit Card Hotel Gu…" at bounding box center [553, 386] width 443 height 31
click at [1207, 427] on link "Save" at bounding box center [1201, 435] width 82 height 25
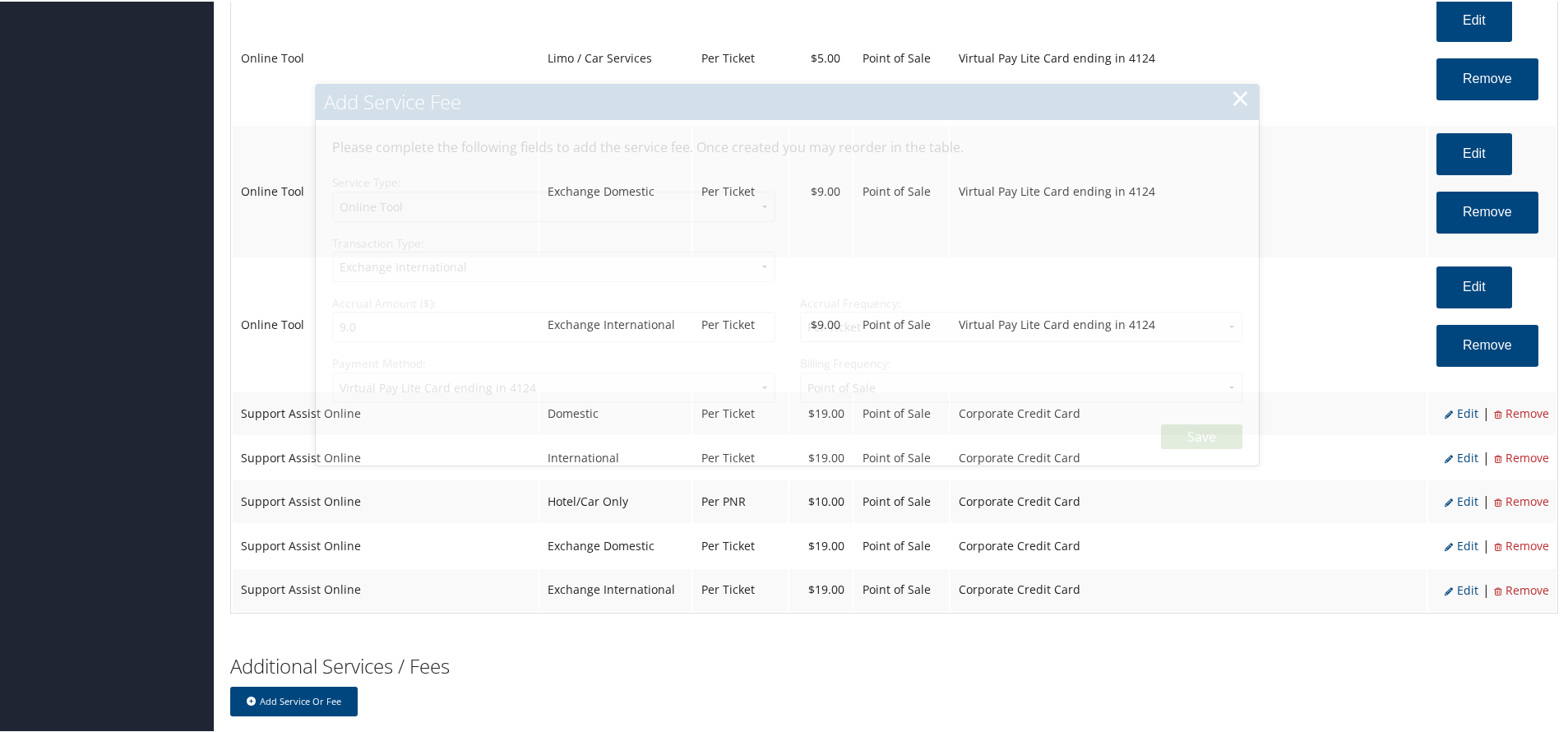
select select "6"
select select "25"
select select "4"
select select "15_2150"
select select "2"
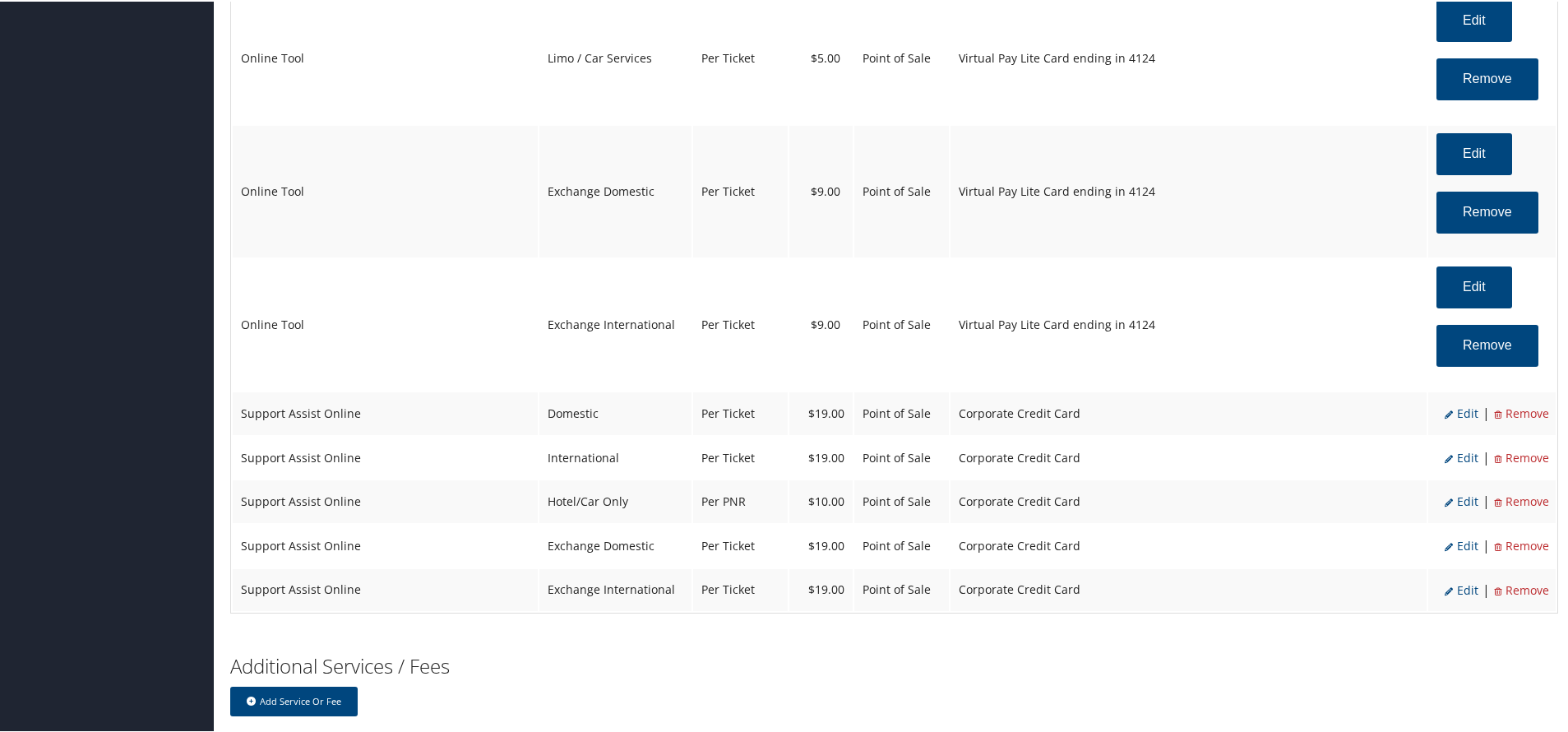
click at [1456, 407] on span "Edit" at bounding box center [1461, 411] width 34 height 16
select select "12"
select select "2"
type input "19.0"
select select "2"
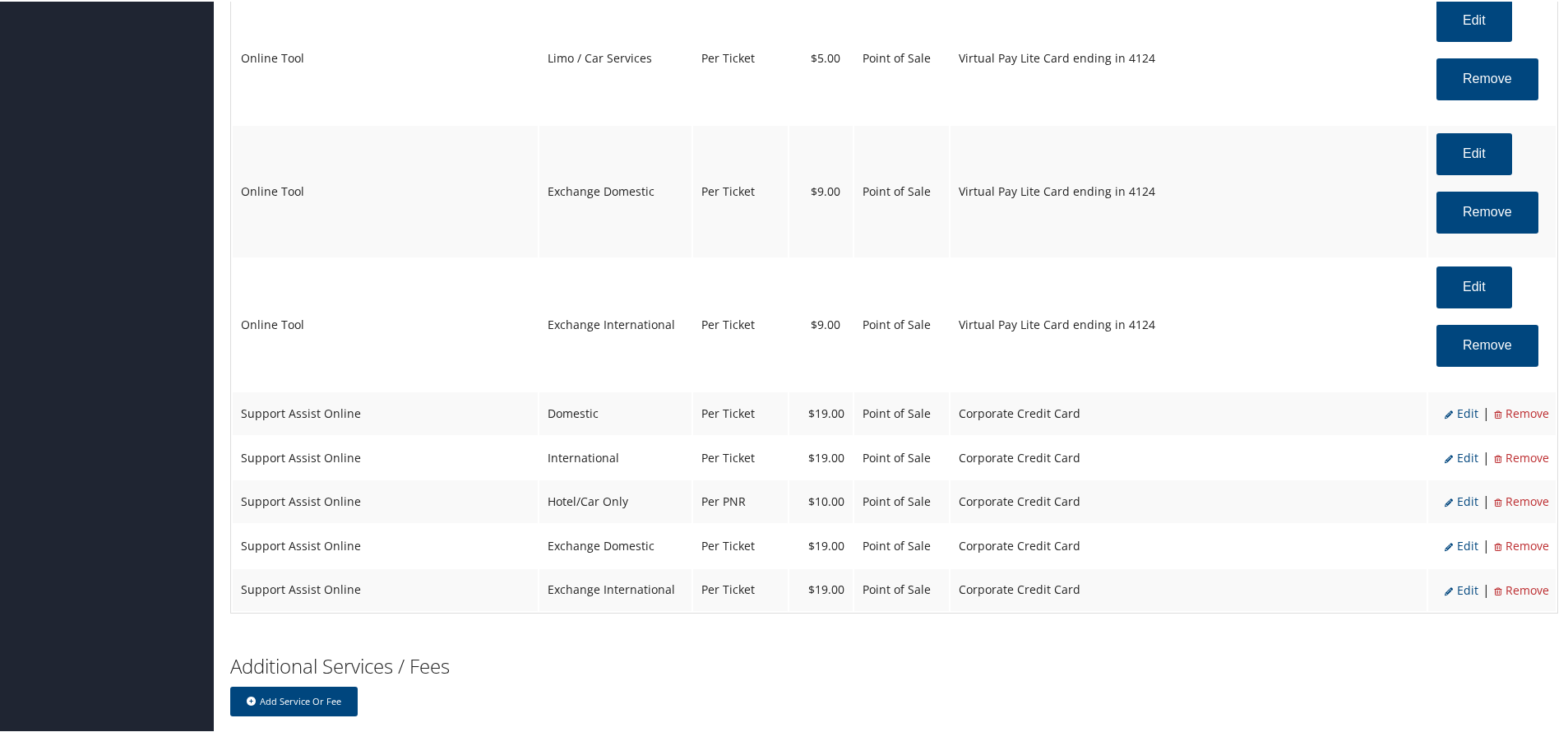
select select "12"
select select "2"
select select "4"
select select "2"
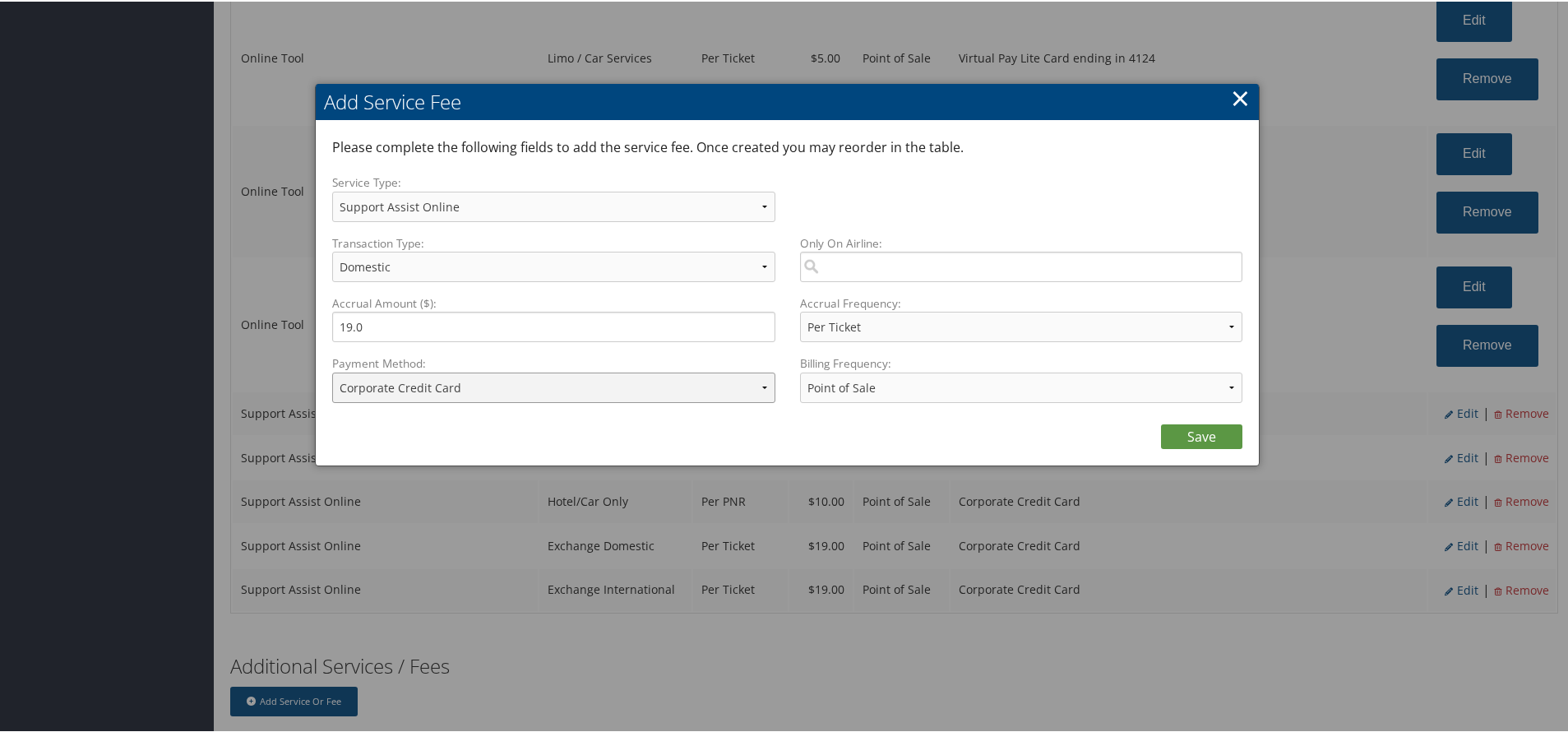
click at [586, 399] on select "ACH Transfer Cash / Check (AR) Corporate Credit Card Ghost Credit Card Hotel Gu…" at bounding box center [553, 386] width 443 height 31
select select "15_2150"
click at [332, 371] on select "ACH Transfer Cash / Check (AR) Corporate Credit Card Ghost Credit Card Hotel Gu…" at bounding box center [553, 386] width 443 height 31
click at [1167, 437] on link "Save" at bounding box center [1201, 435] width 82 height 25
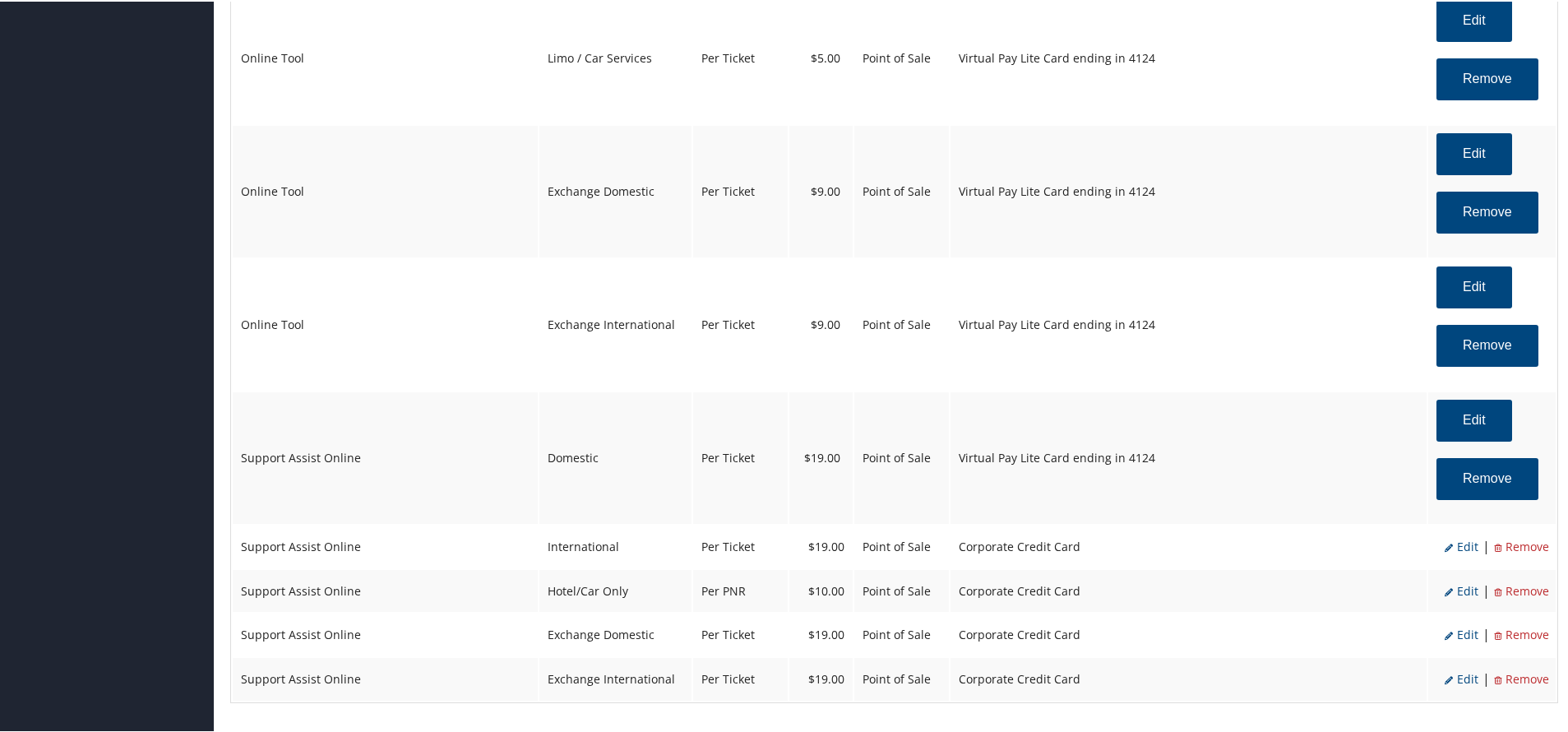
click at [1456, 536] on li "Edit" at bounding box center [1461, 545] width 34 height 21
select select "12"
select select "14"
select select "4"
select select "2"
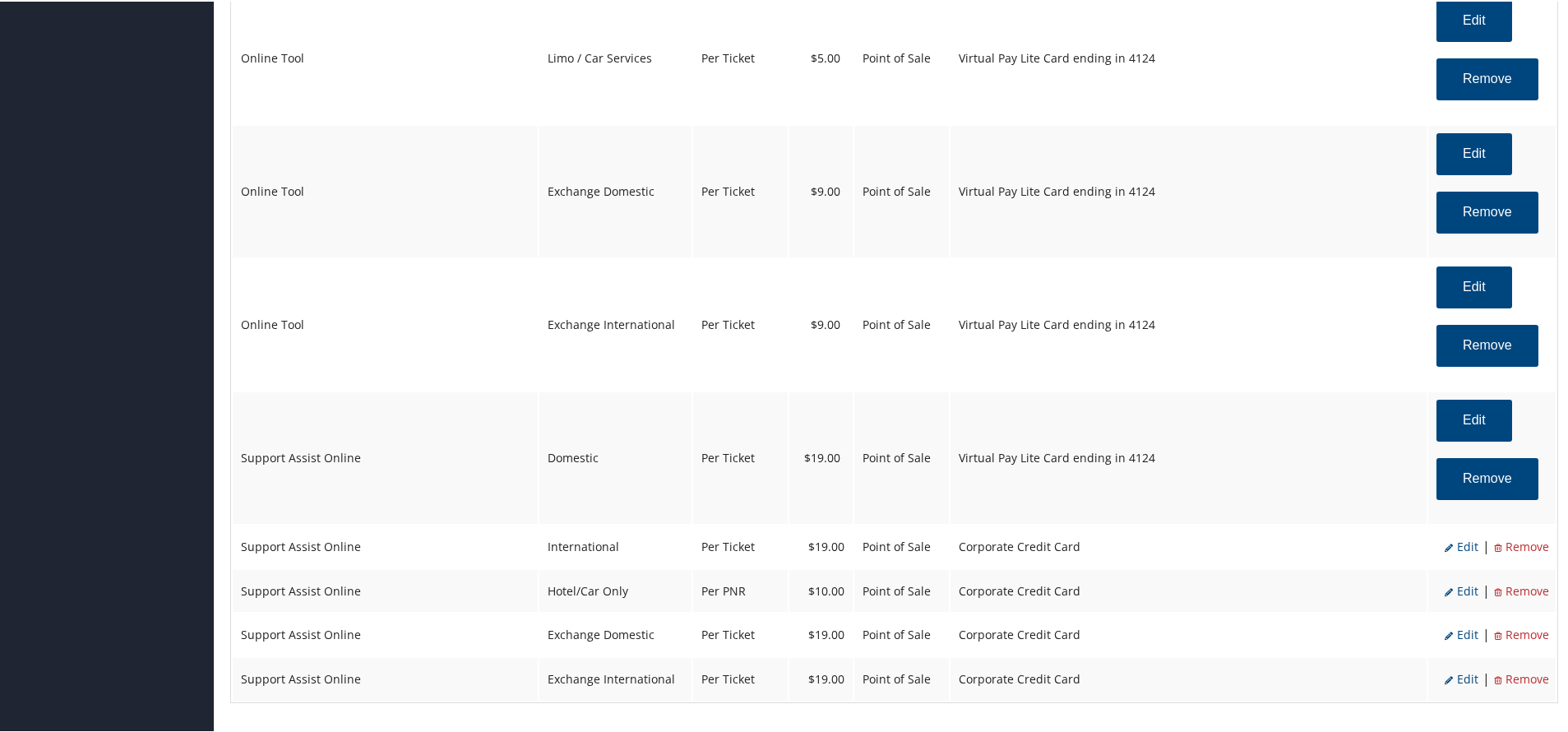
select select "2"
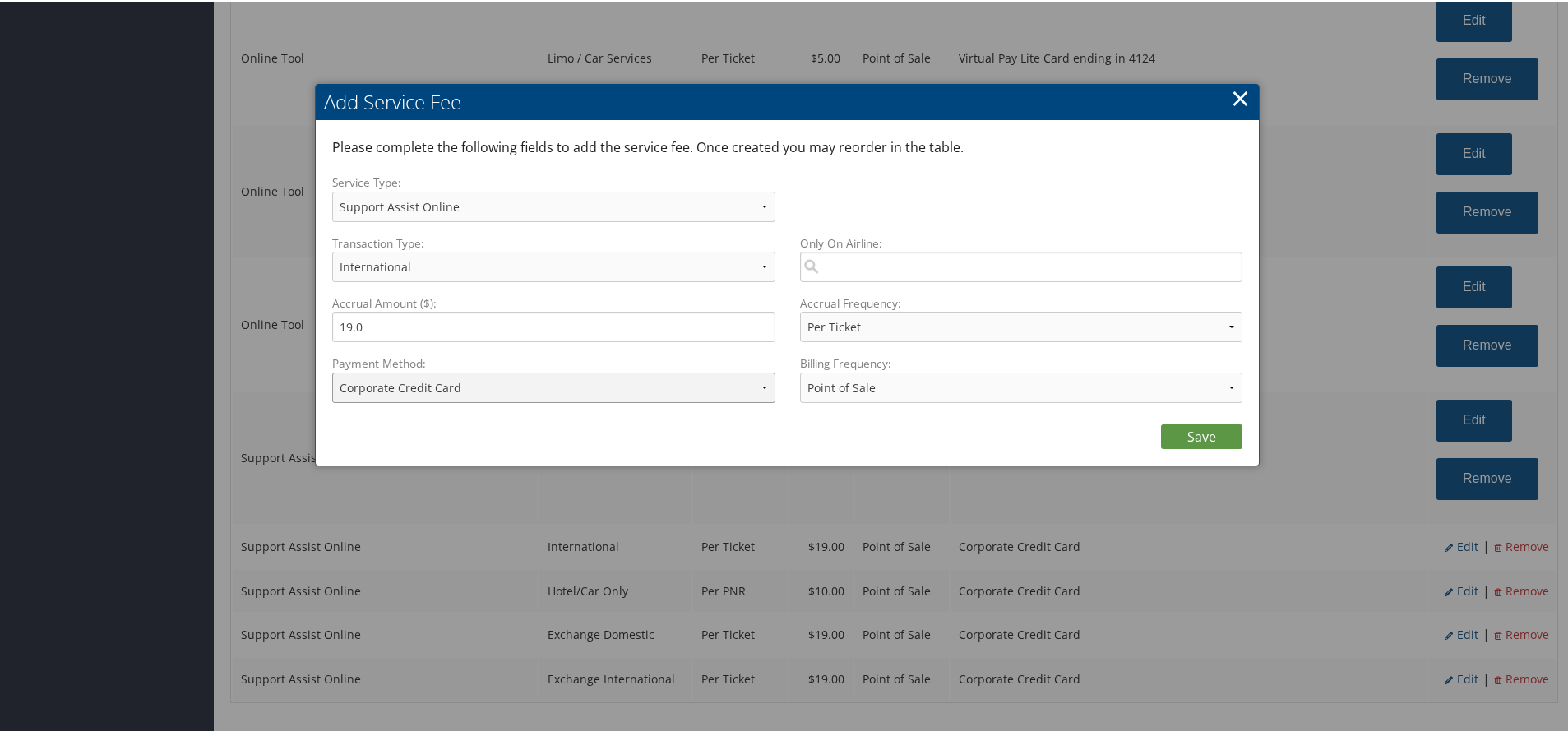
click at [506, 393] on select "ACH Transfer Cash / Check (AR) Corporate Credit Card Ghost Credit Card Hotel Gu…" at bounding box center [553, 386] width 443 height 31
select select "15_2150"
click at [332, 371] on select "ACH Transfer Cash / Check (AR) Corporate Credit Card Ghost Credit Card Hotel Gu…" at bounding box center [553, 386] width 443 height 31
click at [1169, 428] on link "Save" at bounding box center [1201, 435] width 82 height 25
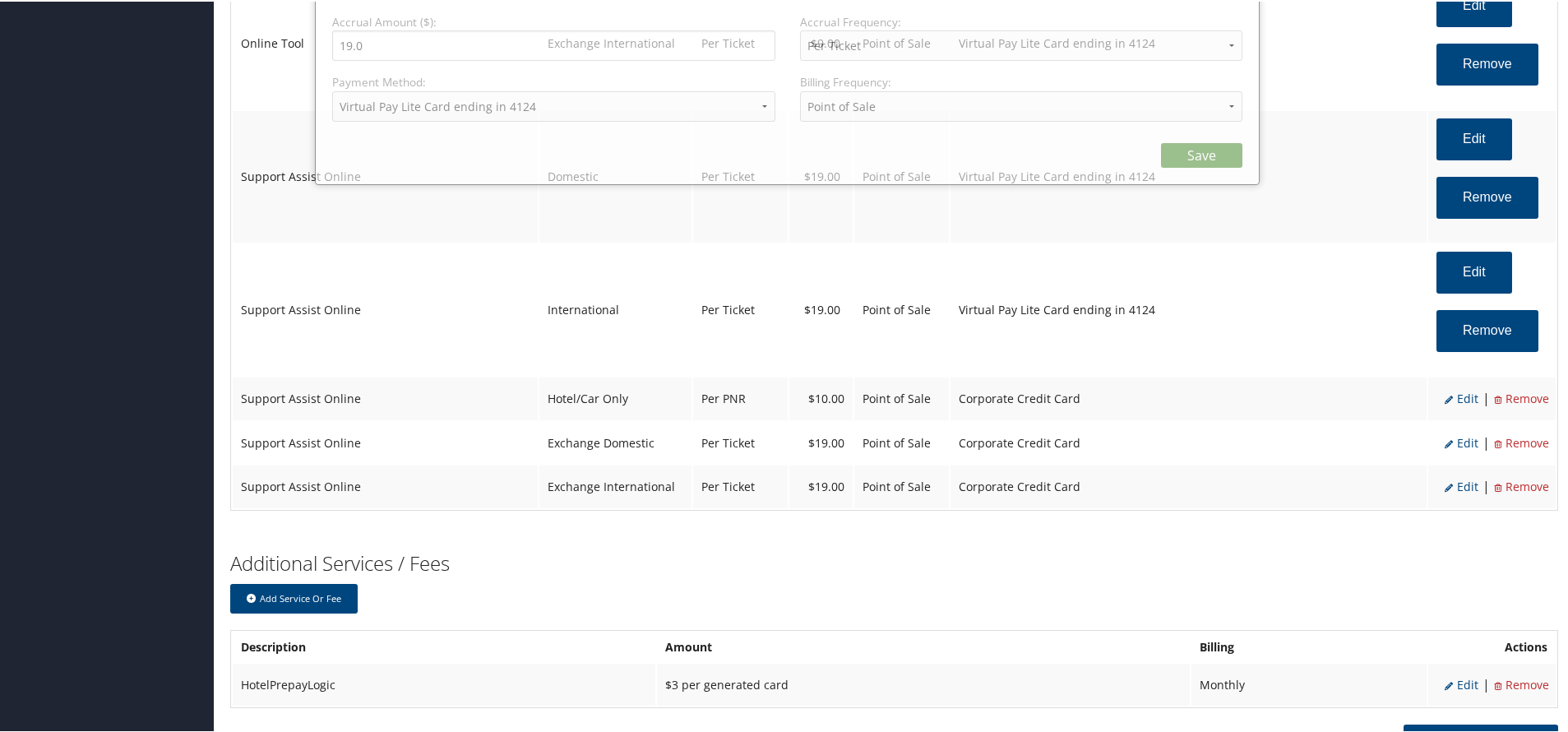
select select "12"
select select "14"
select select "4"
select select "15_2150"
select select "2"
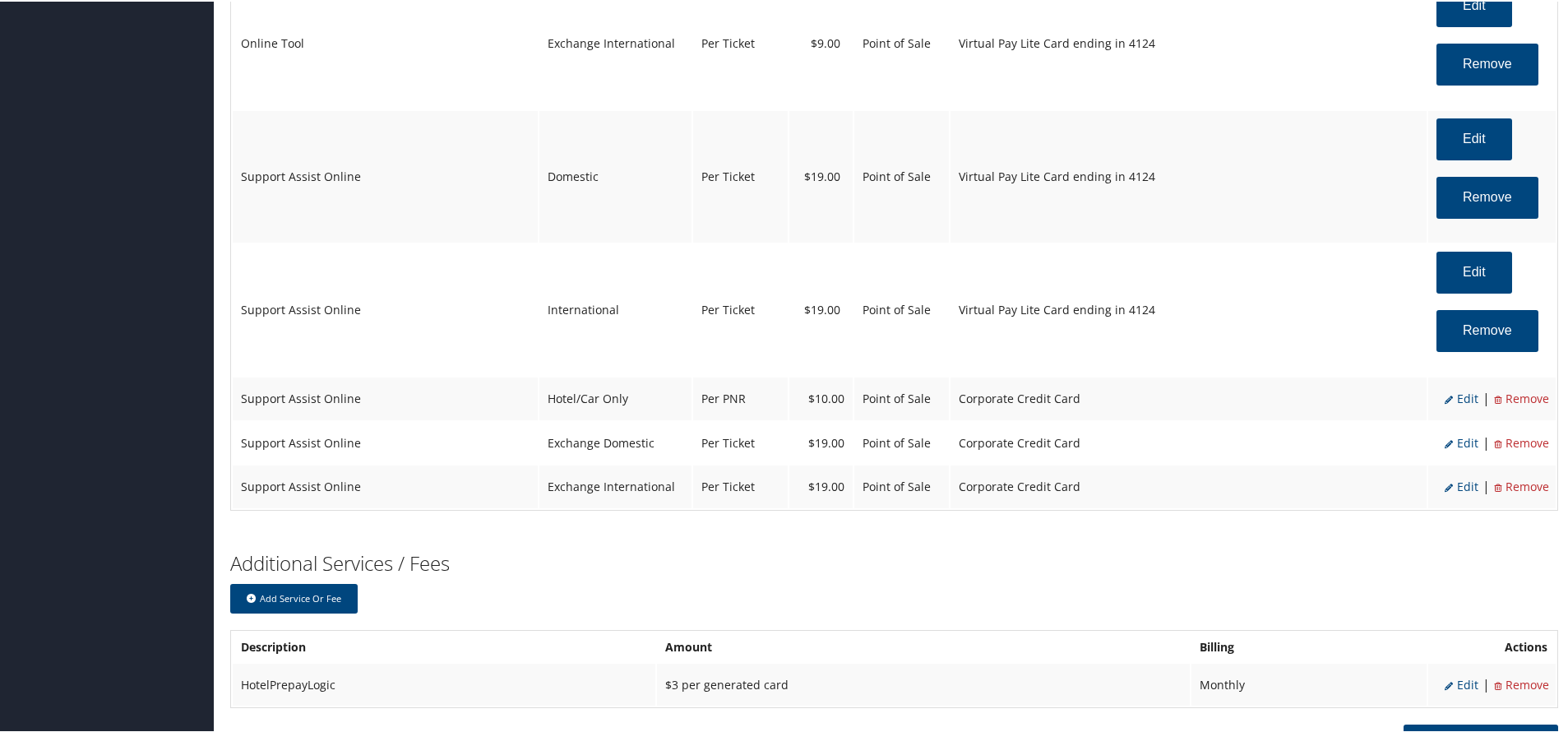
scroll to position [2683, 0]
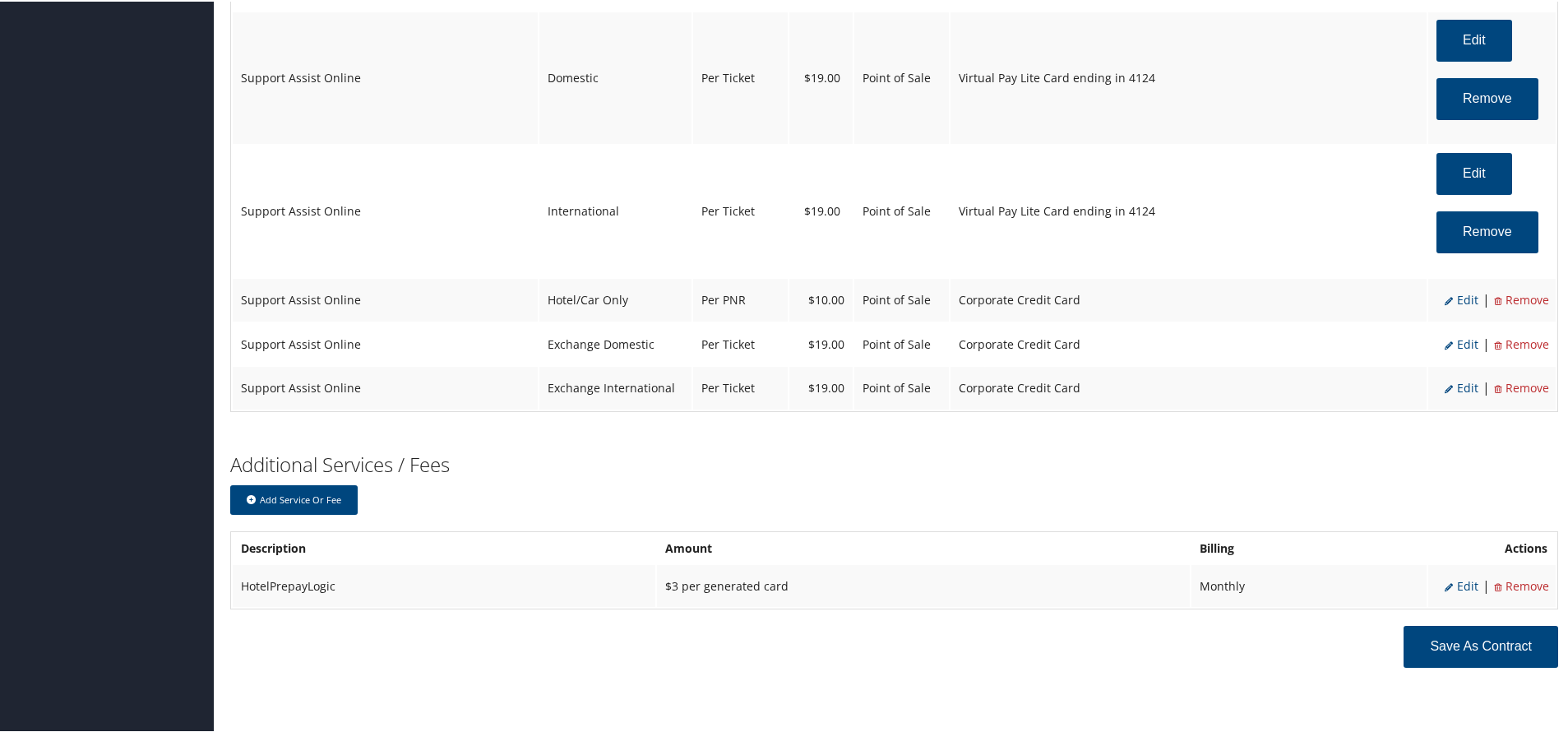
click at [1455, 299] on span "Edit" at bounding box center [1461, 298] width 34 height 16
select select "6"
type input "10.0"
select select "2"
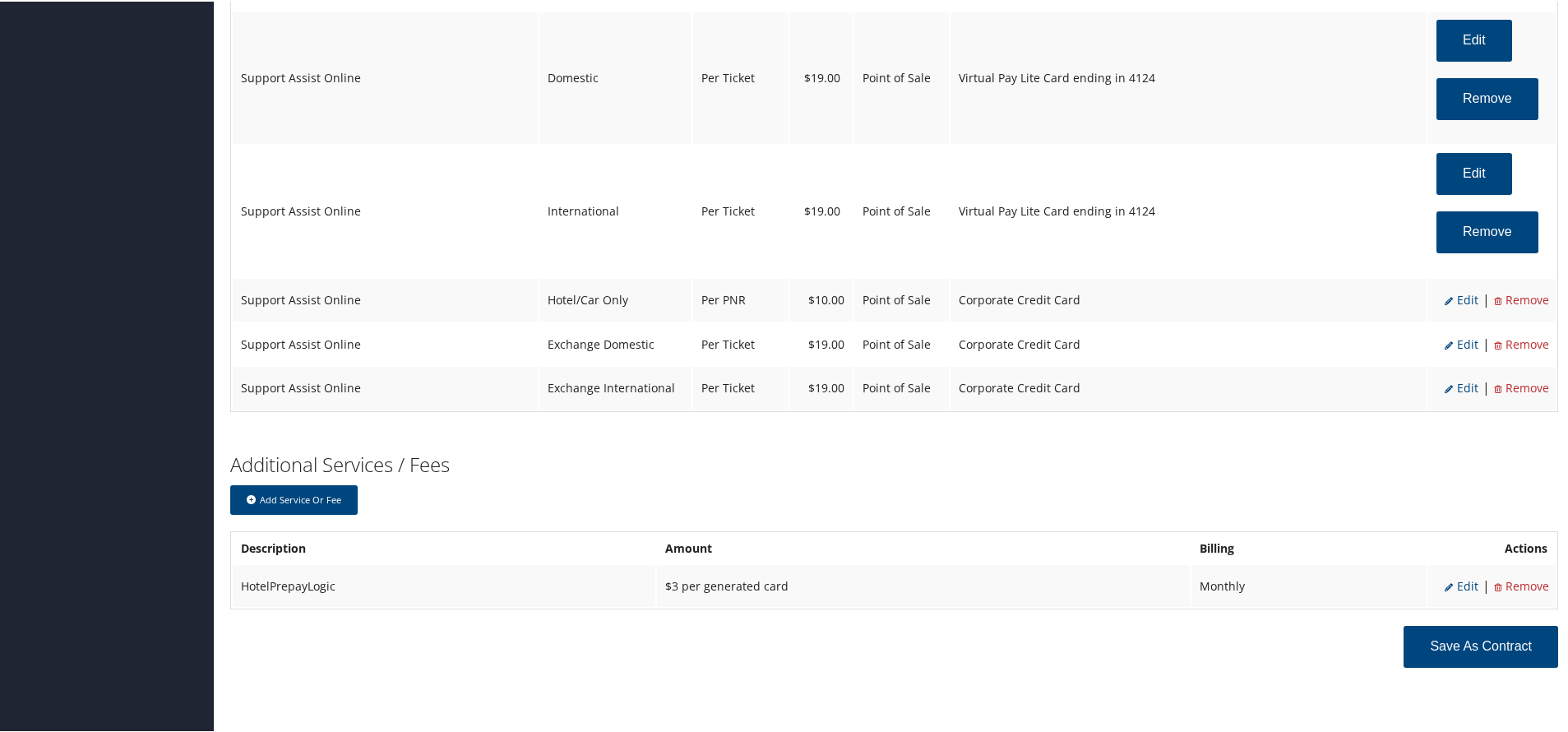
select select "12"
select select "6"
select select "2"
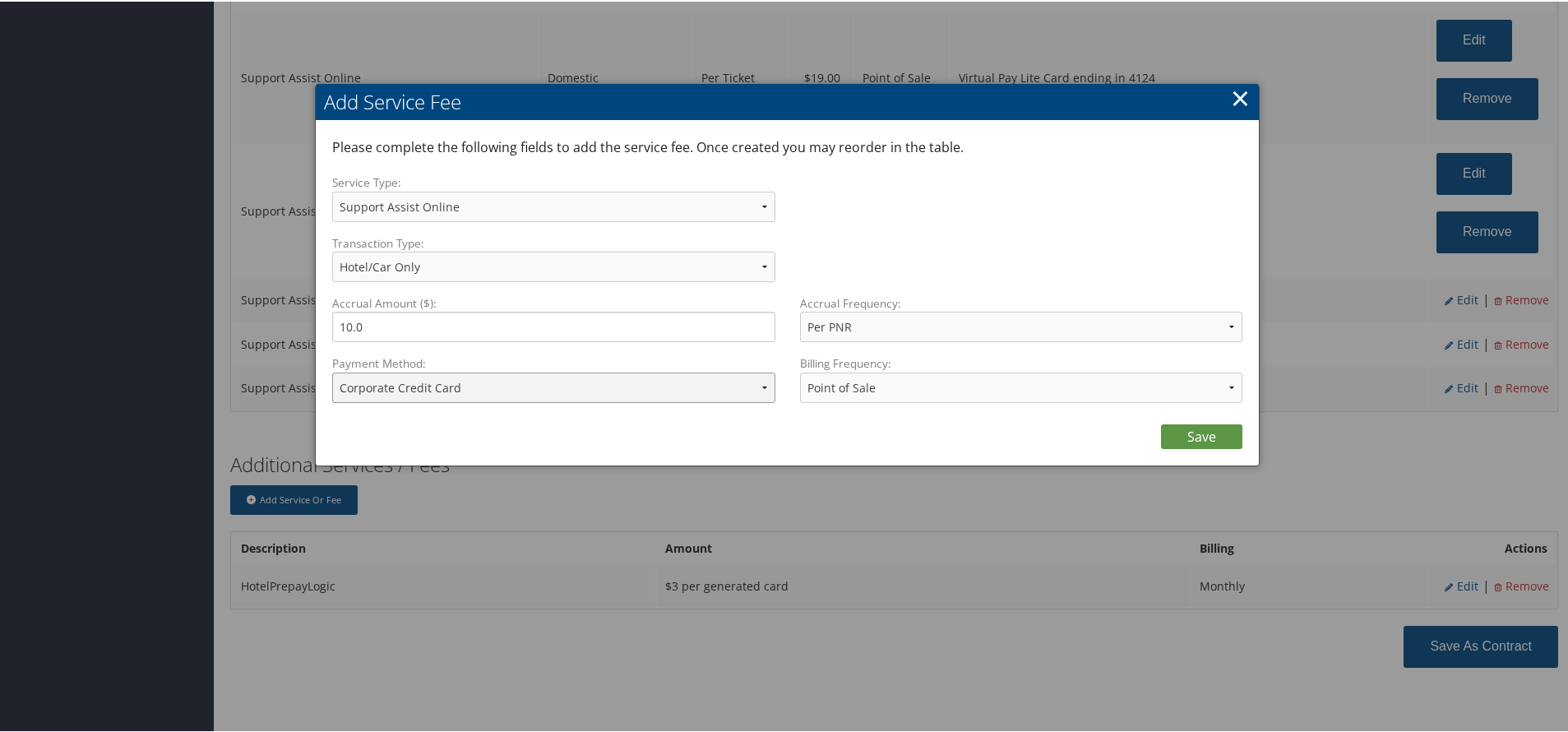
click at [614, 380] on select "ACH Transfer Cash / Check (AR) Corporate Credit Card Ghost Credit Card Hotel Gu…" at bounding box center [553, 386] width 443 height 31
select select "15_2150"
click at [332, 371] on select "ACH Transfer Cash / Check (AR) Corporate Credit Card Ghost Credit Card Hotel Gu…" at bounding box center [553, 386] width 443 height 31
click at [1223, 432] on link "Save" at bounding box center [1201, 435] width 82 height 25
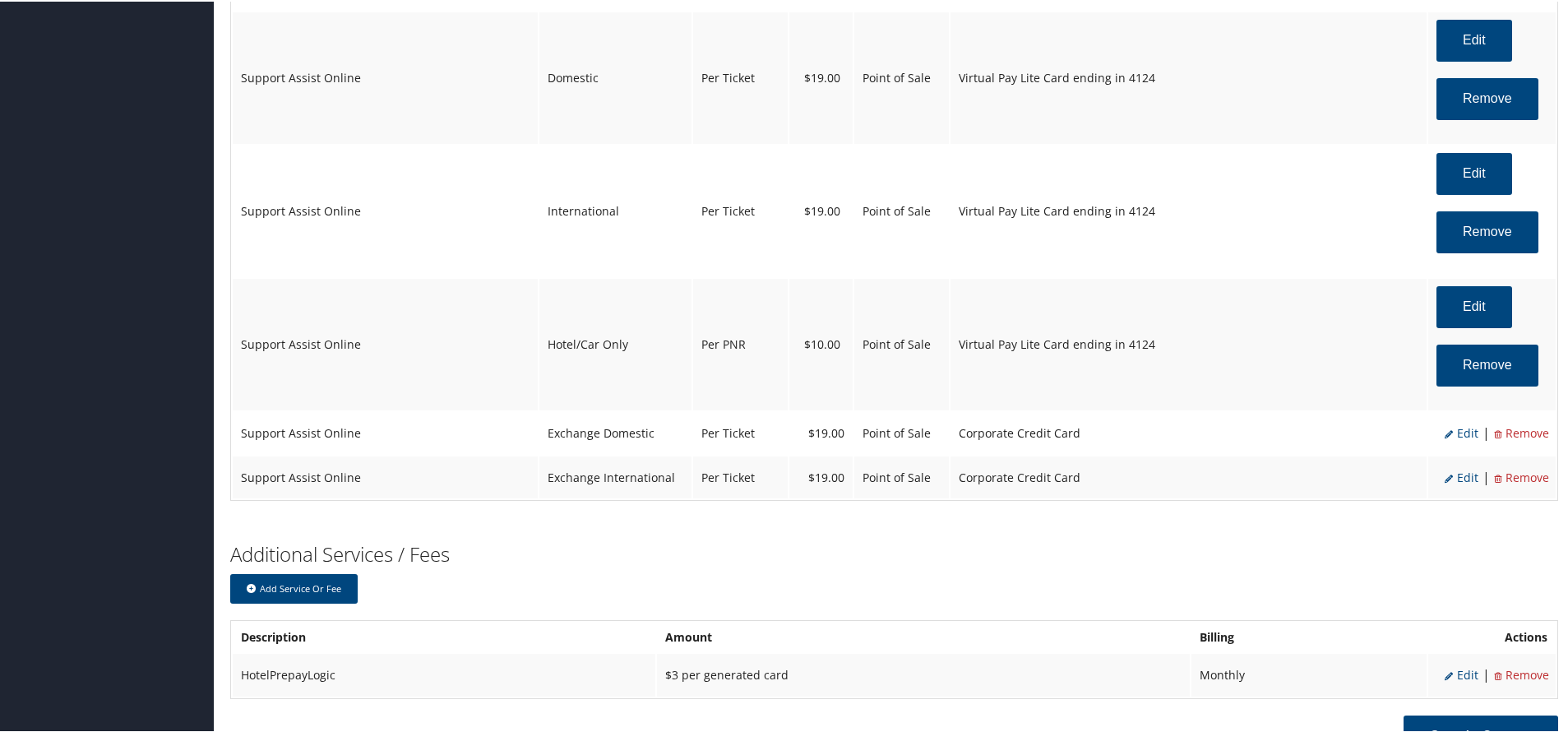
click at [1461, 435] on span "Edit" at bounding box center [1461, 431] width 34 height 16
select select "12"
select select "24"
select select "4"
select select "2"
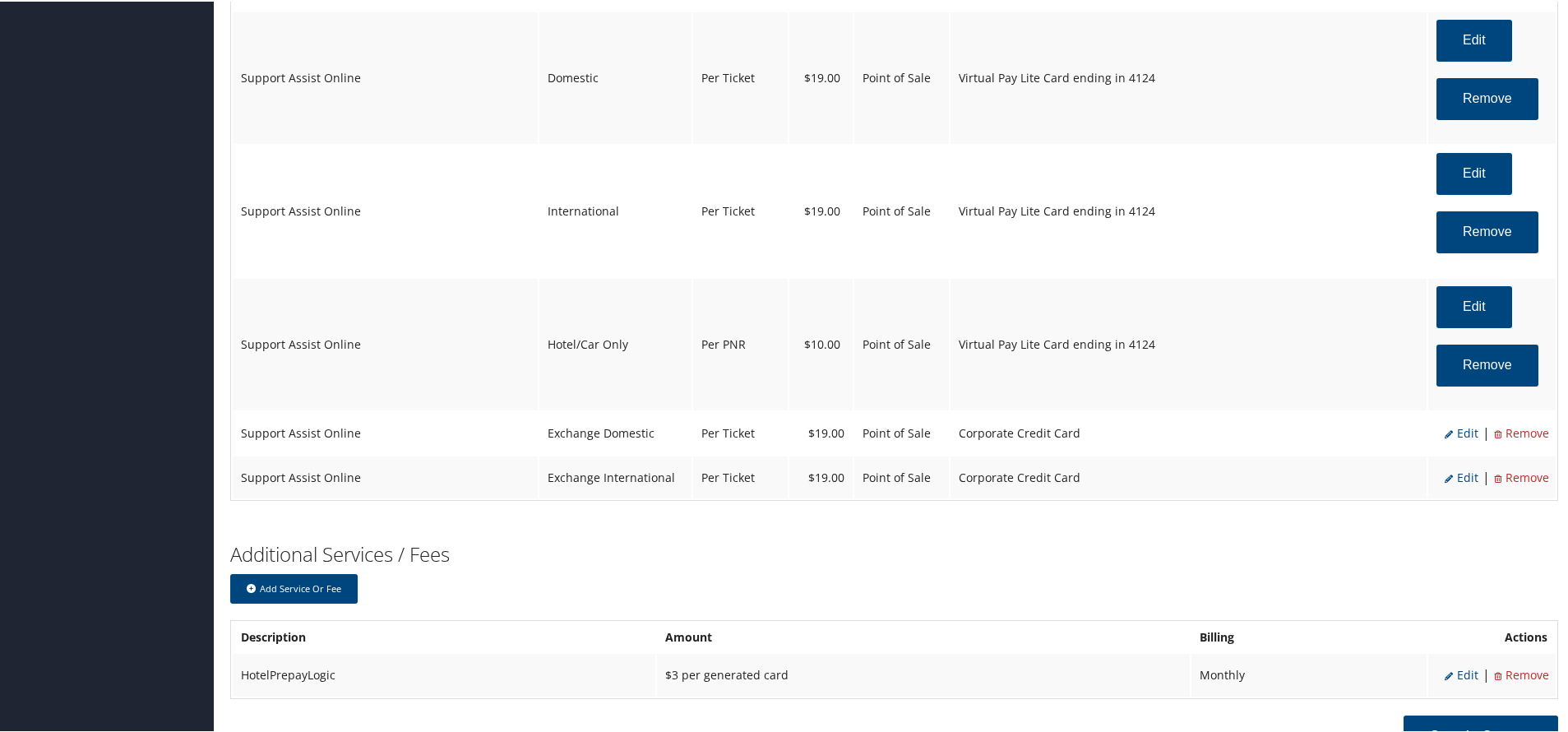
select select "2"
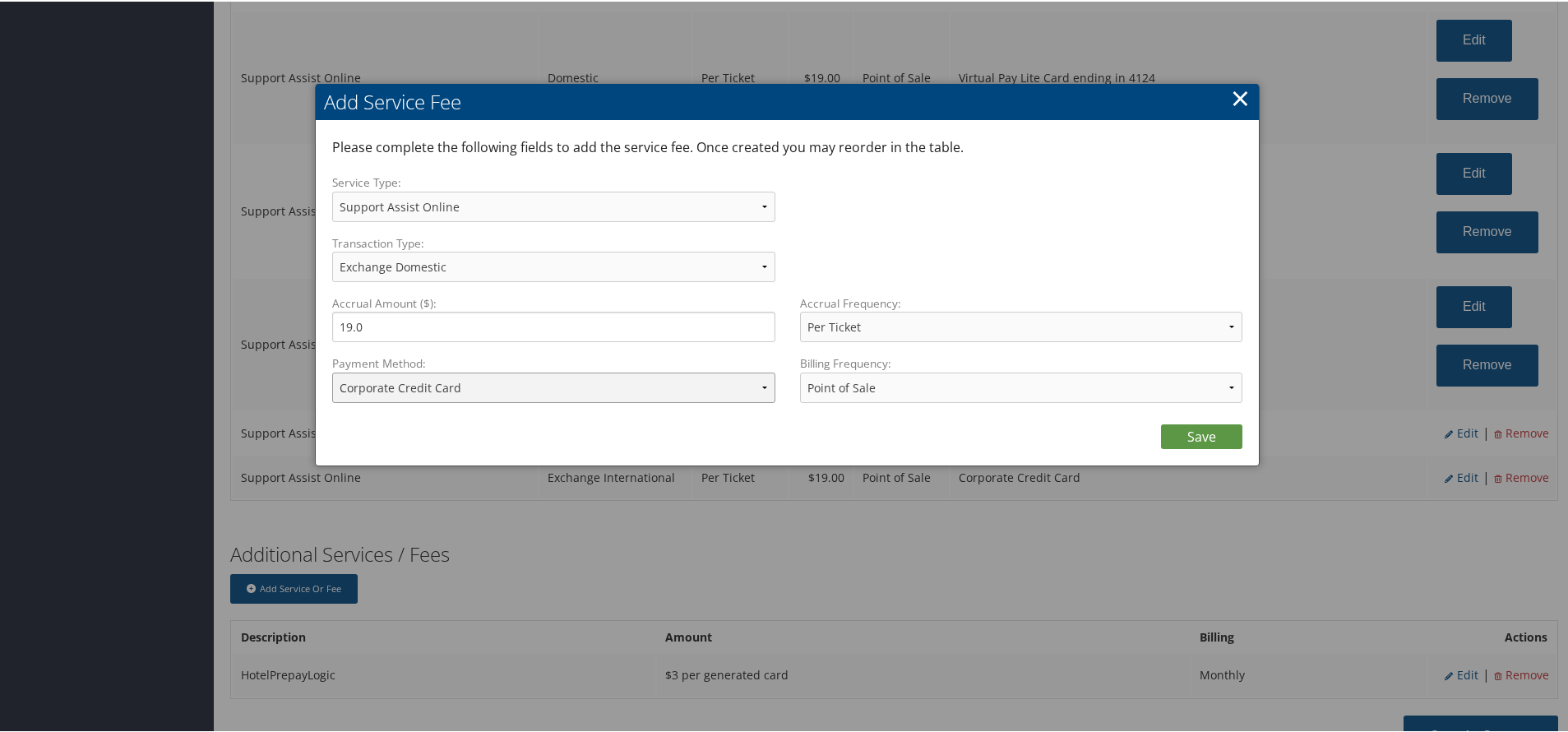
click at [680, 378] on select "ACH Transfer Cash / Check (AR) Corporate Credit Card Ghost Credit Card Hotel Gu…" at bounding box center [553, 386] width 443 height 31
select select "15_2150"
click at [332, 371] on select "ACH Transfer Cash / Check (AR) Corporate Credit Card Ghost Credit Card Hotel Gu…" at bounding box center [553, 386] width 443 height 31
click at [1200, 436] on link "Save" at bounding box center [1201, 435] width 82 height 25
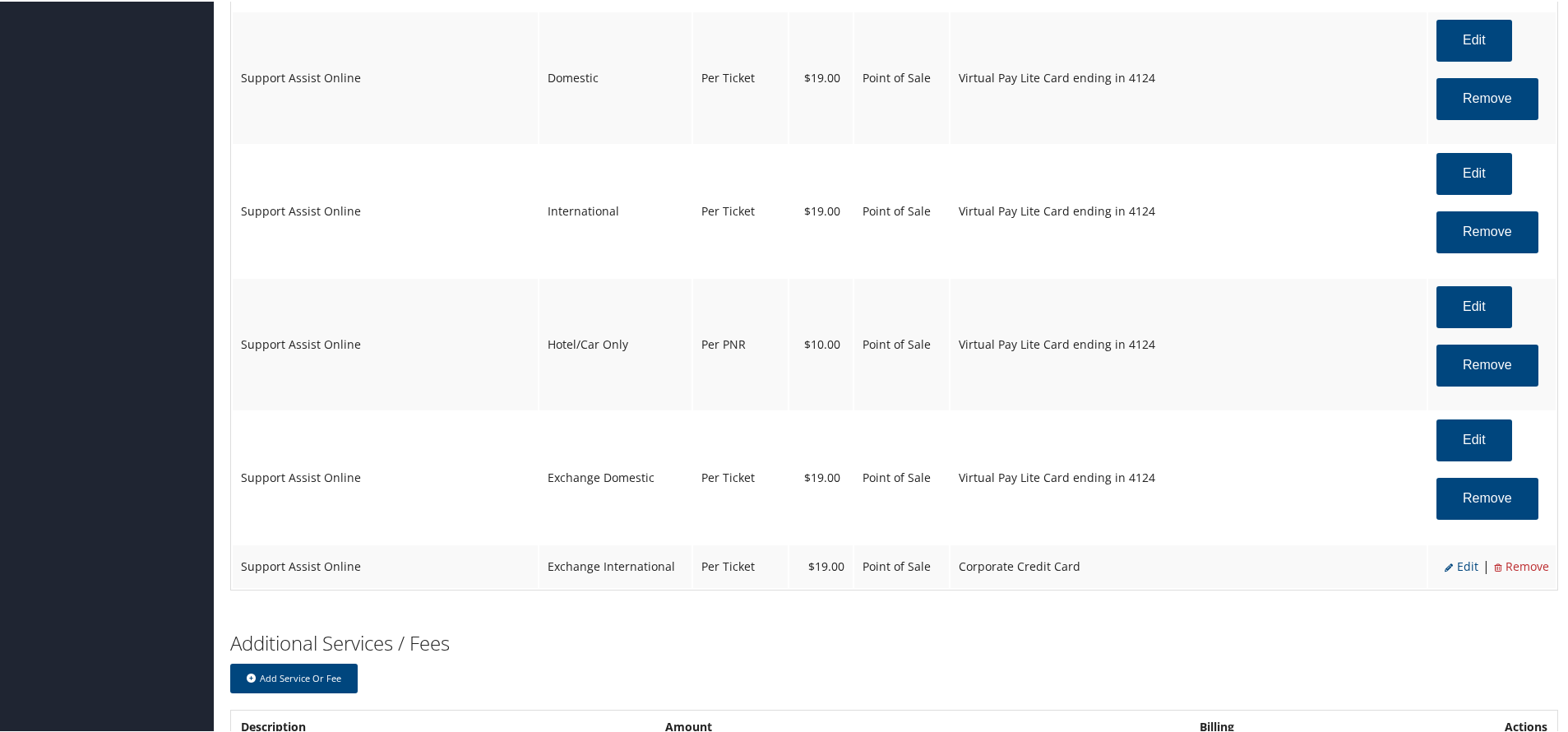
click at [1455, 557] on span "Edit" at bounding box center [1461, 564] width 34 height 16
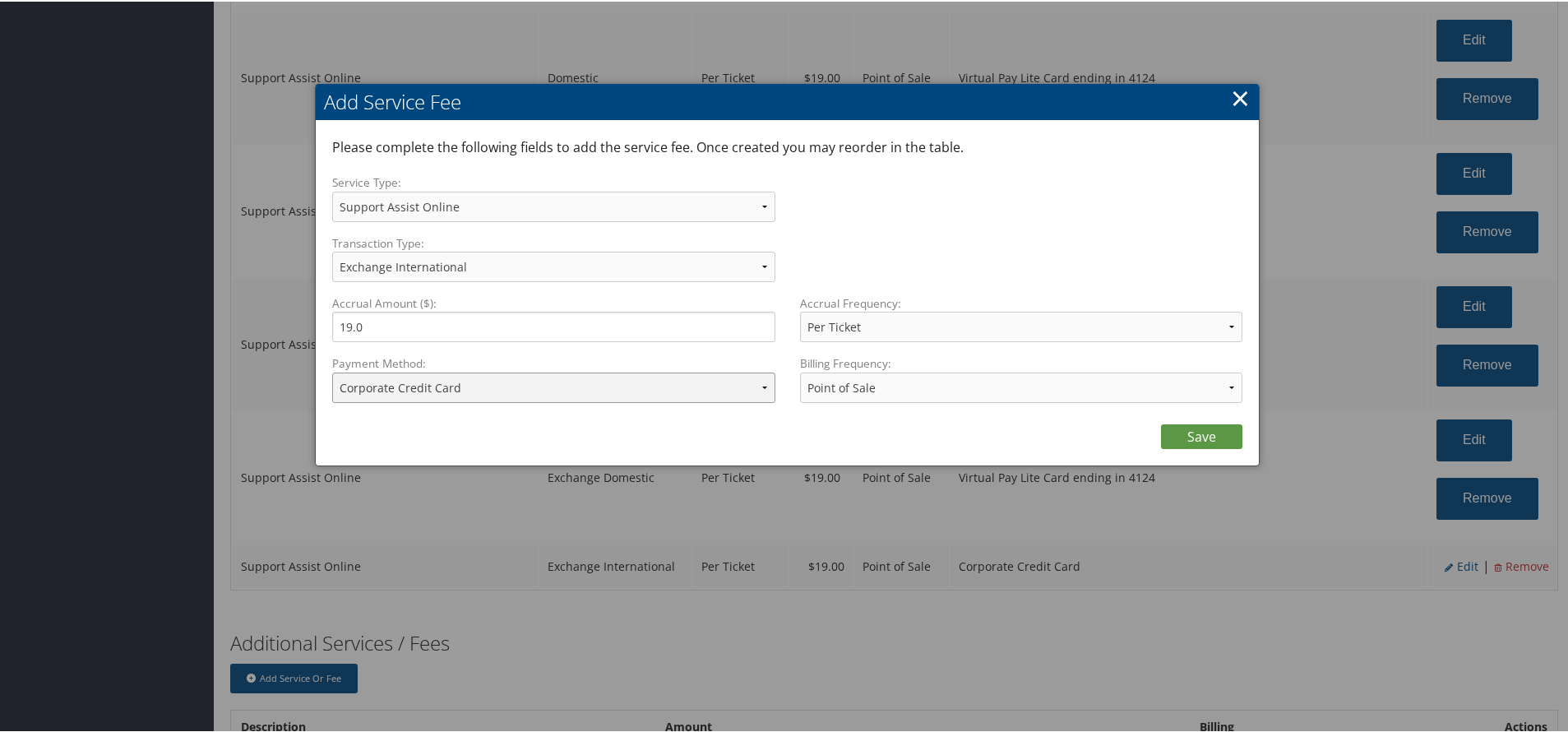
click at [483, 376] on select "ACH Transfer Cash / Check (AR) Corporate Credit Card Ghost Credit Card Hotel Gu…" at bounding box center [553, 386] width 443 height 31
click at [332, 371] on select "ACH Transfer Cash / Check (AR) Corporate Credit Card Ghost Credit Card Hotel Gu…" at bounding box center [553, 386] width 443 height 31
click at [1231, 436] on link "Save" at bounding box center [1201, 435] width 82 height 25
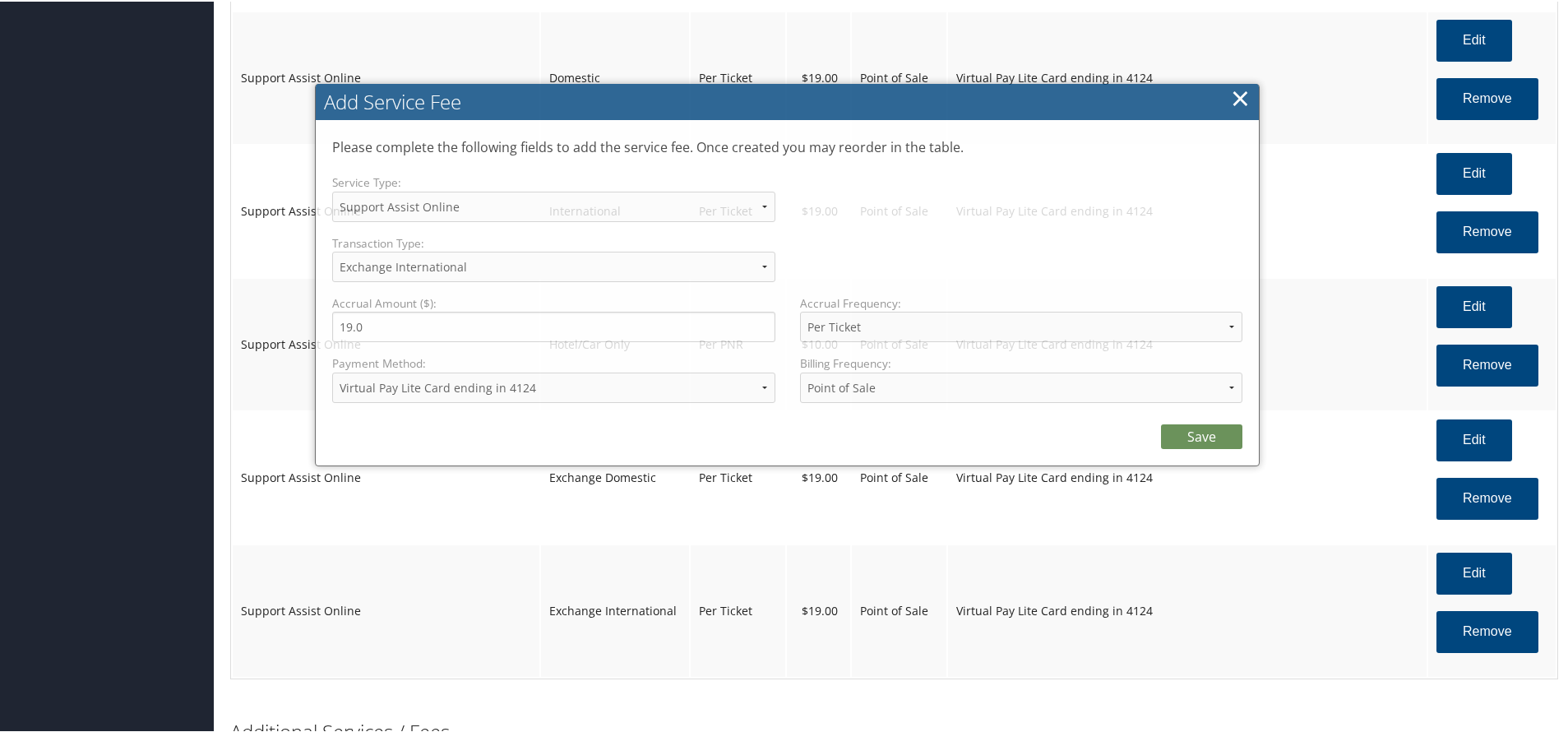
scroll to position [2951, 0]
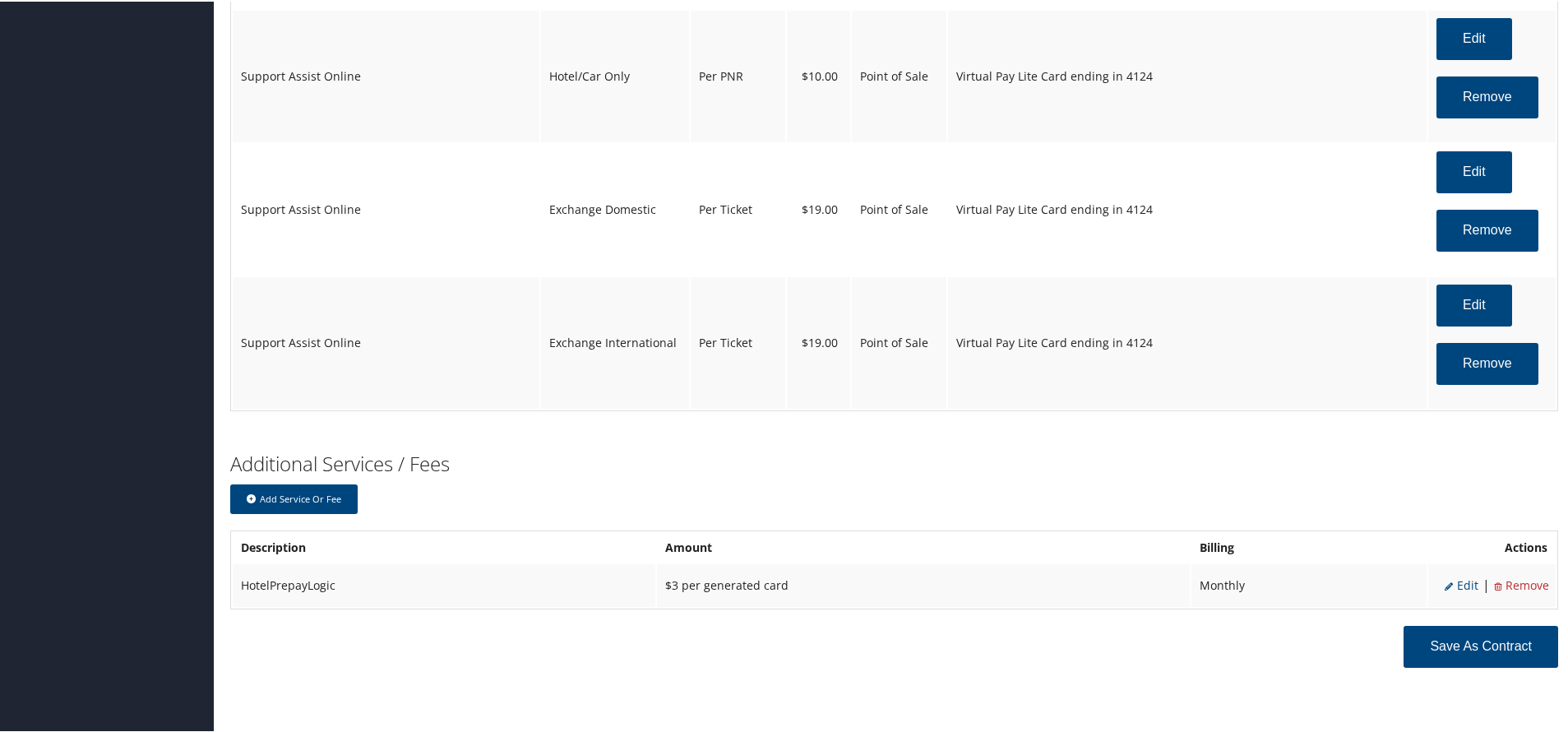
click at [1458, 579] on span "Edit" at bounding box center [1461, 583] width 34 height 16
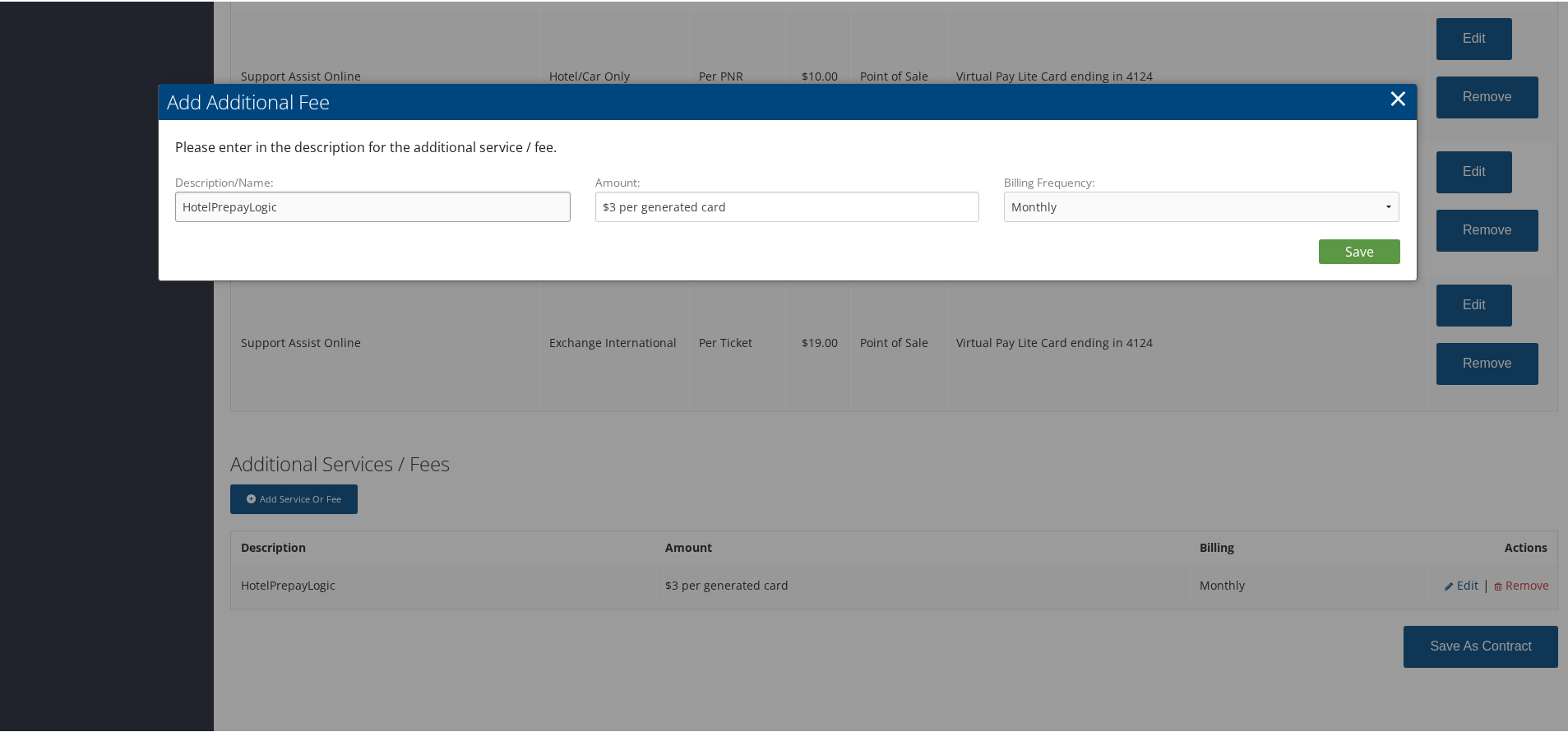
click at [487, 205] on input "HotelPrepayLogic" at bounding box center [373, 205] width 396 height 31
click at [1304, 218] on select "Annually Bi-Monthly Monthly Point of Sale Pre Monthly Pre Quarterly Pre Weekly …" at bounding box center [1202, 205] width 396 height 31
click at [1391, 101] on link "×" at bounding box center [1397, 97] width 19 height 33
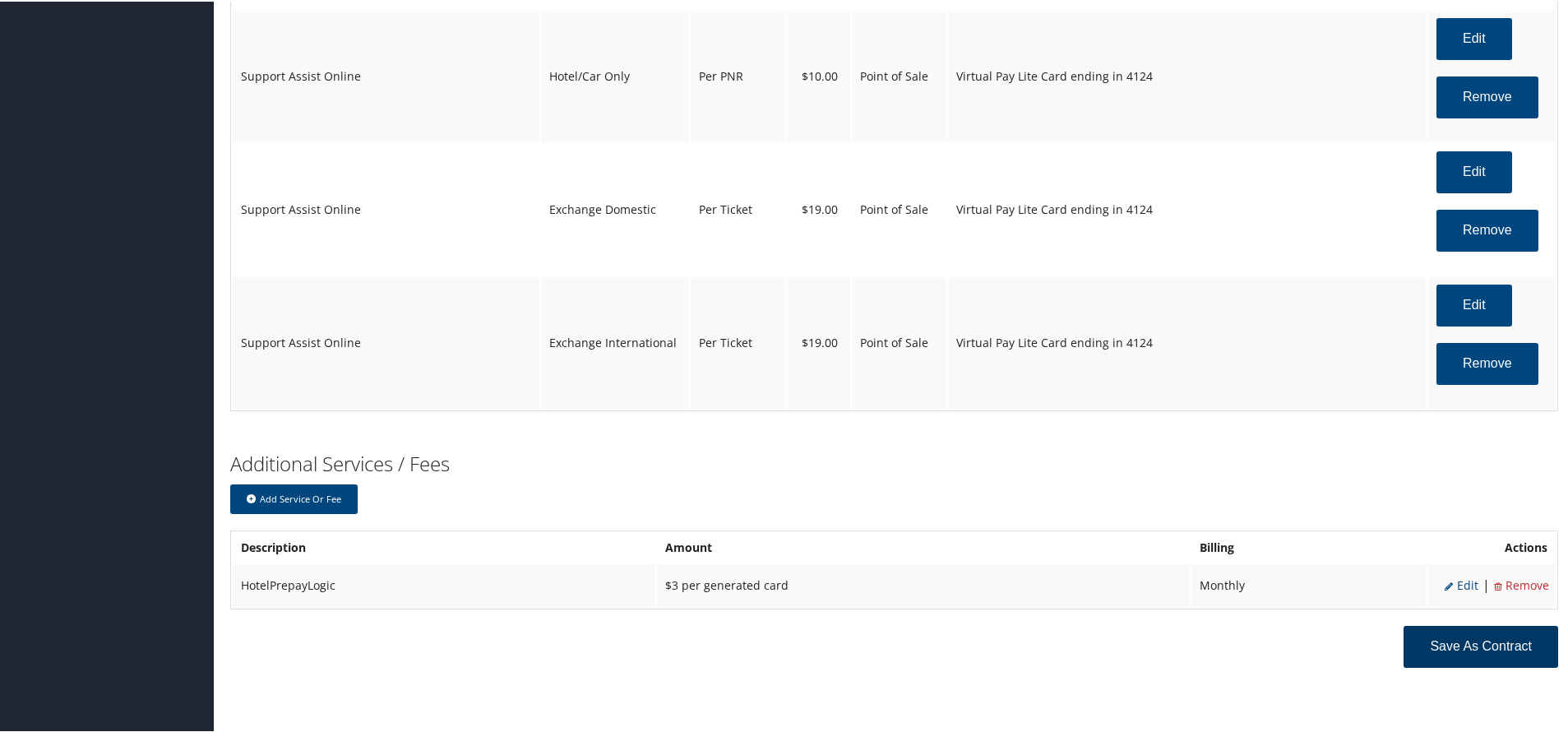
click at [1448, 641] on button "Save as Contract" at bounding box center [1480, 645] width 154 height 42
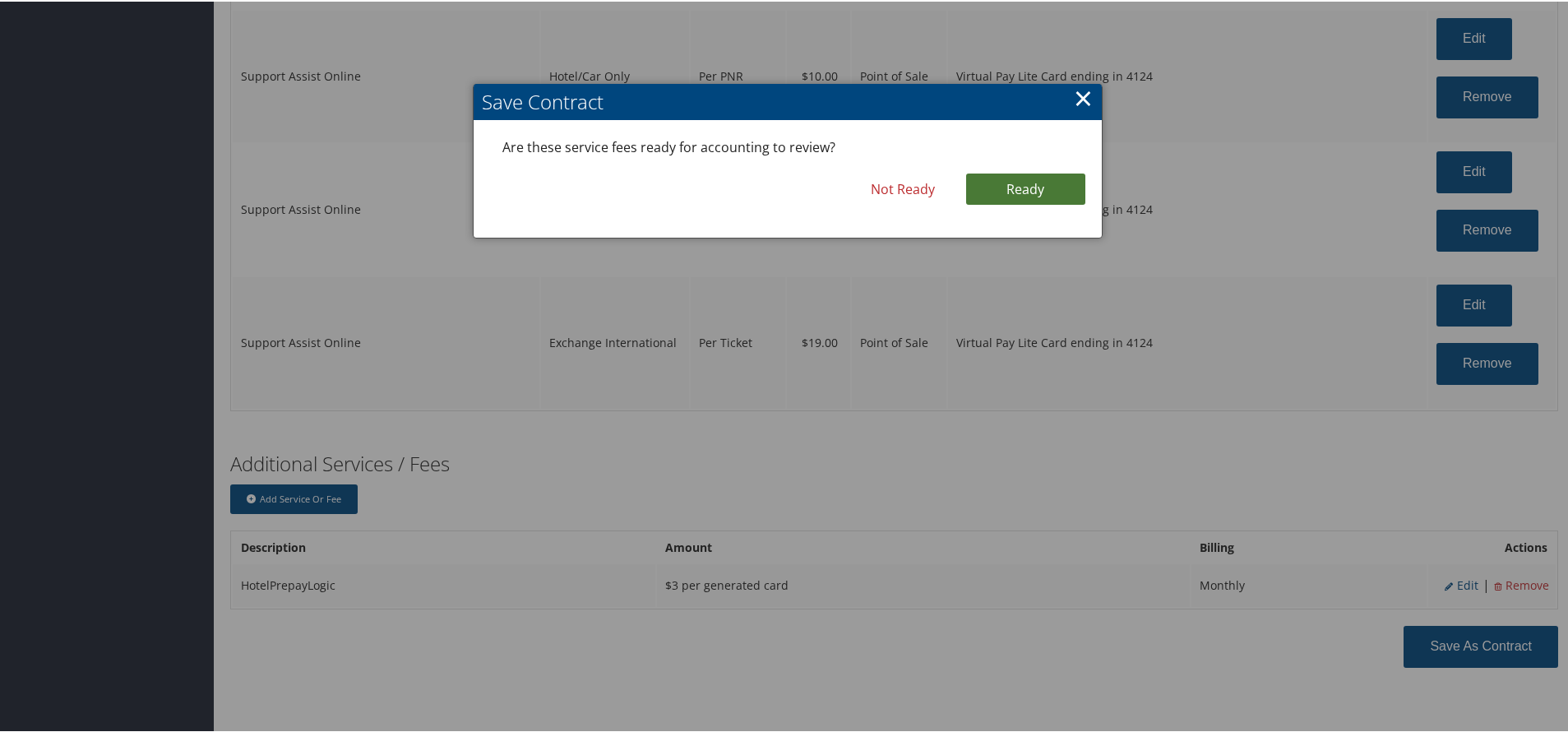
click at [997, 185] on link "Ready" at bounding box center [1025, 187] width 120 height 31
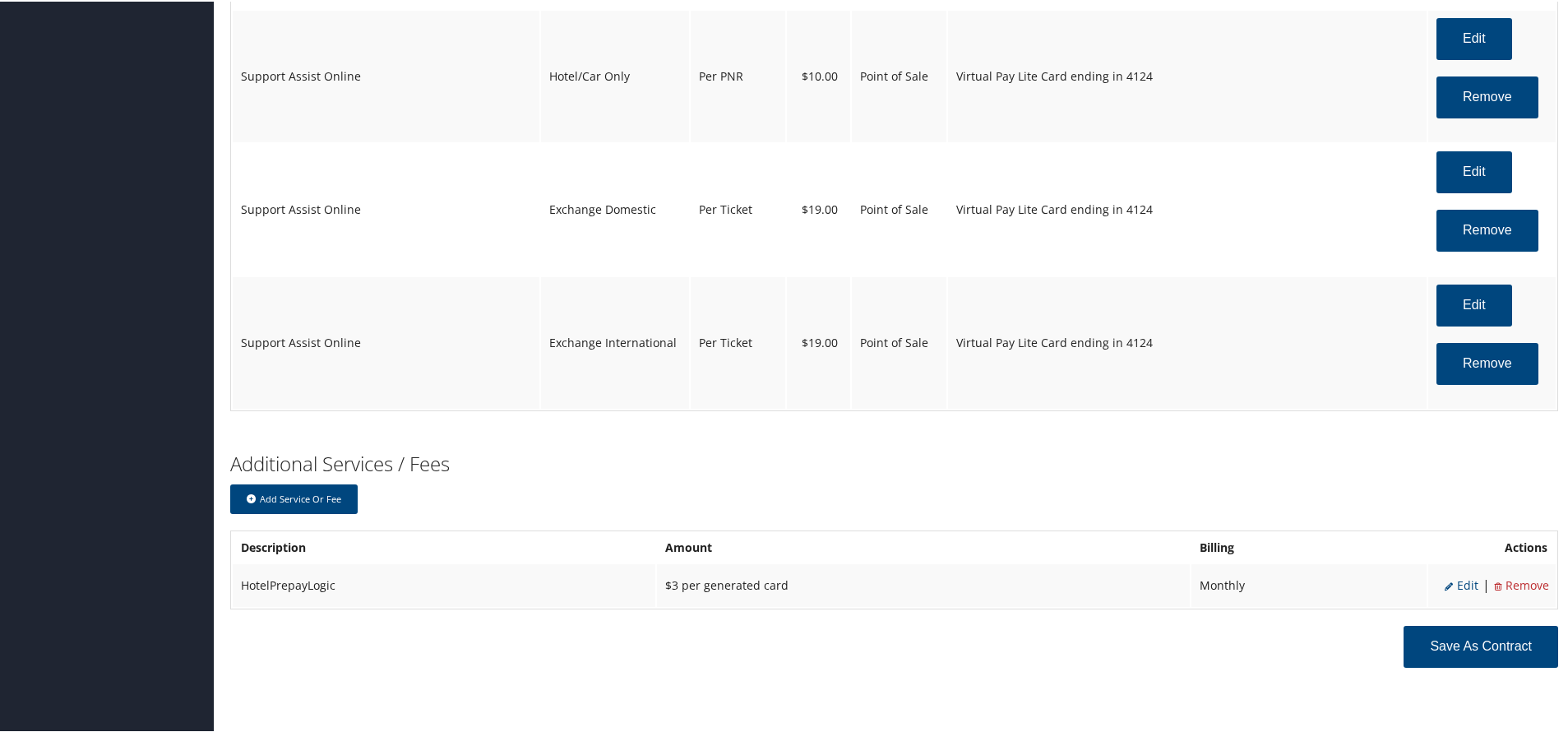
scroll to position [3005, 0]
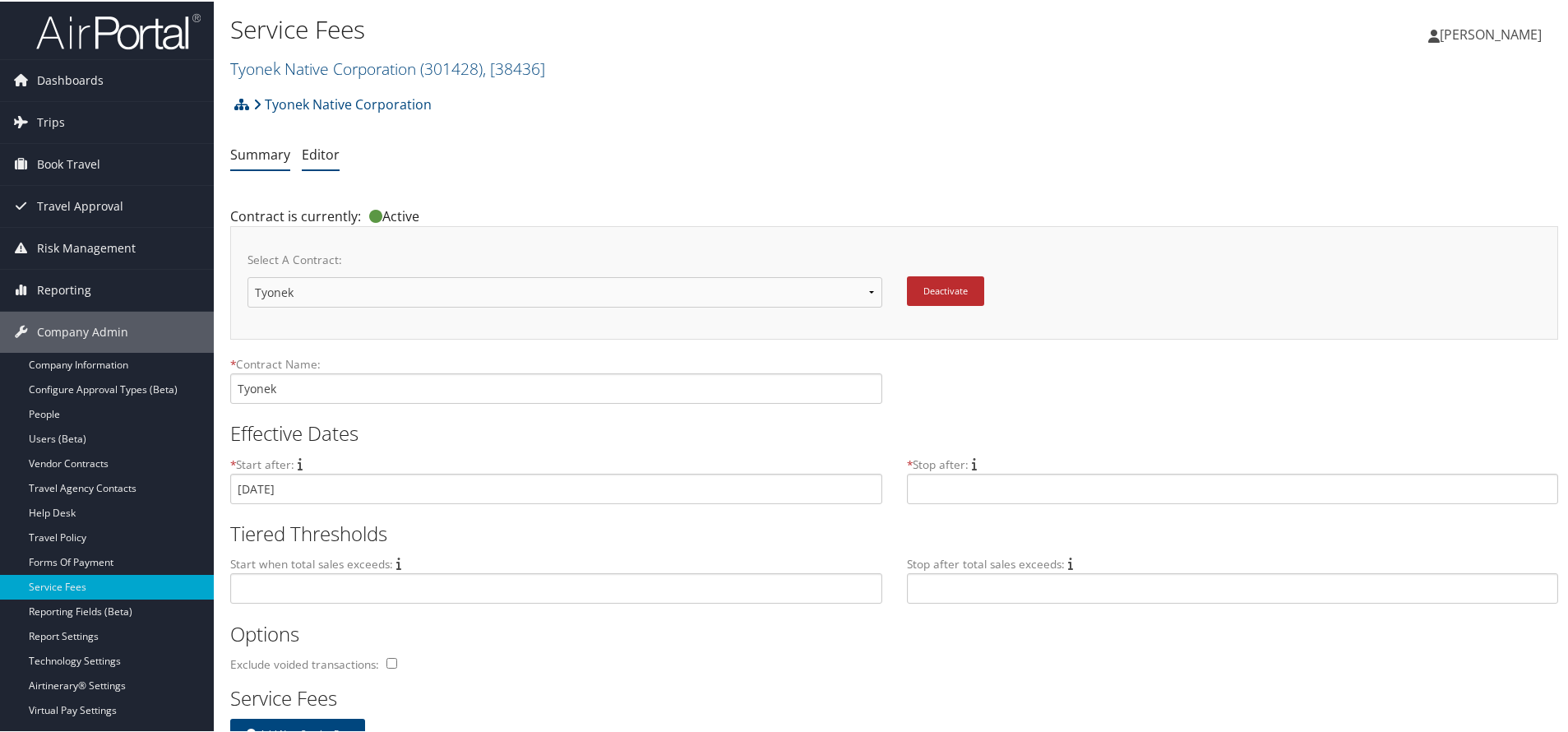
click at [238, 147] on link "Summary" at bounding box center [260, 153] width 60 height 18
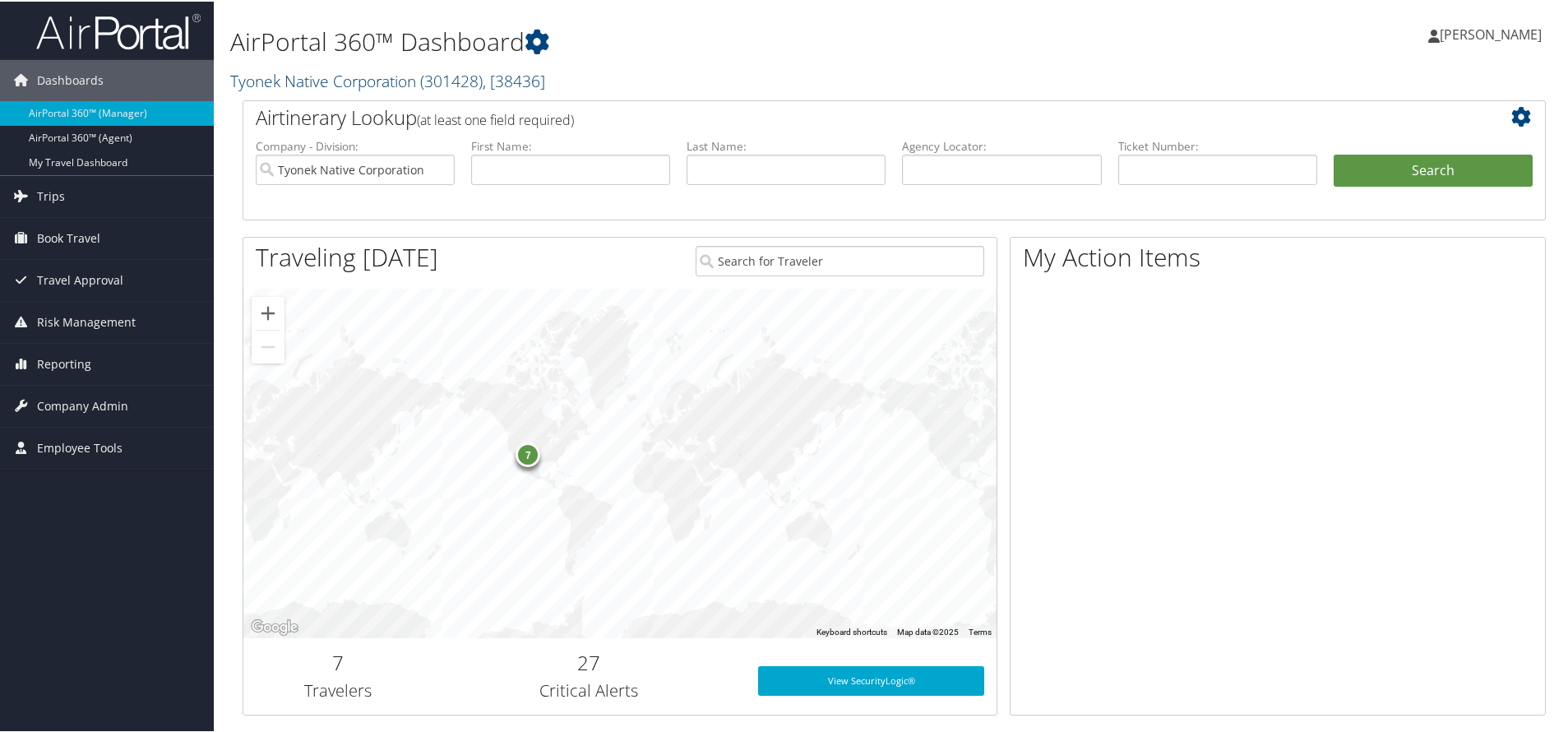
click at [356, 83] on link "Tyonek Native Corporation ( 301428 ) , [ 38436 ]" at bounding box center [388, 79] width 315 height 22
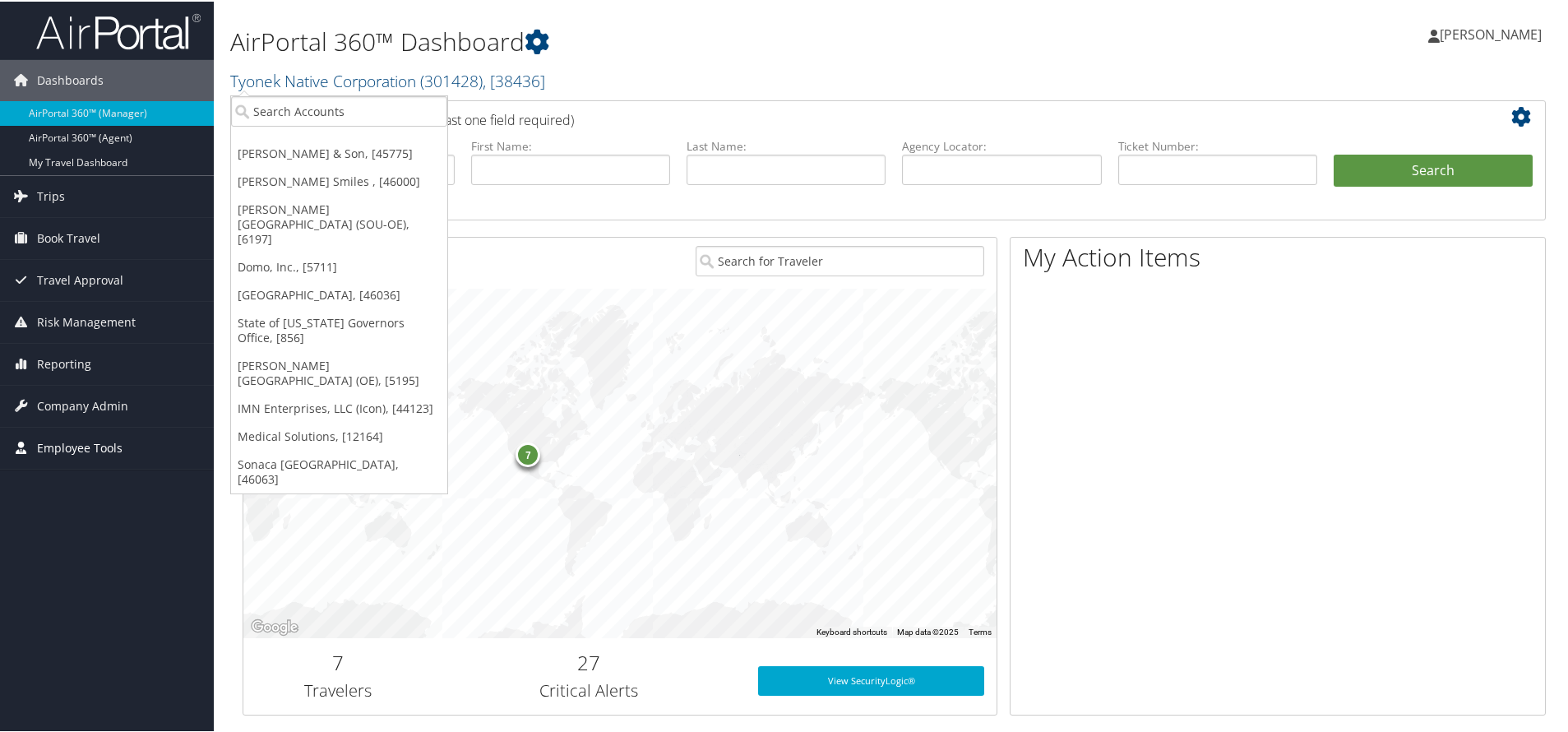
click at [71, 460] on span "Employee Tools" at bounding box center [80, 446] width 86 height 41
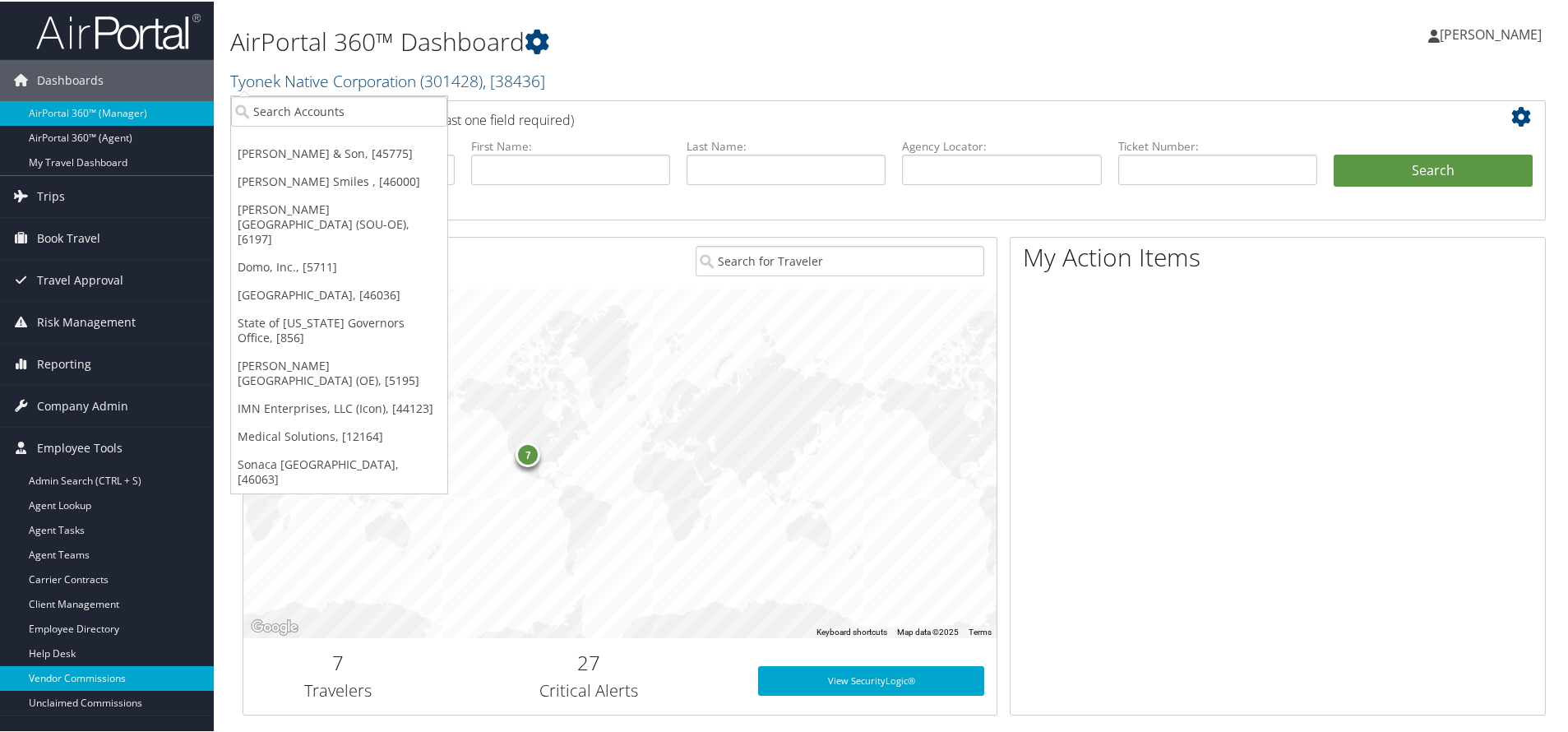
scroll to position [247, 0]
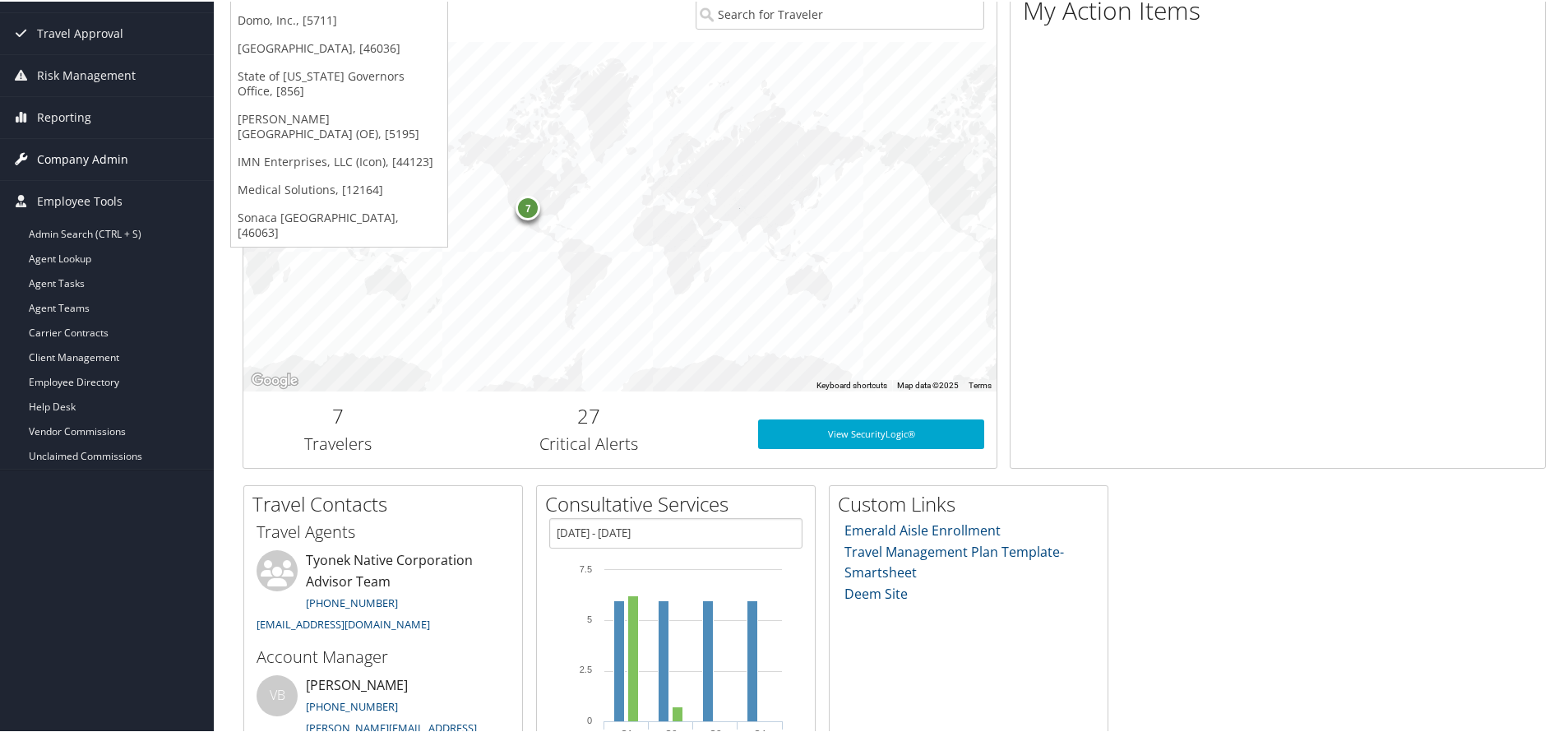
click at [111, 160] on span "Company Admin" at bounding box center [82, 158] width 92 height 41
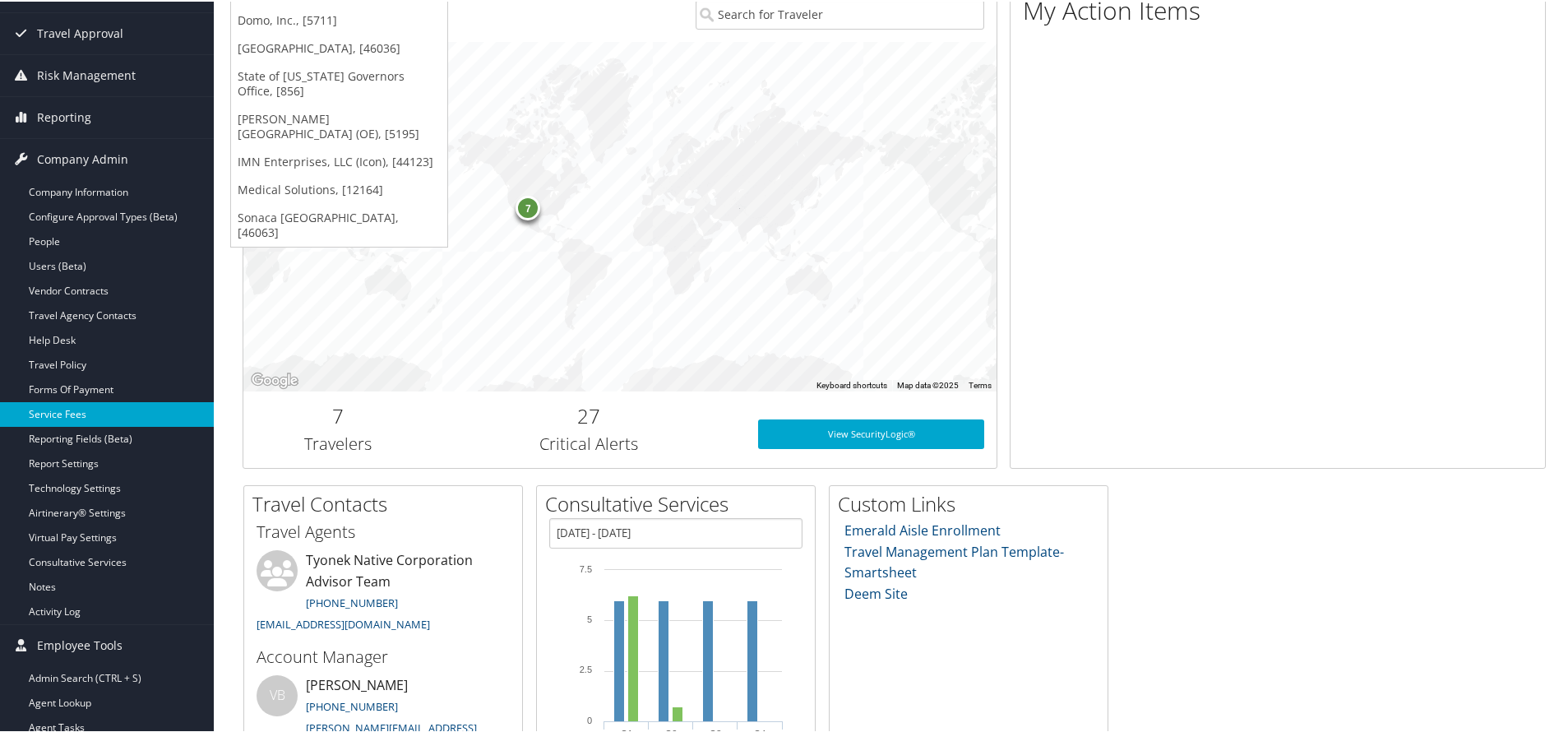
click at [64, 408] on link "Service Fees" at bounding box center [106, 413] width 214 height 25
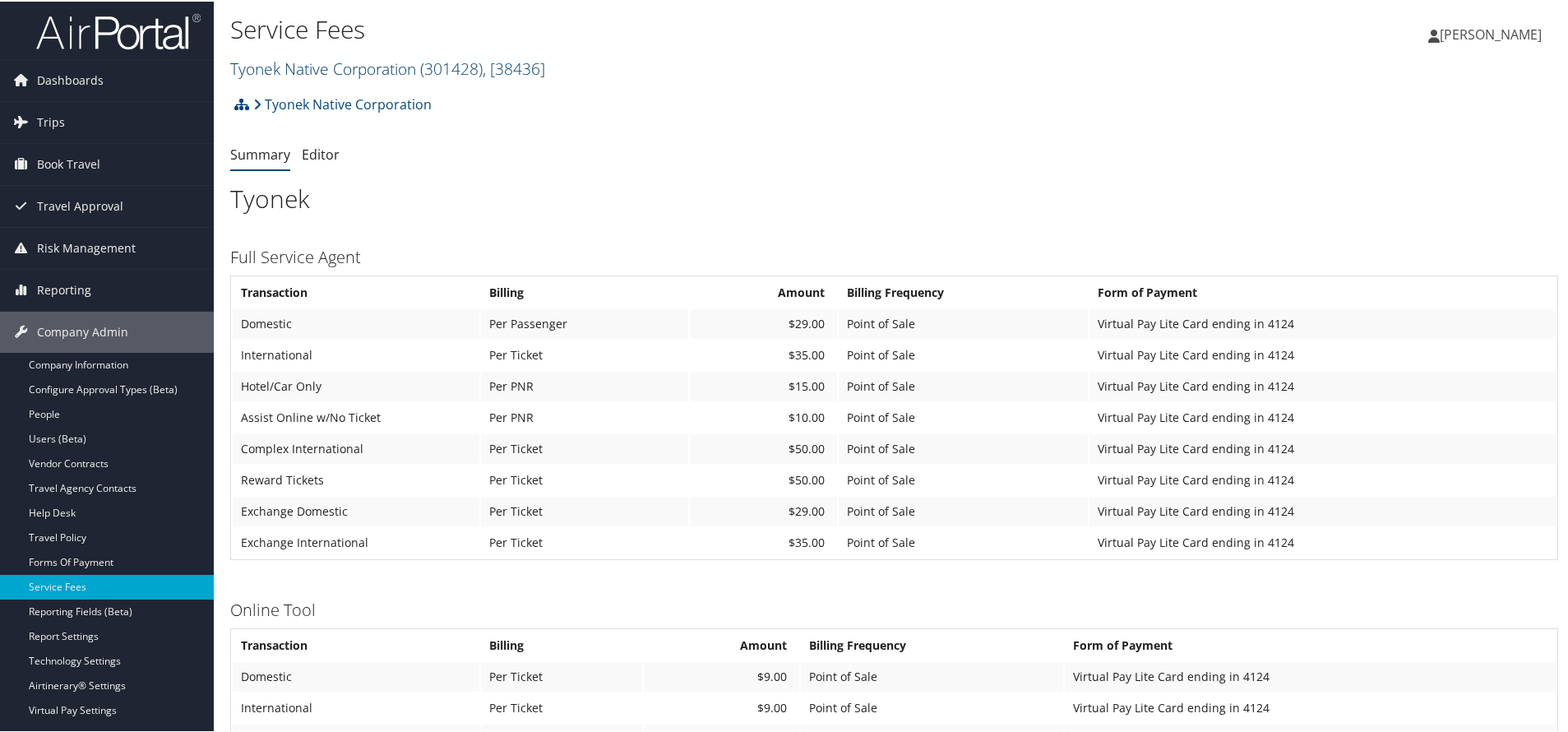
click at [308, 59] on link "Tyonek Native Corporation ( 301428 ) , [ 38436 ]" at bounding box center [388, 67] width 315 height 22
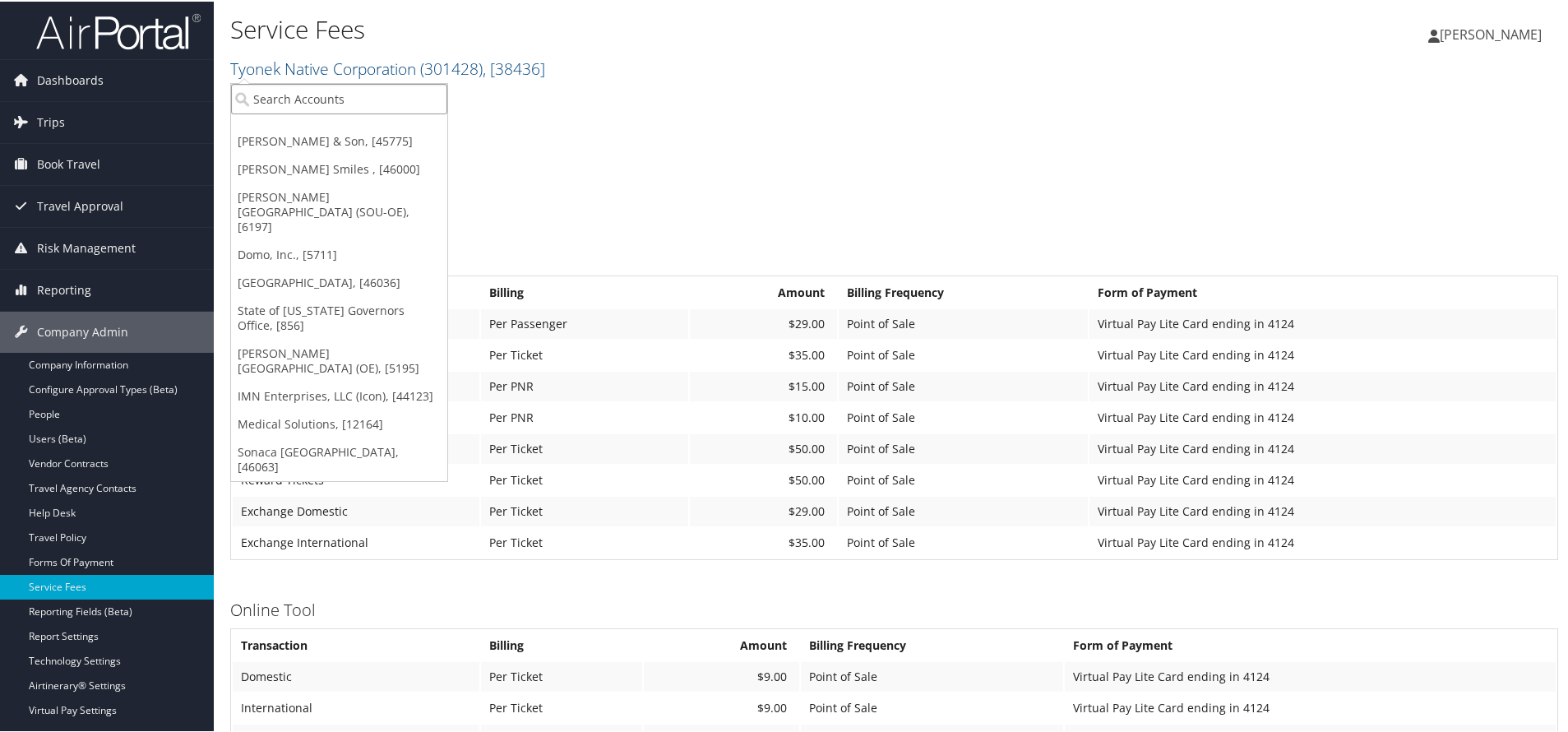
click at [300, 88] on input "search" at bounding box center [339, 97] width 216 height 31
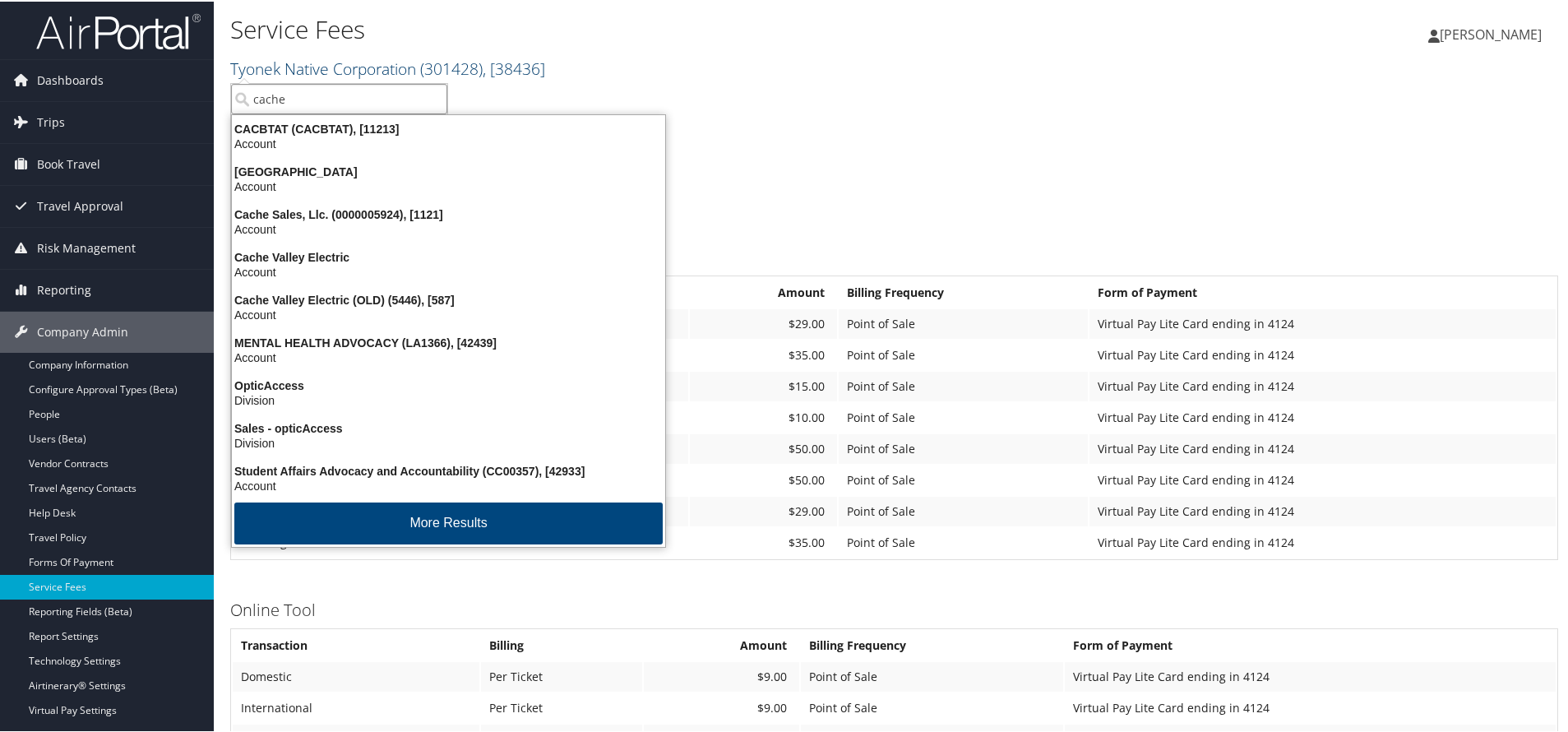
type input "cache c"
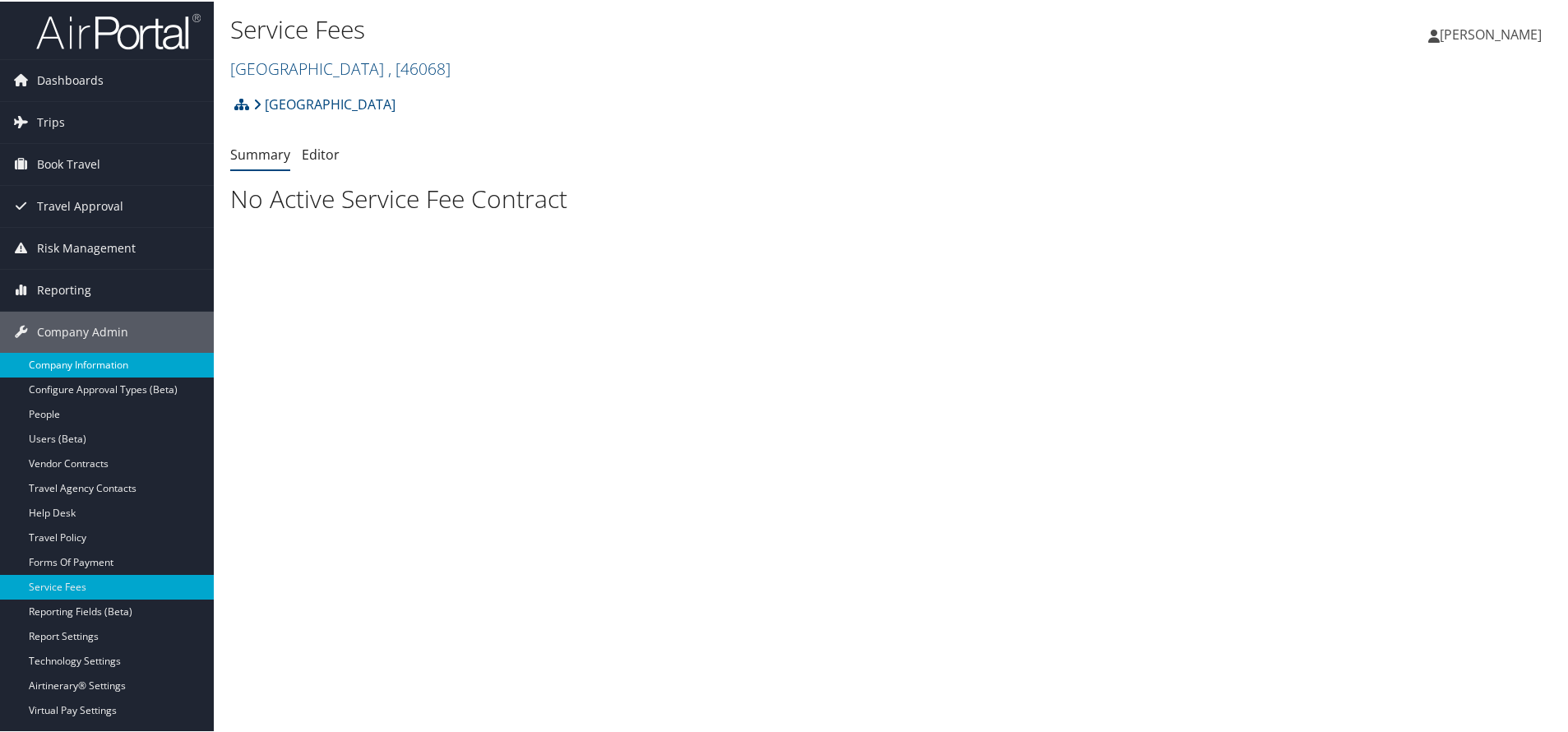
click at [101, 361] on link "Company Information" at bounding box center [106, 364] width 214 height 25
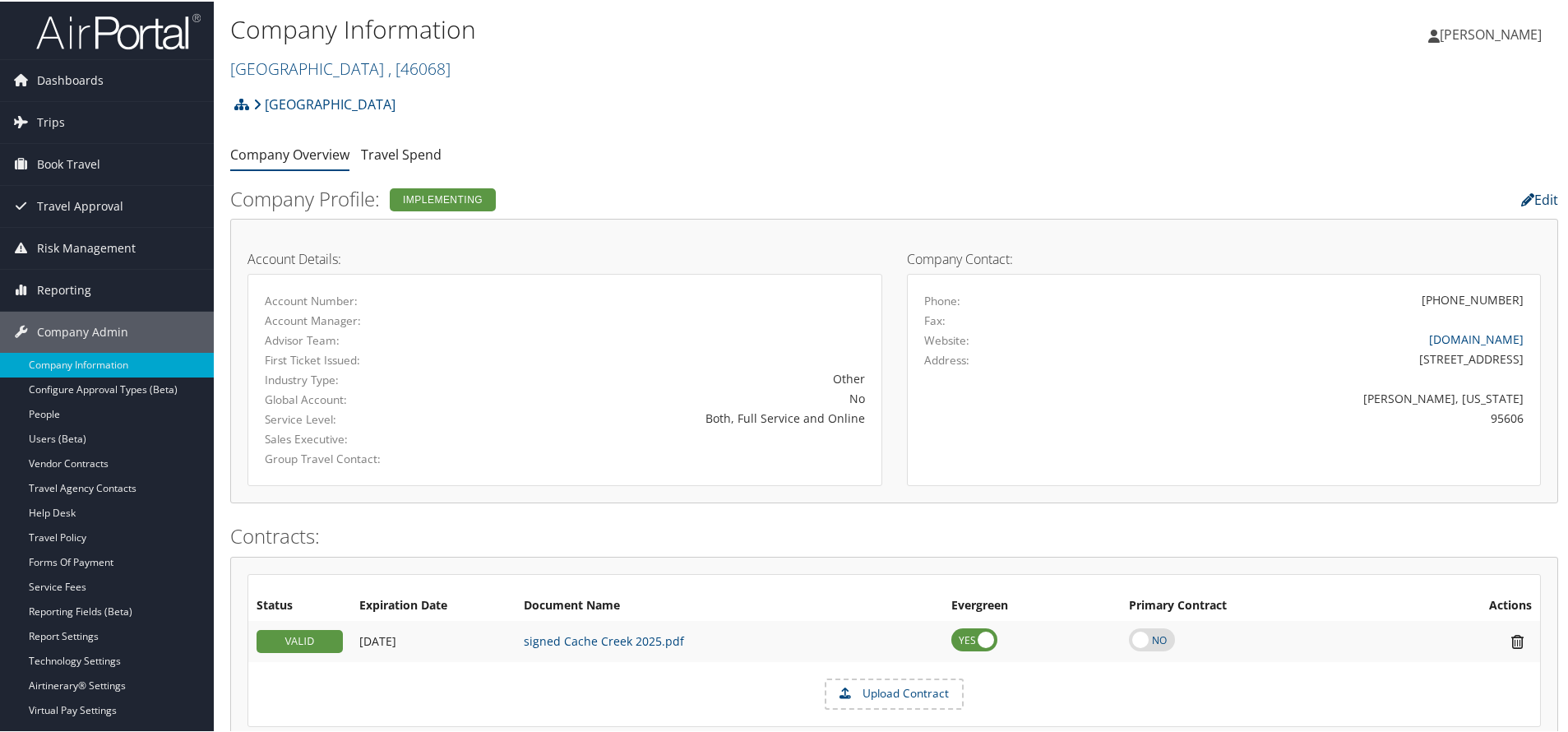
click at [1541, 197] on link "Edit" at bounding box center [1539, 198] width 37 height 18
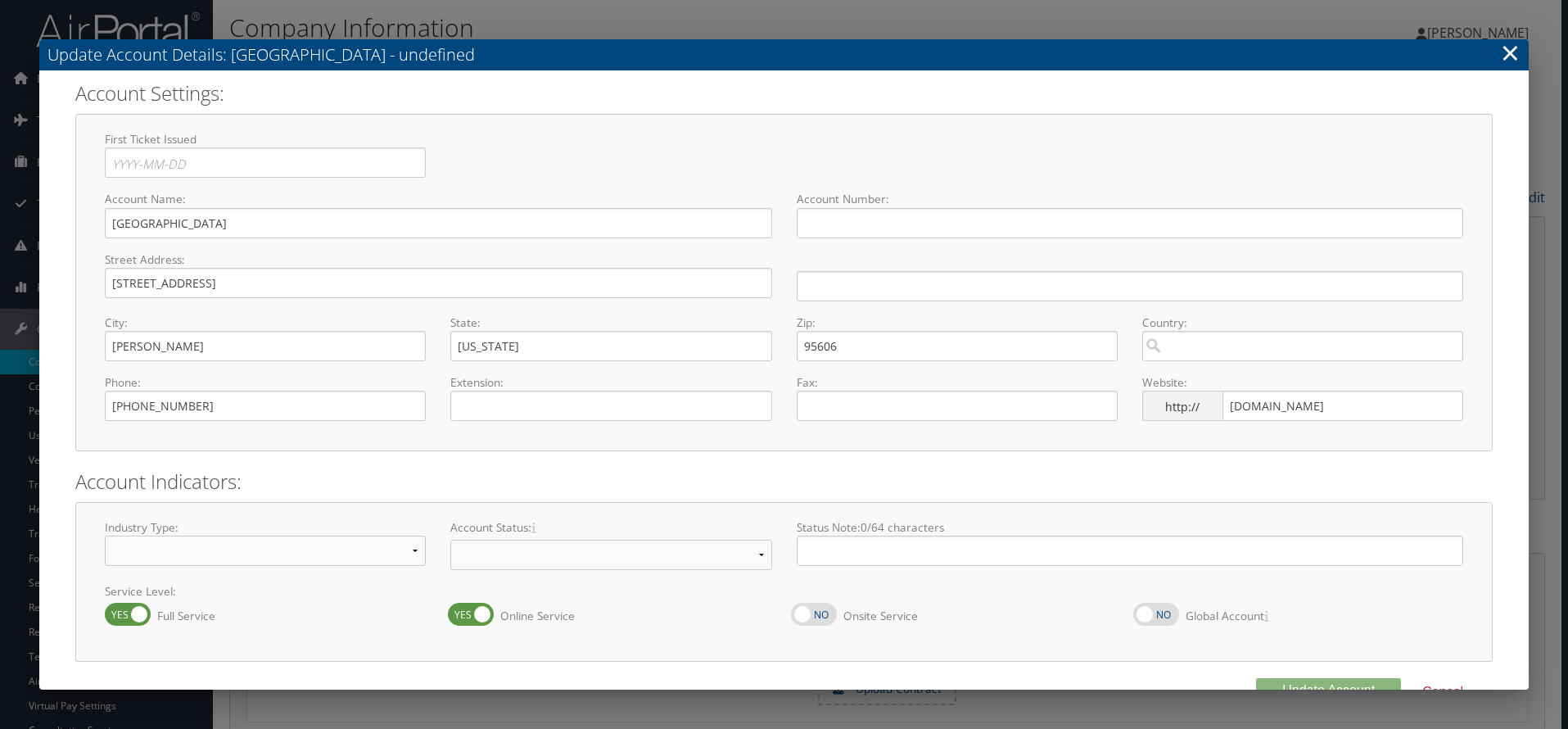
select select "24"
select select "7"
click at [843, 223] on input "text" at bounding box center [1130, 223] width 667 height 30
paste input "302098"
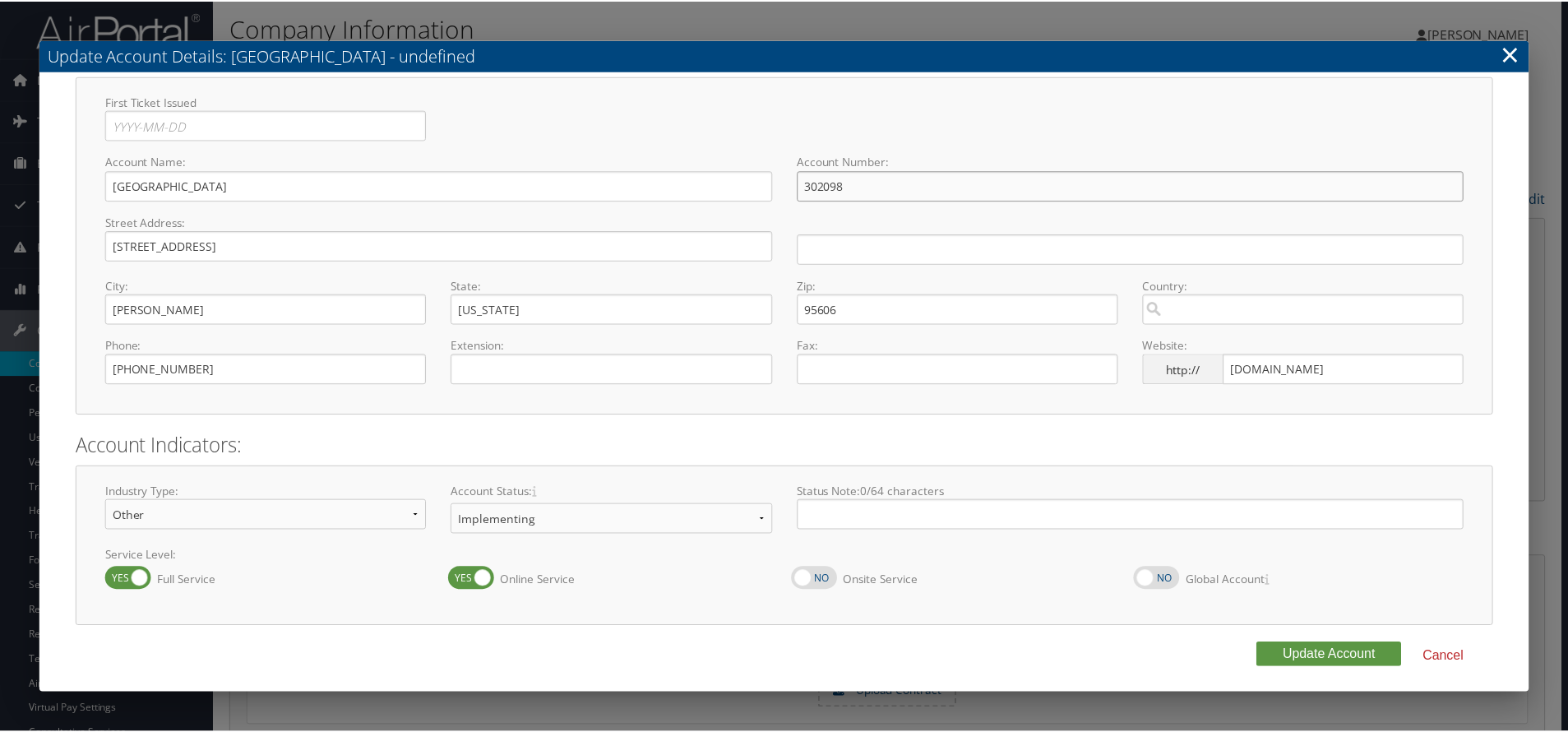
scroll to position [40, 0]
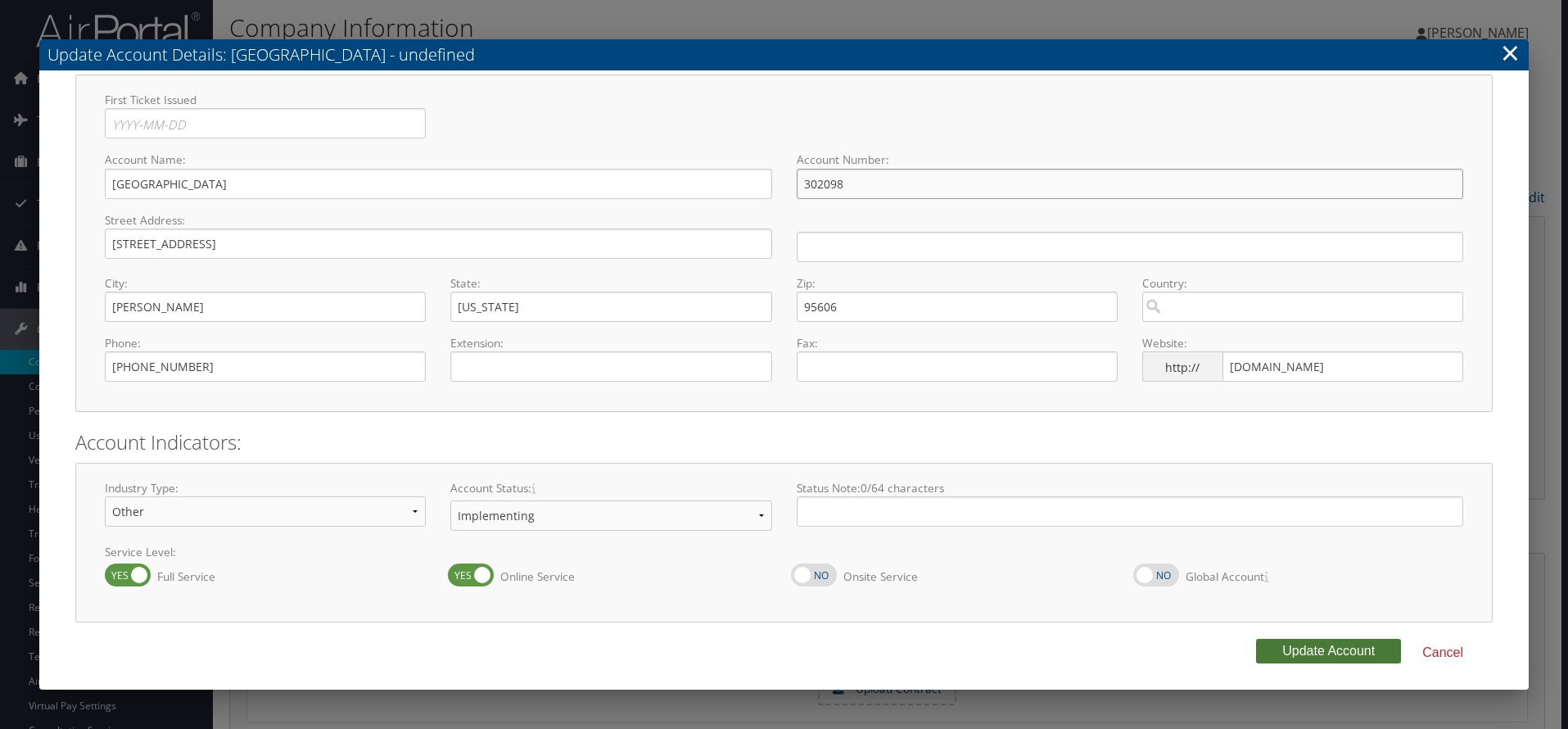
type input "302098"
click at [1287, 644] on button "Update Account" at bounding box center [1328, 651] width 145 height 25
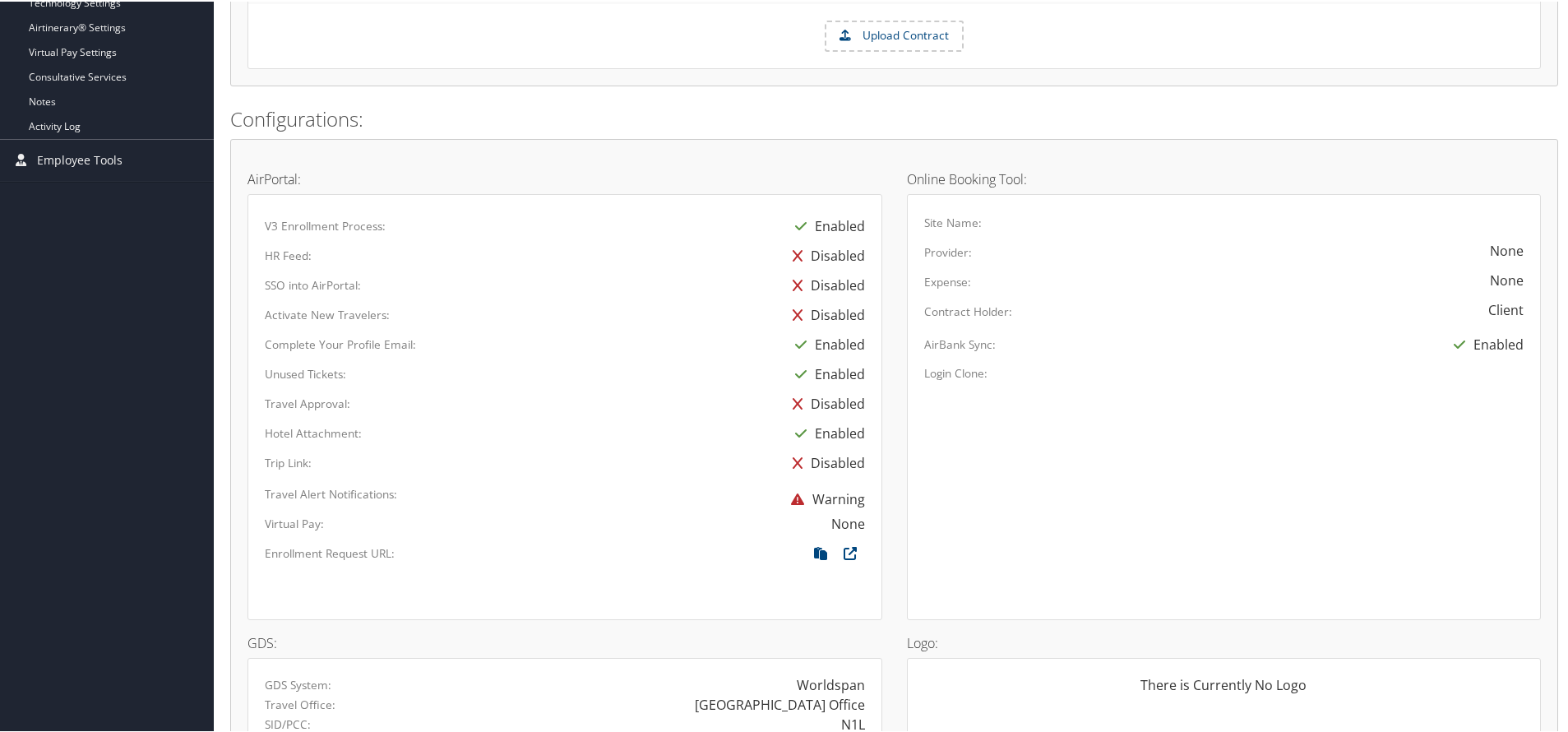
scroll to position [923, 0]
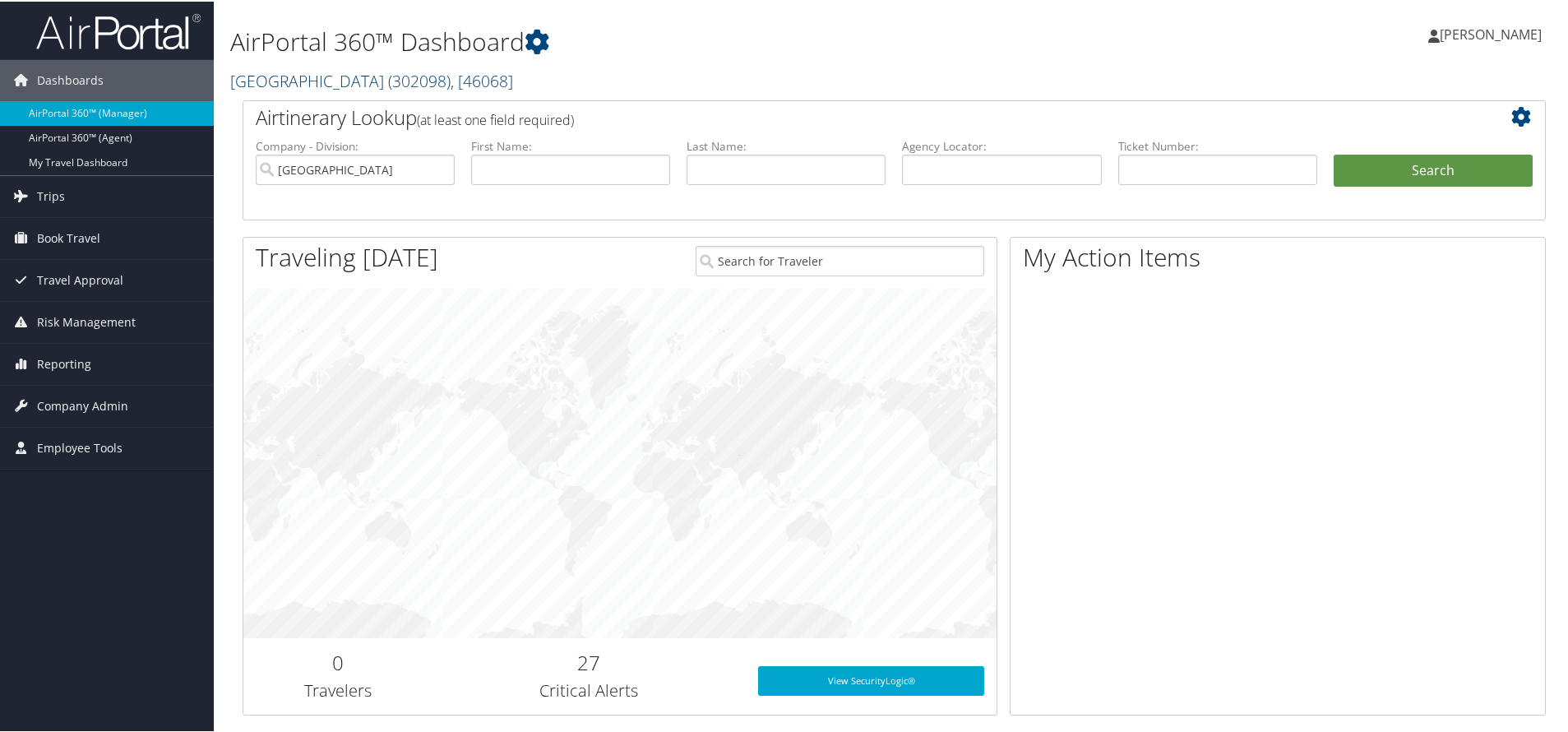
click at [395, 87] on link "[GEOGRAPHIC_DATA] ( 302098 ) , [ 46068 ]" at bounding box center [371, 79] width 283 height 22
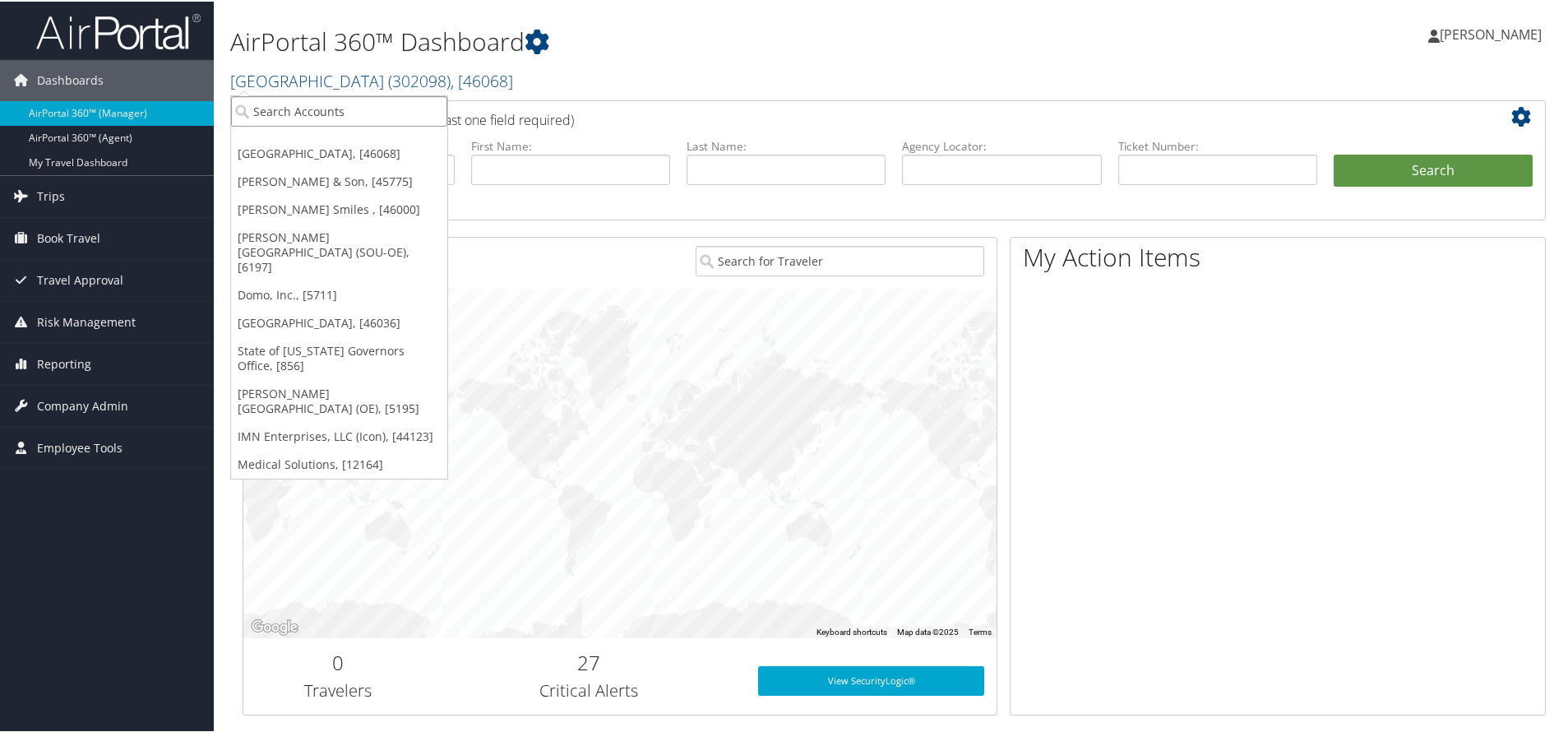
click at [384, 102] on input "search" at bounding box center [339, 110] width 216 height 31
type input "s8"
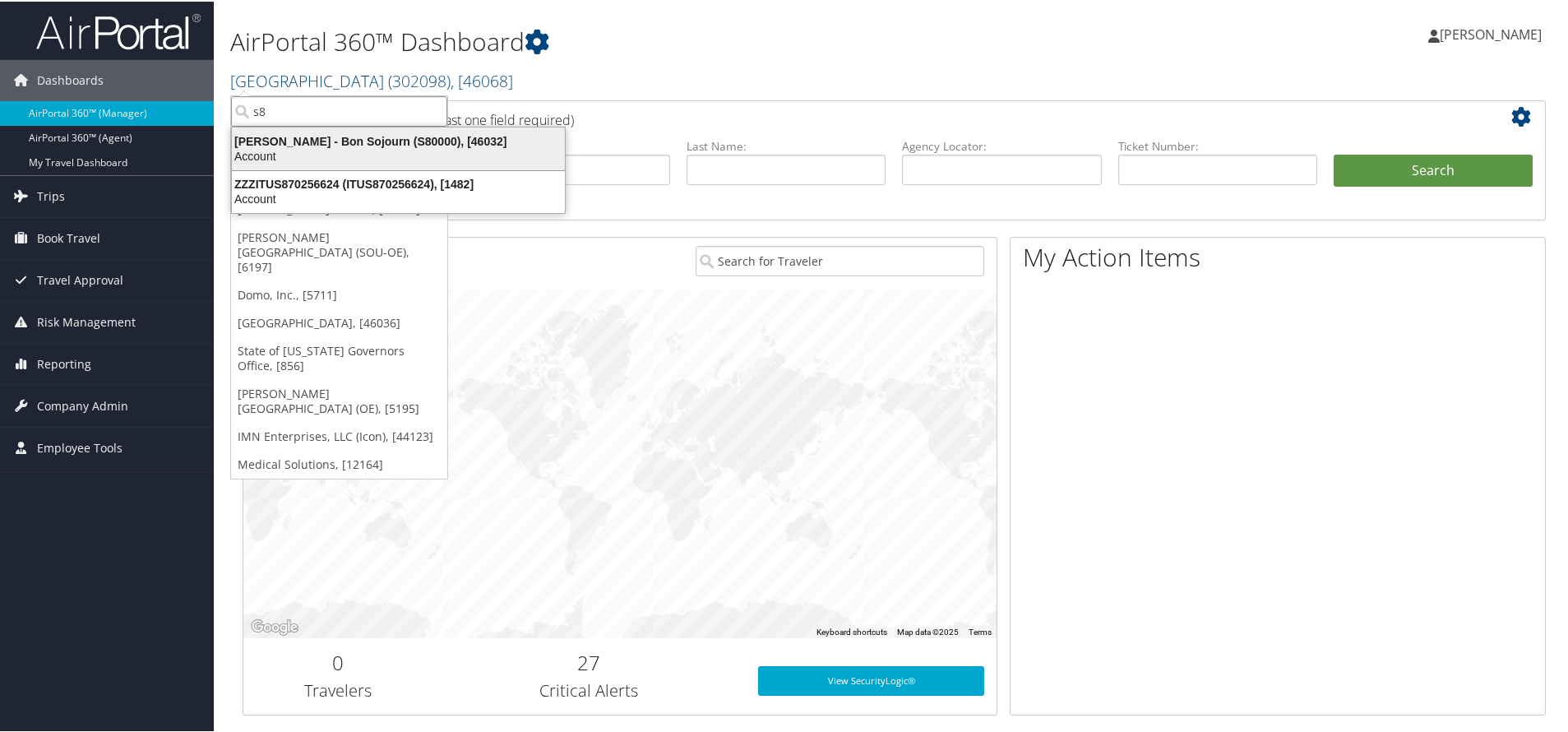
click at [388, 150] on div "Account" at bounding box center [398, 154] width 353 height 15
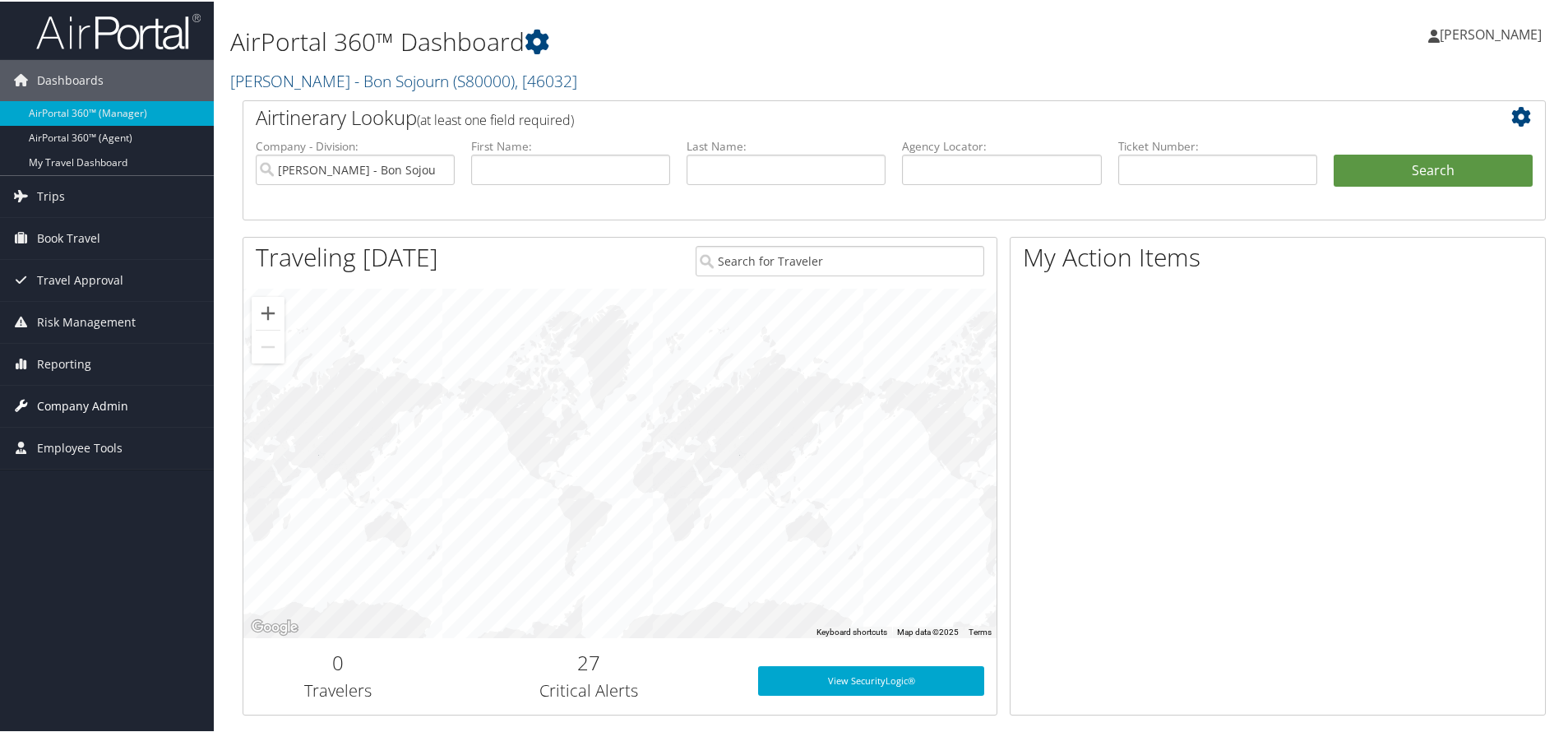
click at [87, 404] on span "Company Admin" at bounding box center [82, 404] width 92 height 41
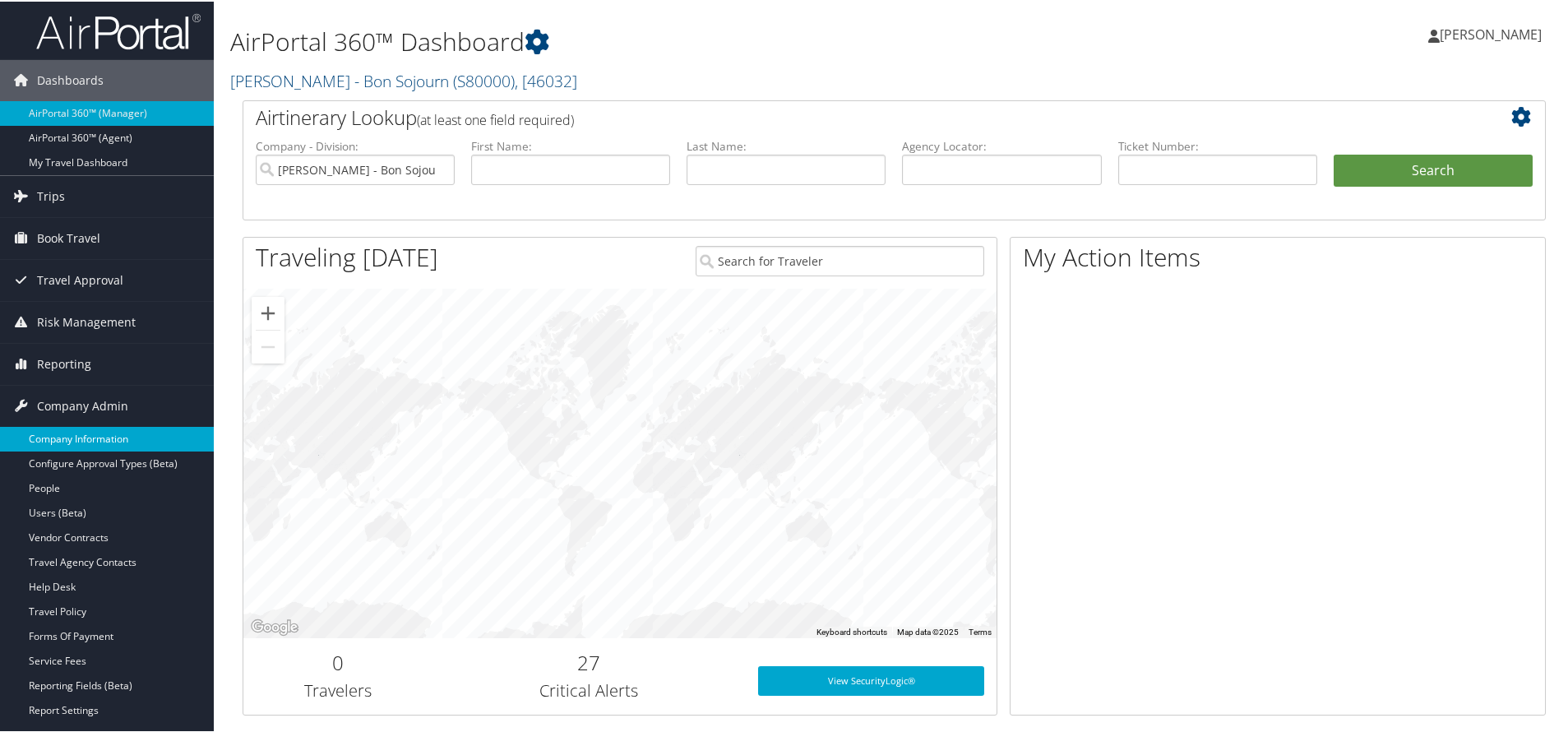
click at [109, 432] on link "Company Information" at bounding box center [106, 437] width 214 height 25
